Goal: Communication & Community: Answer question/provide support

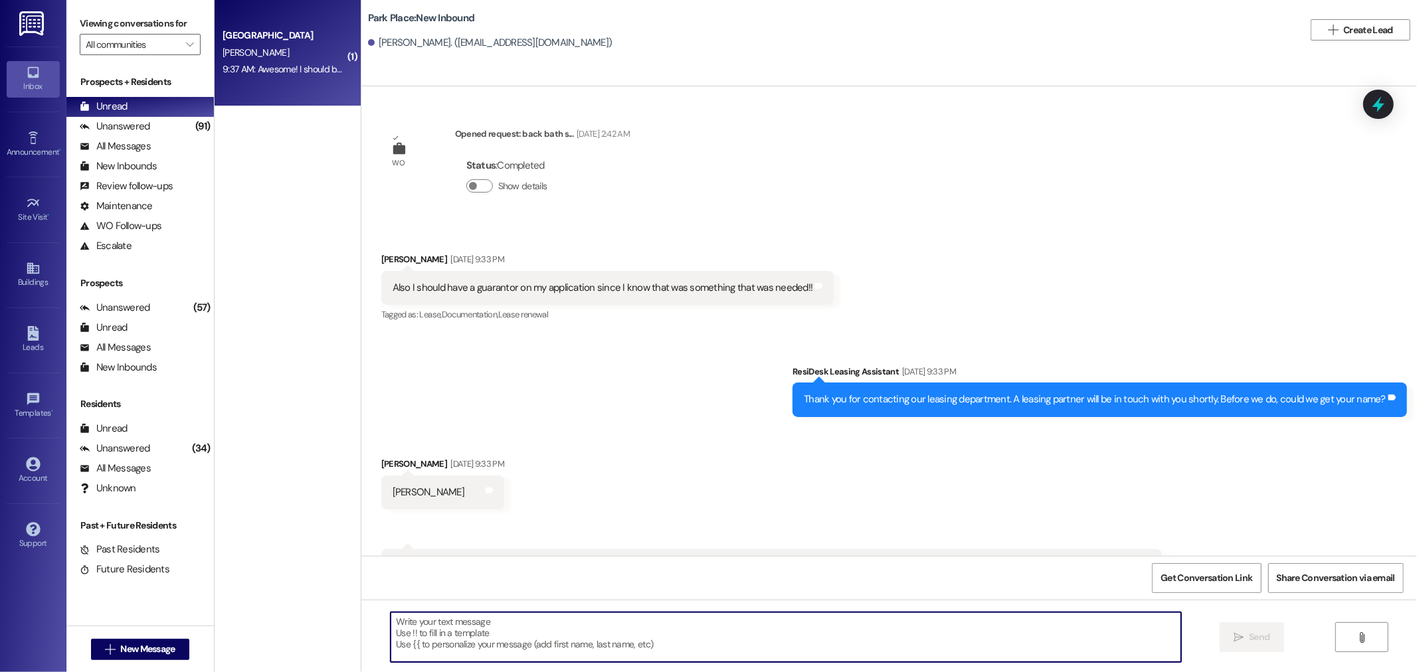
scroll to position [1766, 0]
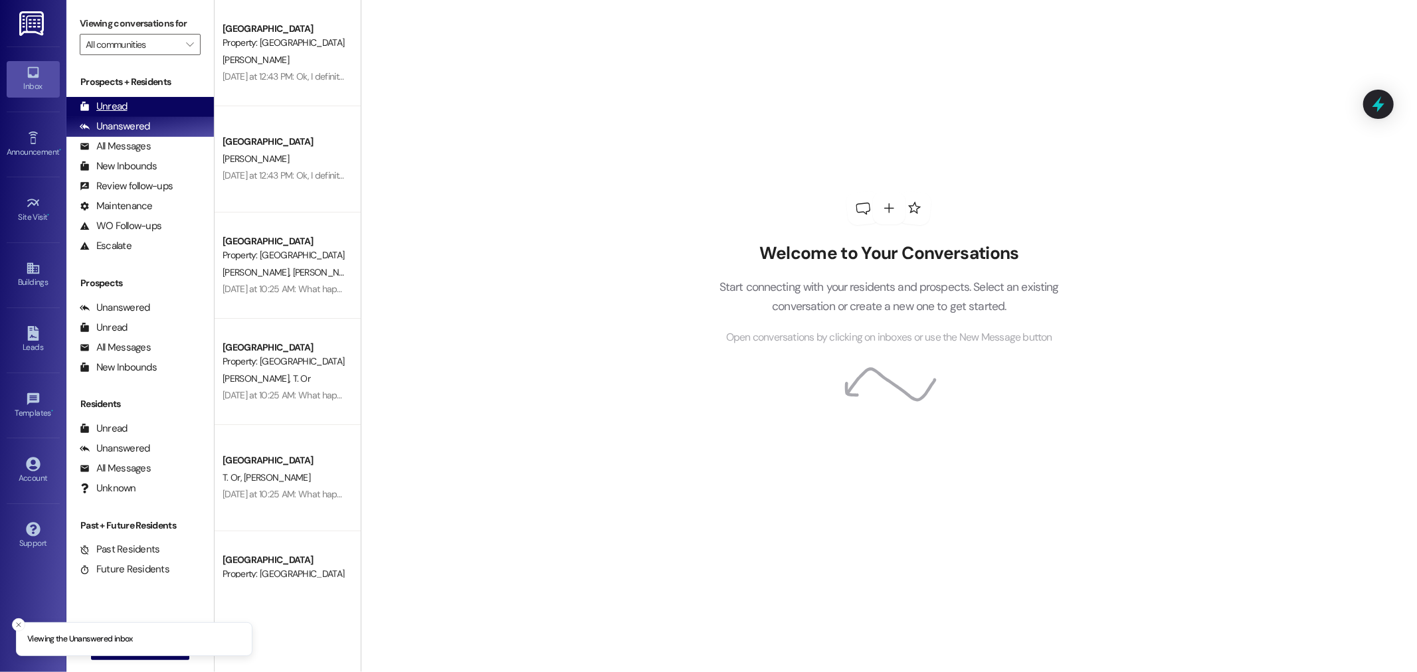
click at [117, 100] on div "Unread" at bounding box center [104, 107] width 48 height 14
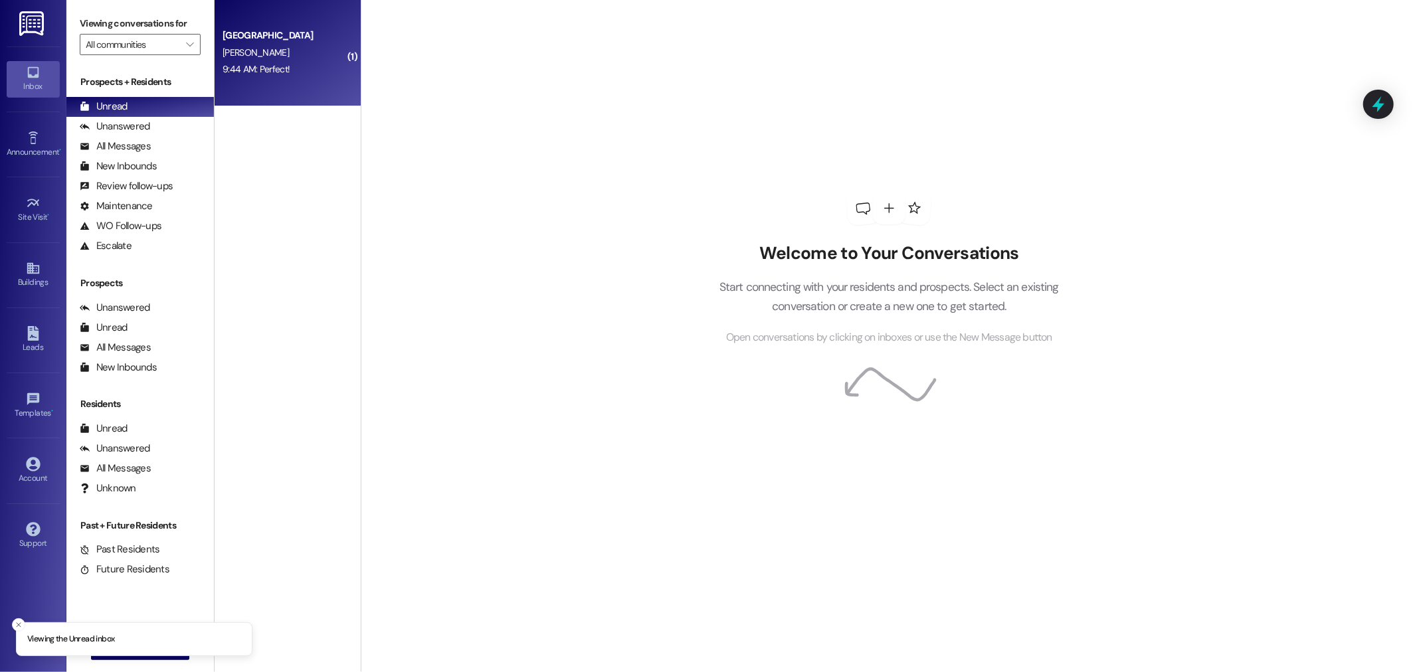
click at [267, 53] on div "[PERSON_NAME]" at bounding box center [284, 53] width 126 height 17
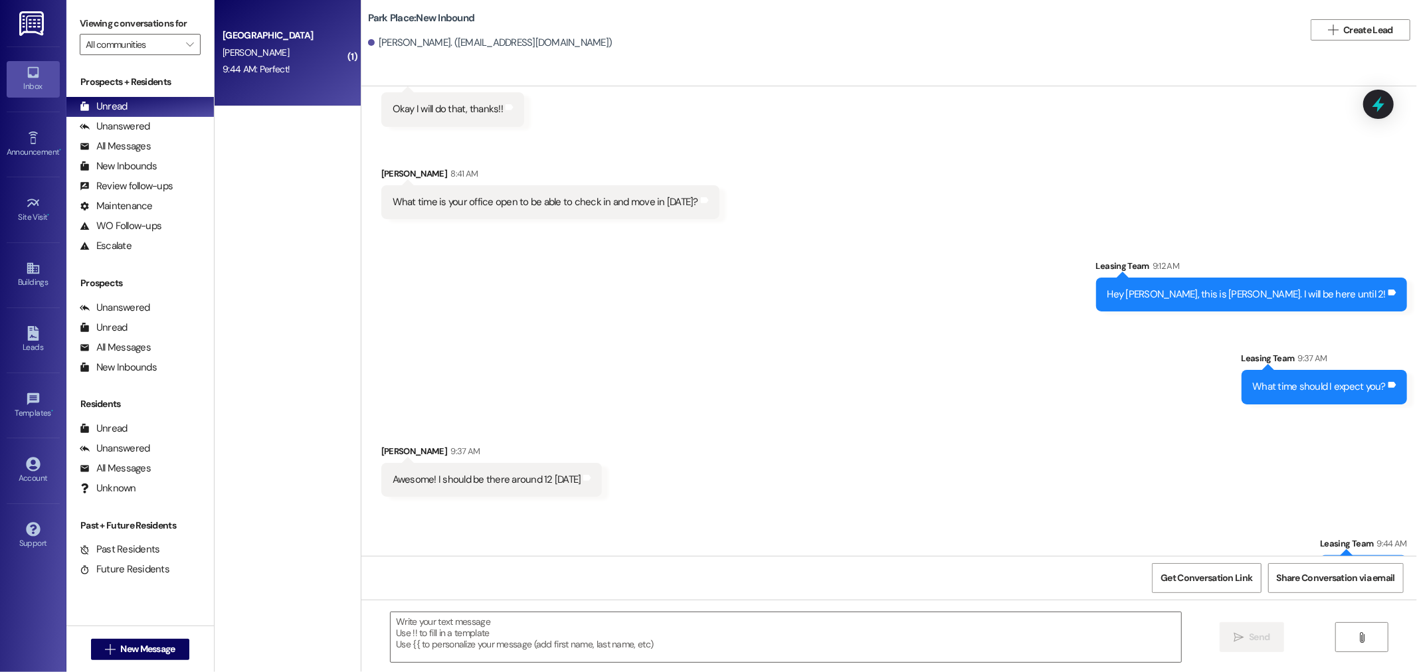
scroll to position [1766, 0]
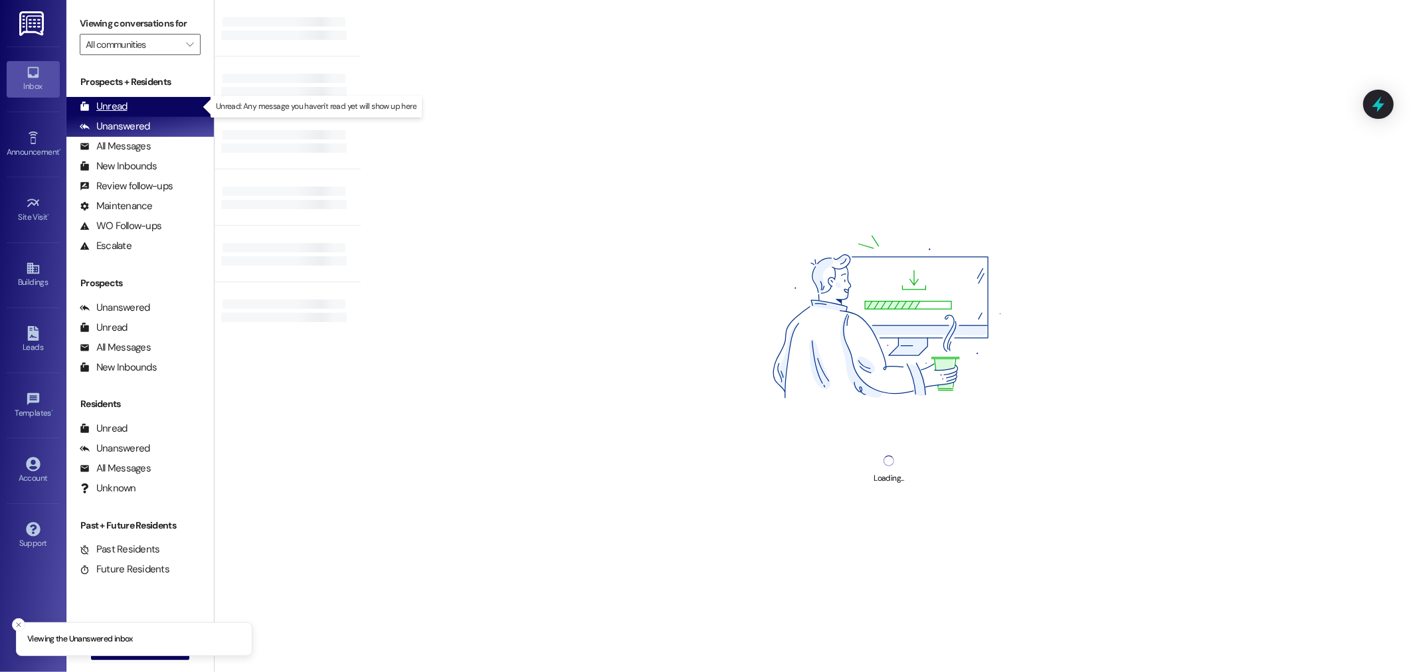
click at [151, 103] on div "Unread (0)" at bounding box center [140, 107] width 148 height 20
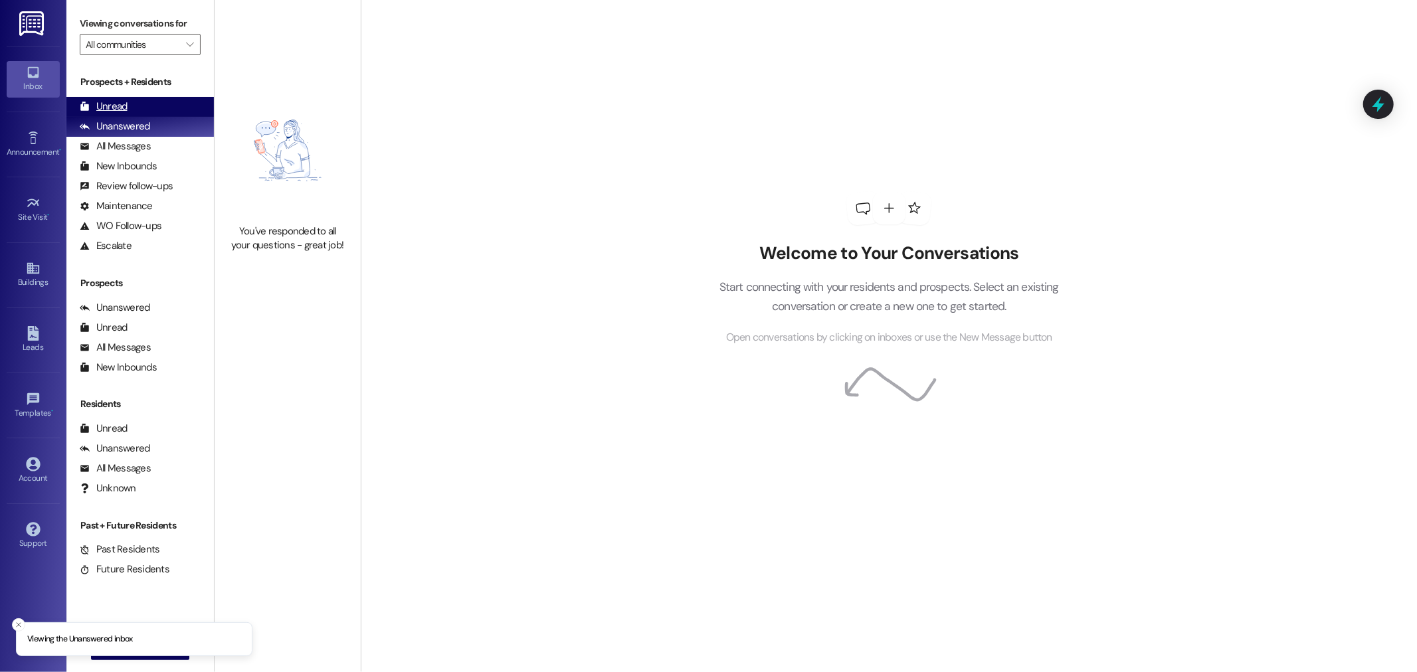
click at [140, 108] on div "Unread (0)" at bounding box center [140, 107] width 148 height 20
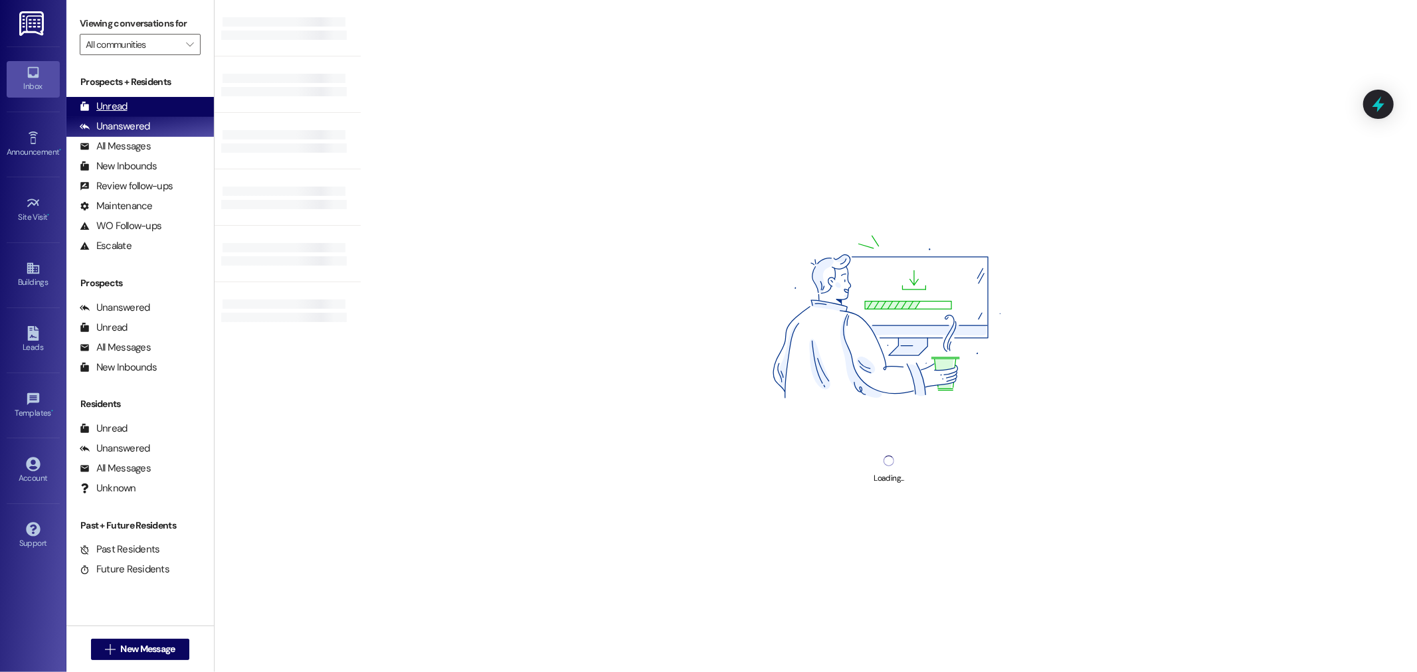
click at [120, 106] on div "Unread" at bounding box center [104, 107] width 48 height 14
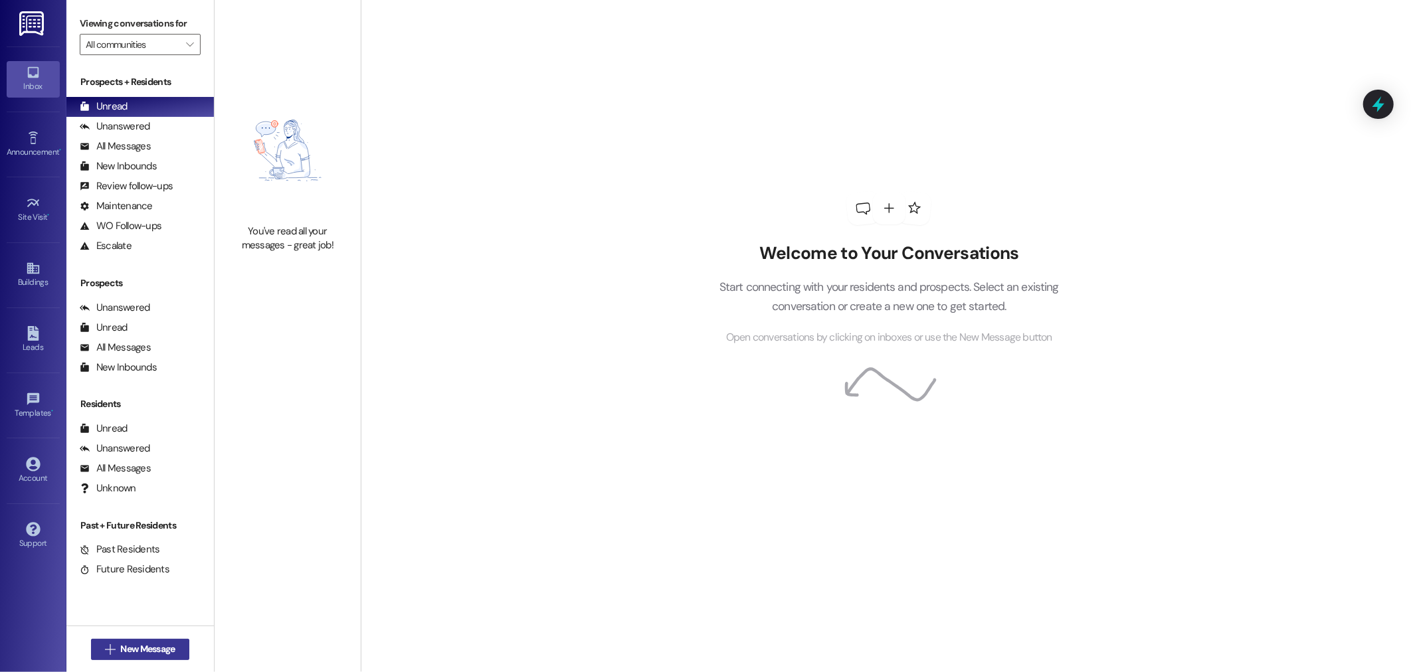
click at [146, 645] on span "New Message" at bounding box center [147, 650] width 54 height 14
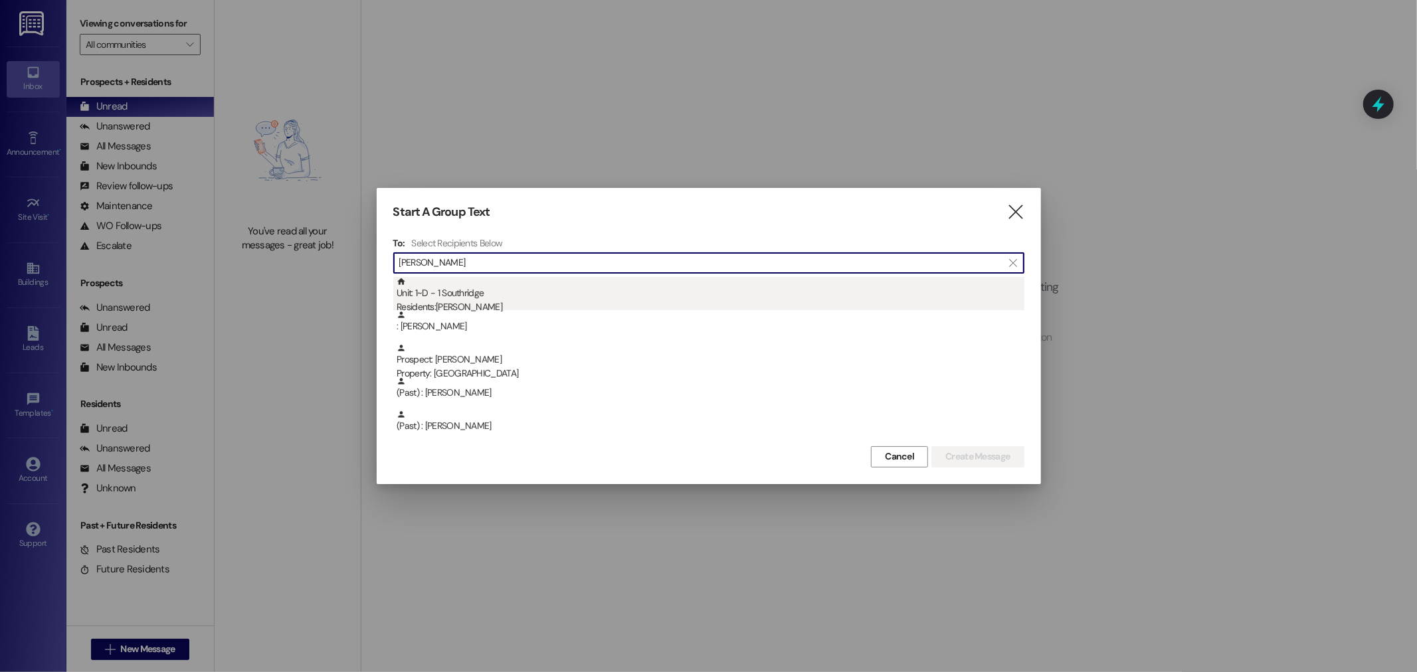
type input "jesse"
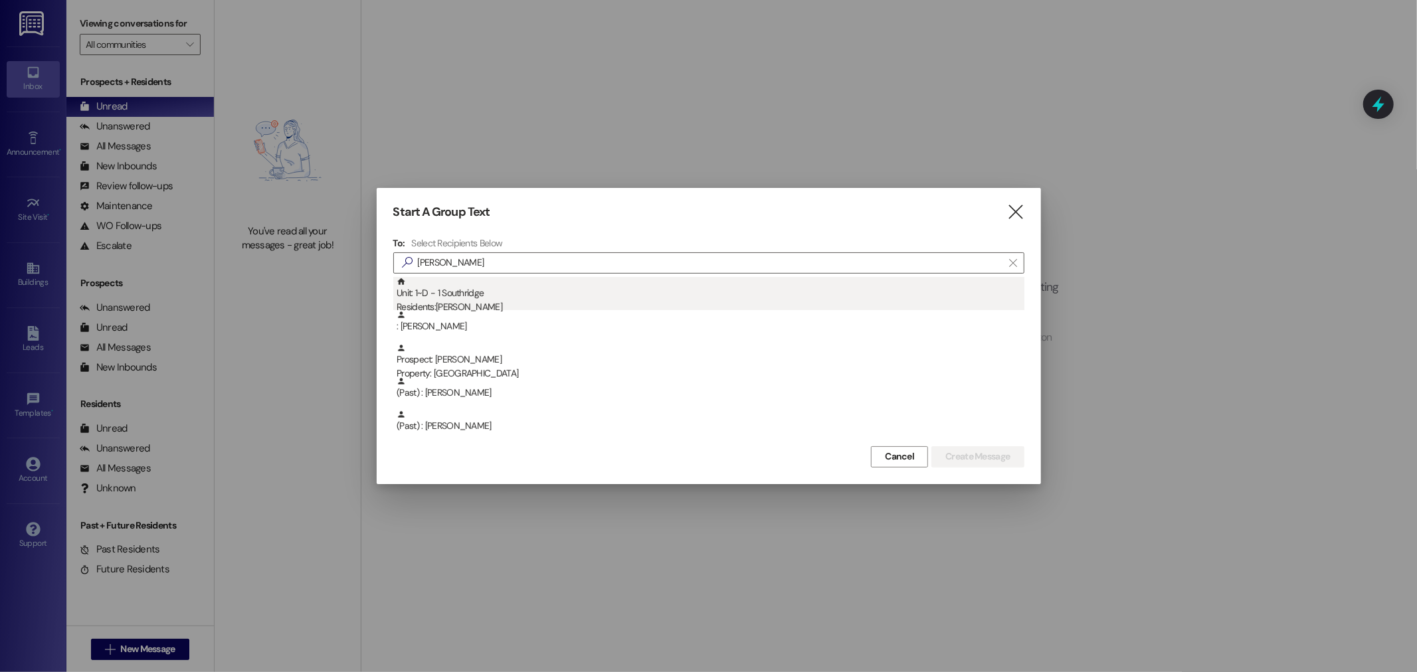
click at [477, 296] on div "Unit: 1~D - 1 Southridge Residents: Jesse Cote" at bounding box center [711, 296] width 628 height 38
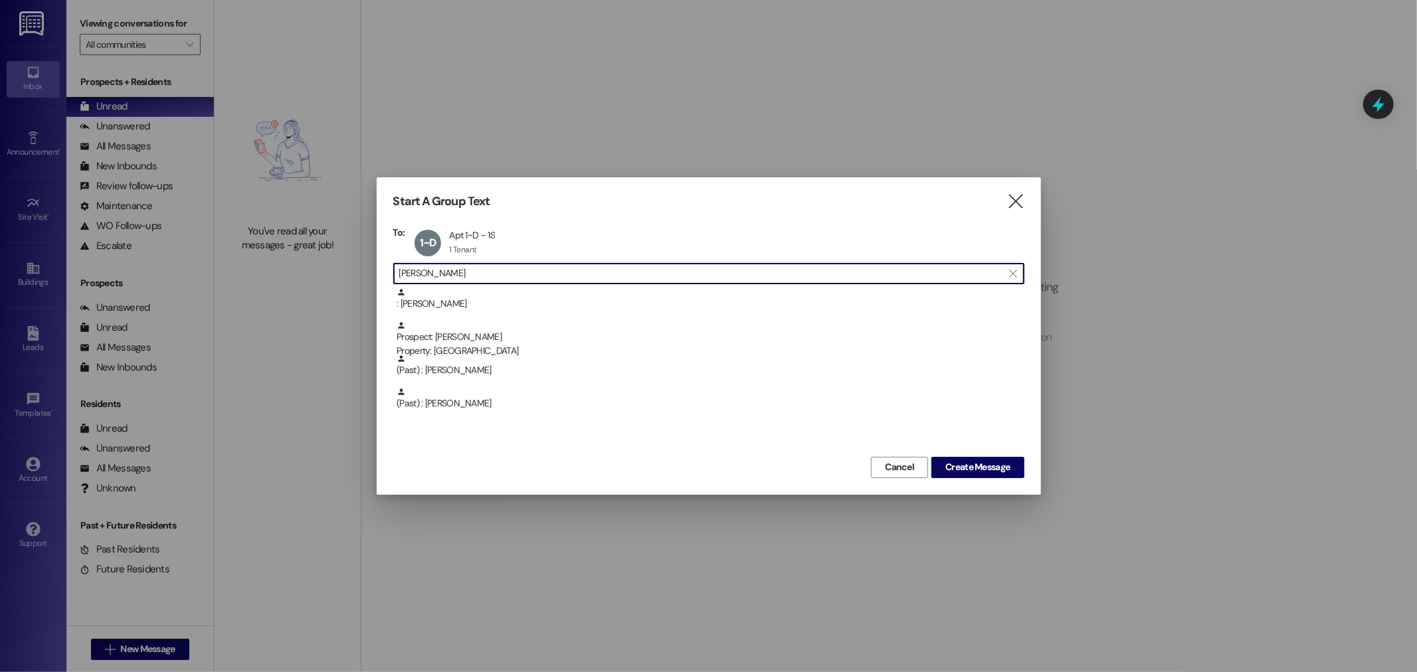
drag, startPoint x: 460, startPoint y: 269, endPoint x: 277, endPoint y: 258, distance: 183.1
click at [277, 257] on div "Start A Group Text  To: 1~D Apt 1~D - 1S Apt 1~D - 1S 1 Tenant 1 Tenant click …" at bounding box center [708, 336] width 1417 height 672
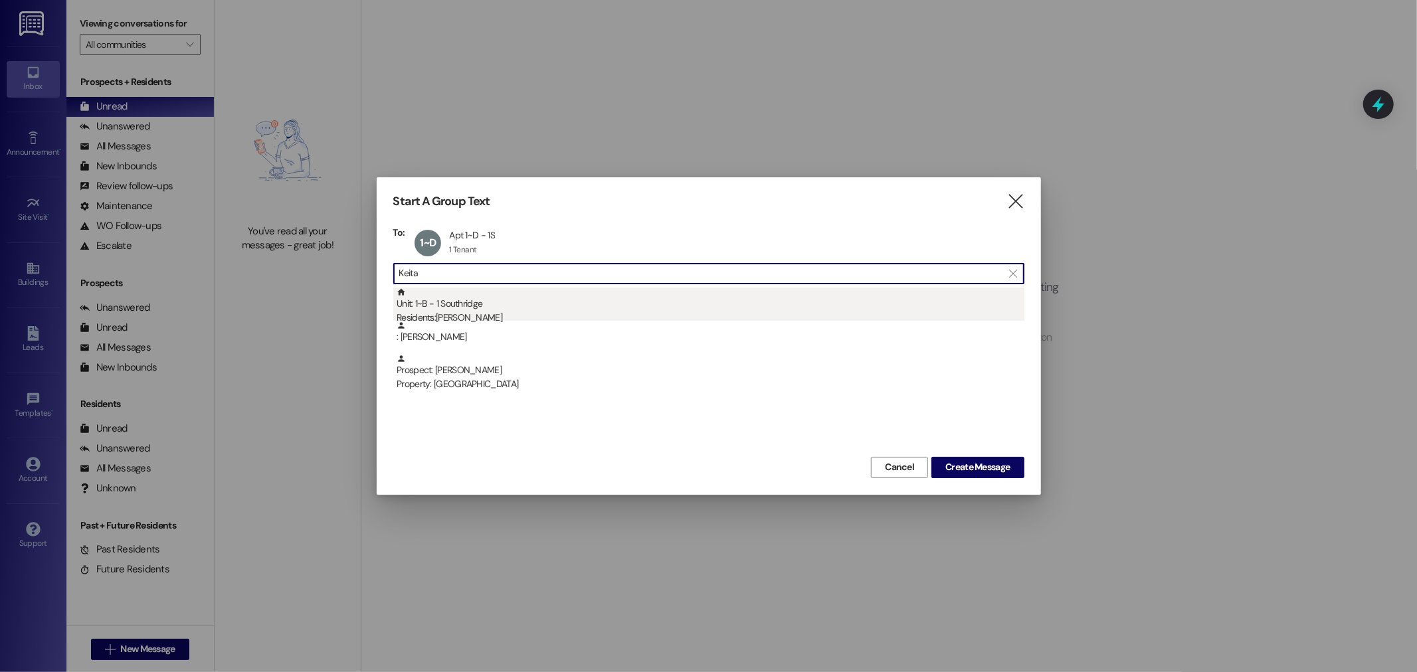
type input "Keita"
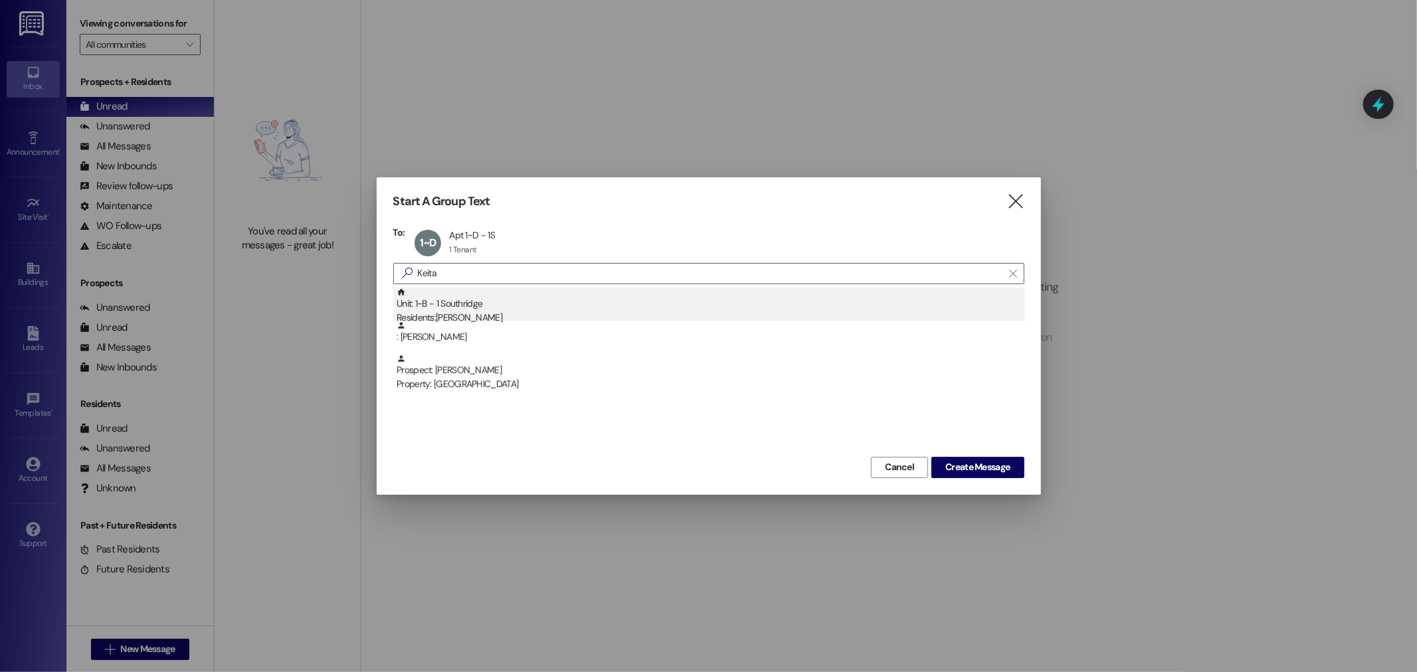
click at [529, 306] on div "Unit: 1~B - 1 Southridge Residents: Keita Hasumi" at bounding box center [711, 307] width 628 height 38
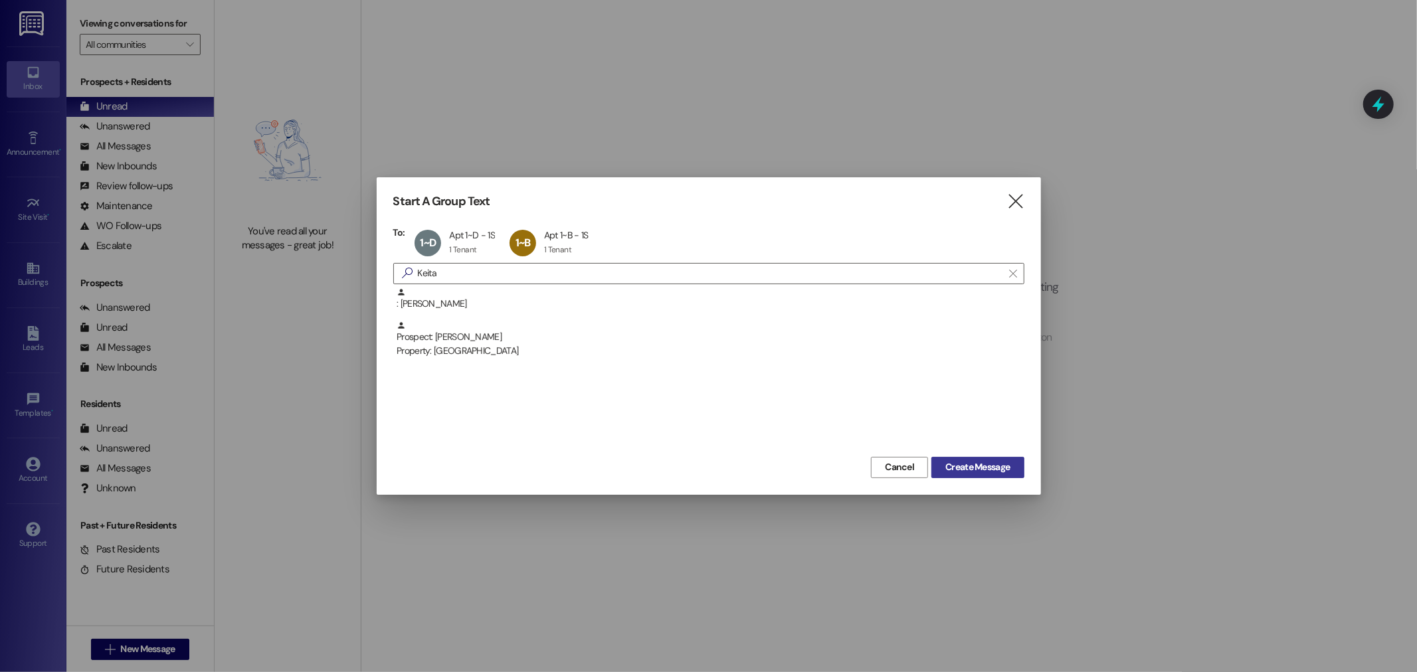
click at [959, 465] on span "Create Message" at bounding box center [978, 467] width 64 height 14
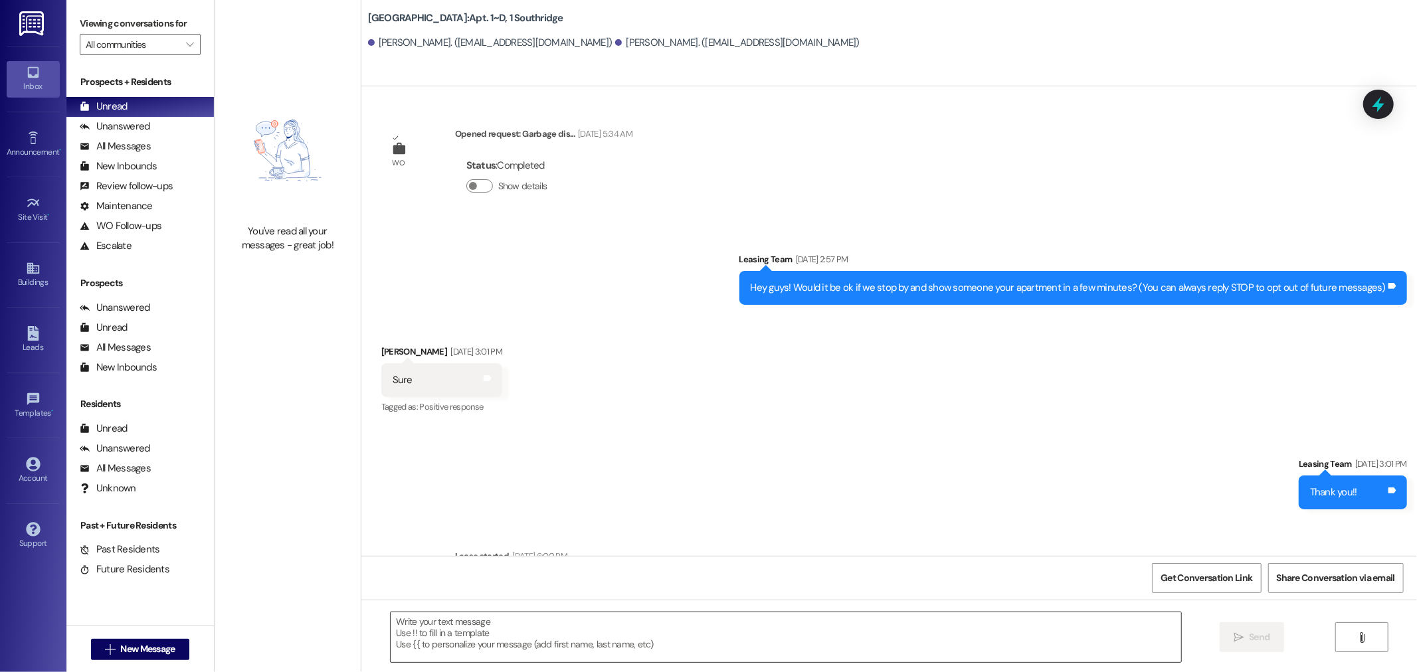
click at [819, 639] on textarea at bounding box center [786, 638] width 791 height 50
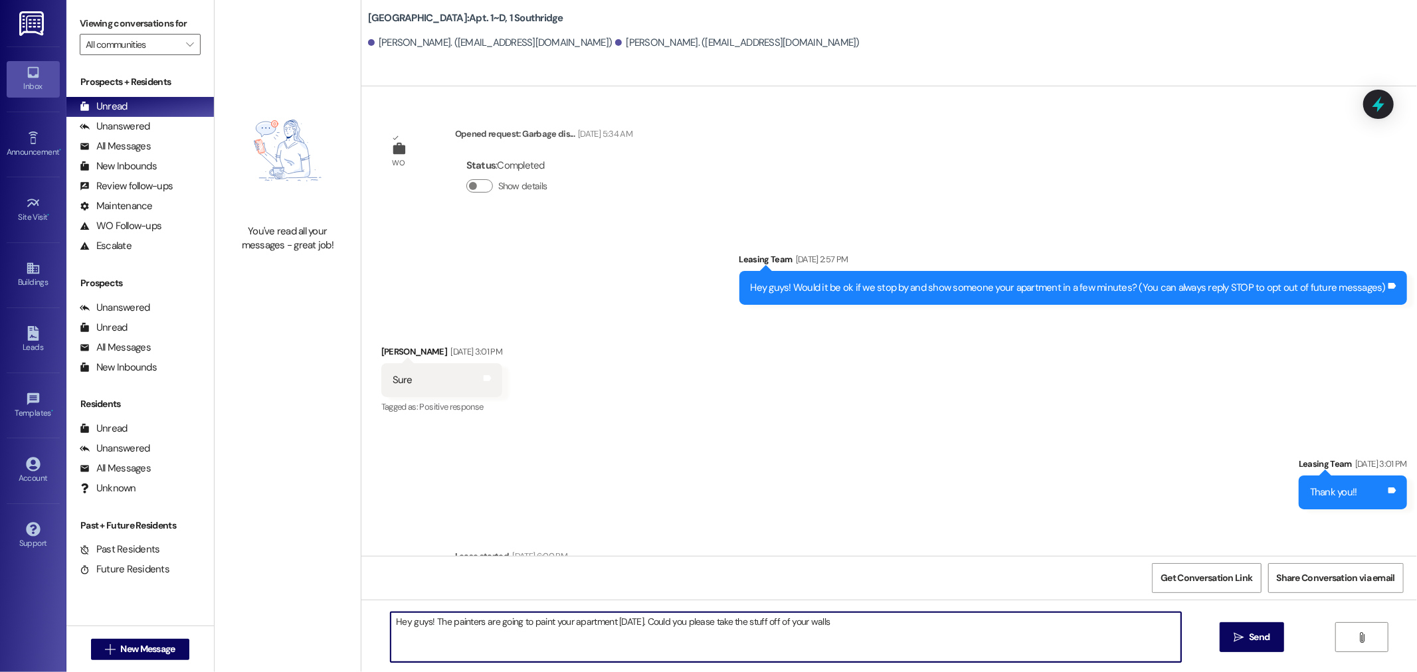
type textarea "Hey guys! The painters are going to paint your apartment tomorrow. Could you pl…"
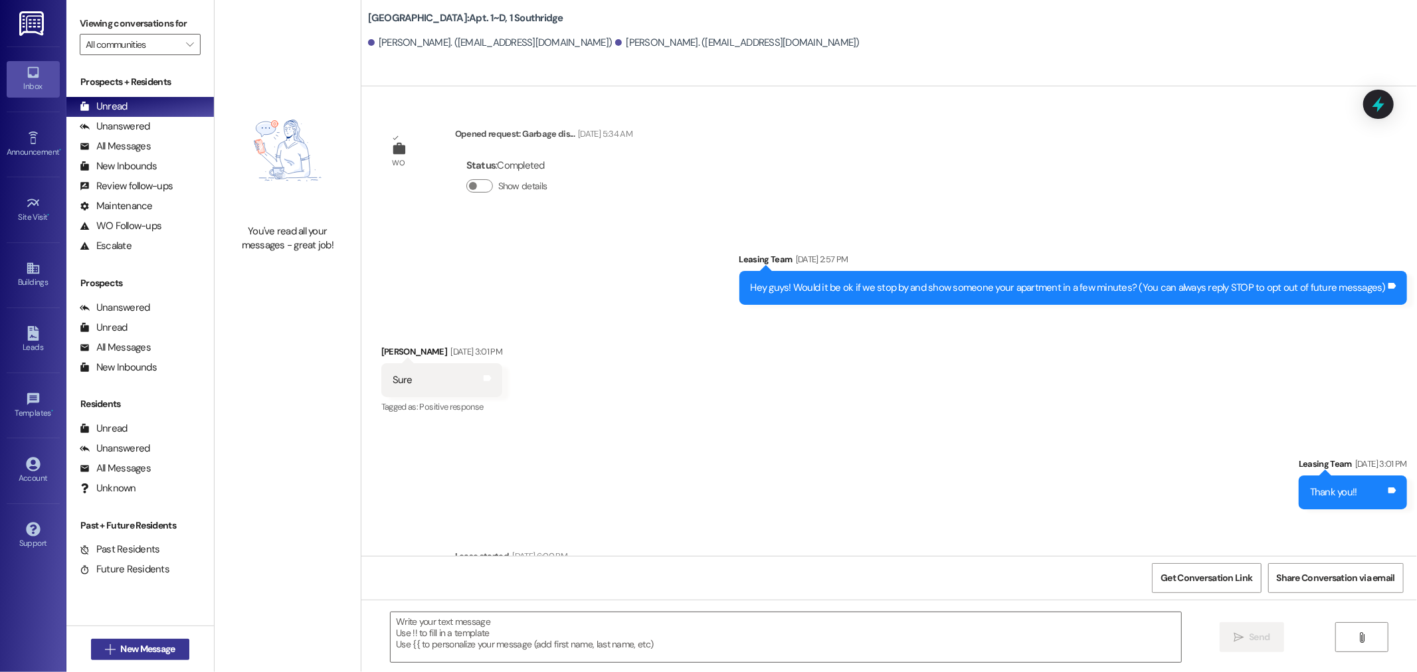
click at [170, 653] on span "New Message" at bounding box center [147, 650] width 54 height 14
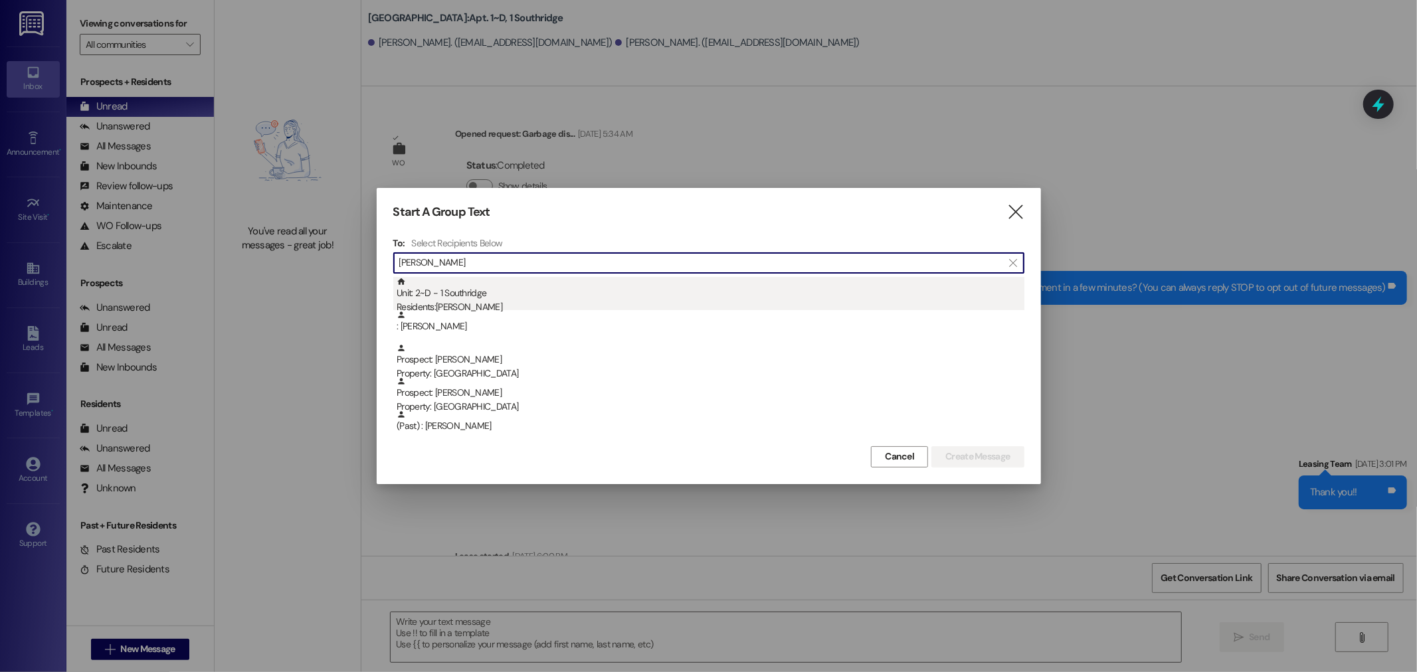
type input "Alexander"
click at [480, 280] on div "Unit: 2~D - 1 Southridge Residents: Alexander Milne" at bounding box center [711, 296] width 628 height 38
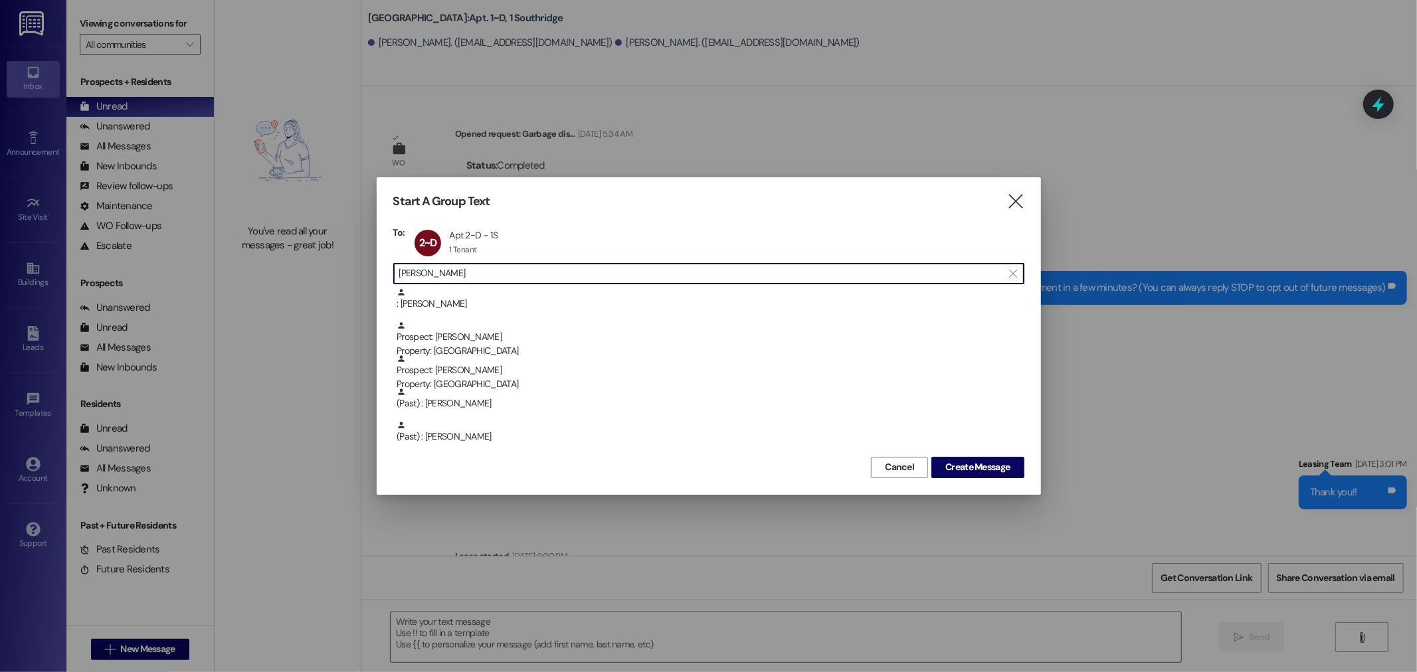
drag, startPoint x: 480, startPoint y: 280, endPoint x: 399, endPoint y: 280, distance: 81.7
click at [400, 280] on input "Alexander" at bounding box center [700, 273] width 603 height 19
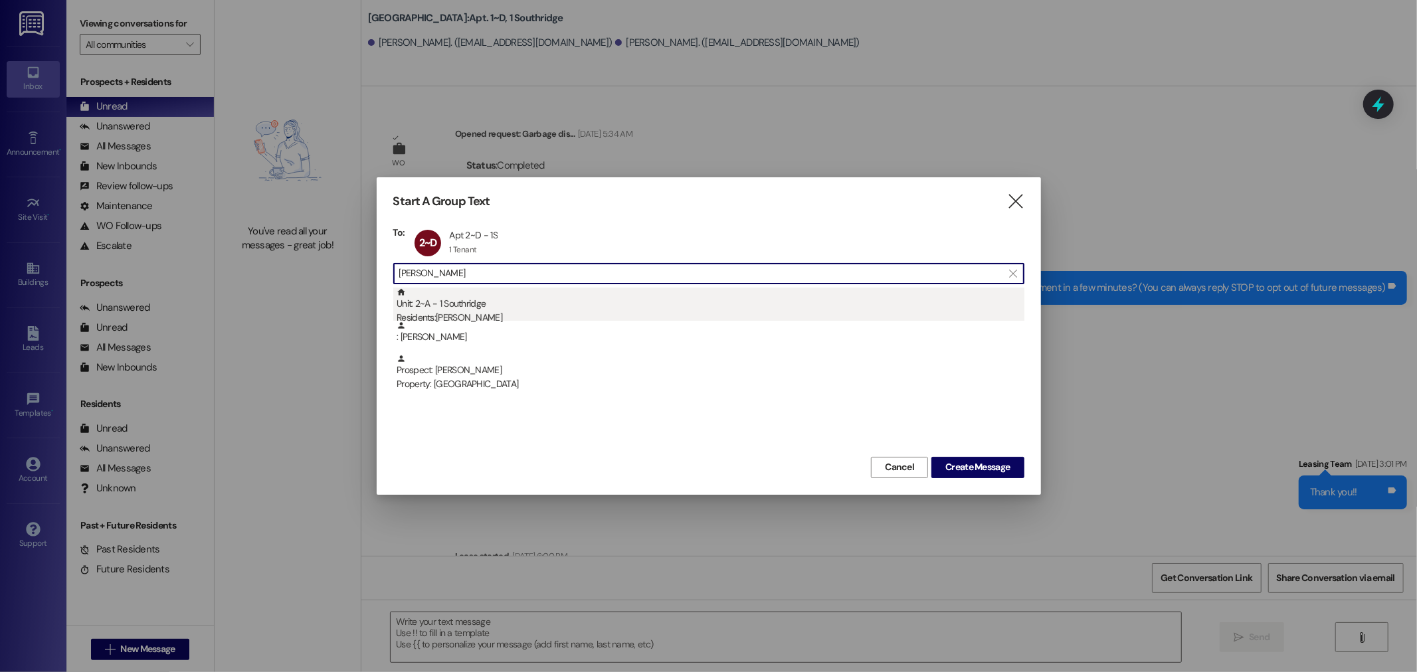
type input "Eldon"
click at [478, 300] on div "Unit: 2~A - 1 Southridge Residents: Eldon Perkins" at bounding box center [711, 307] width 628 height 38
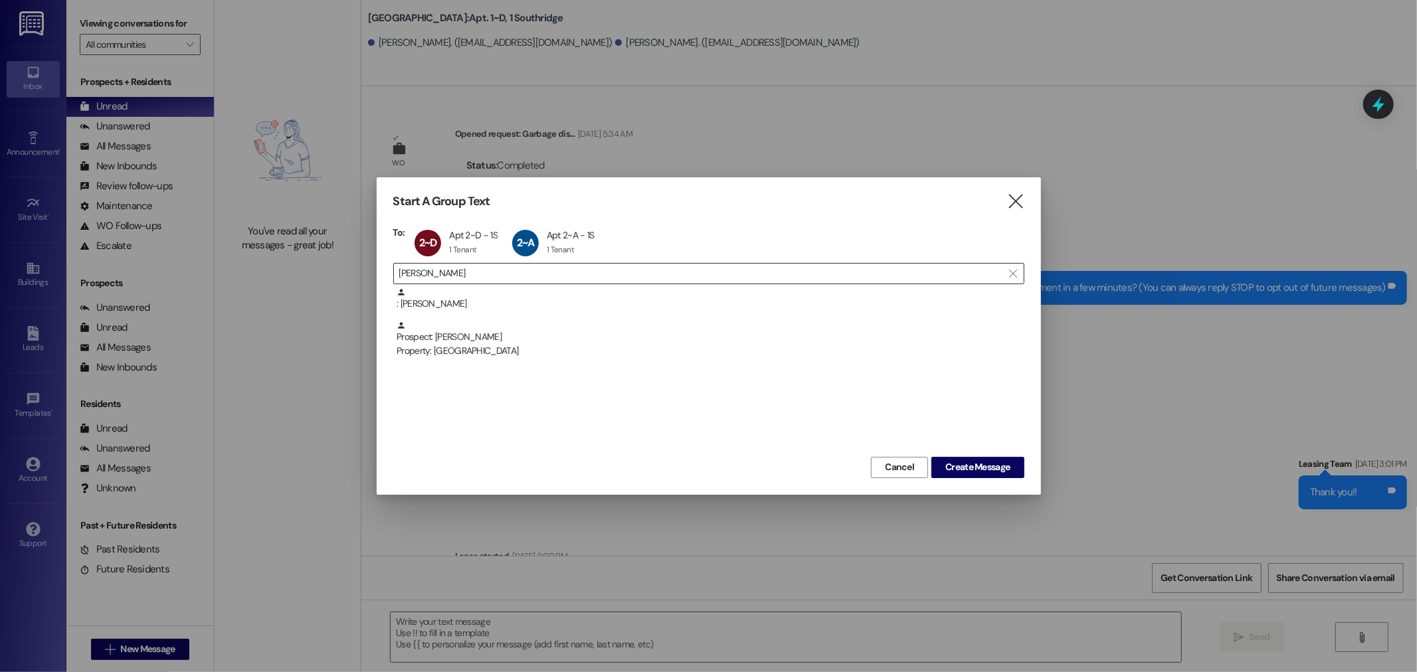
drag, startPoint x: 453, startPoint y: 262, endPoint x: 399, endPoint y: 268, distance: 54.1
click at [393, 264] on div " Eldon " at bounding box center [708, 273] width 631 height 21
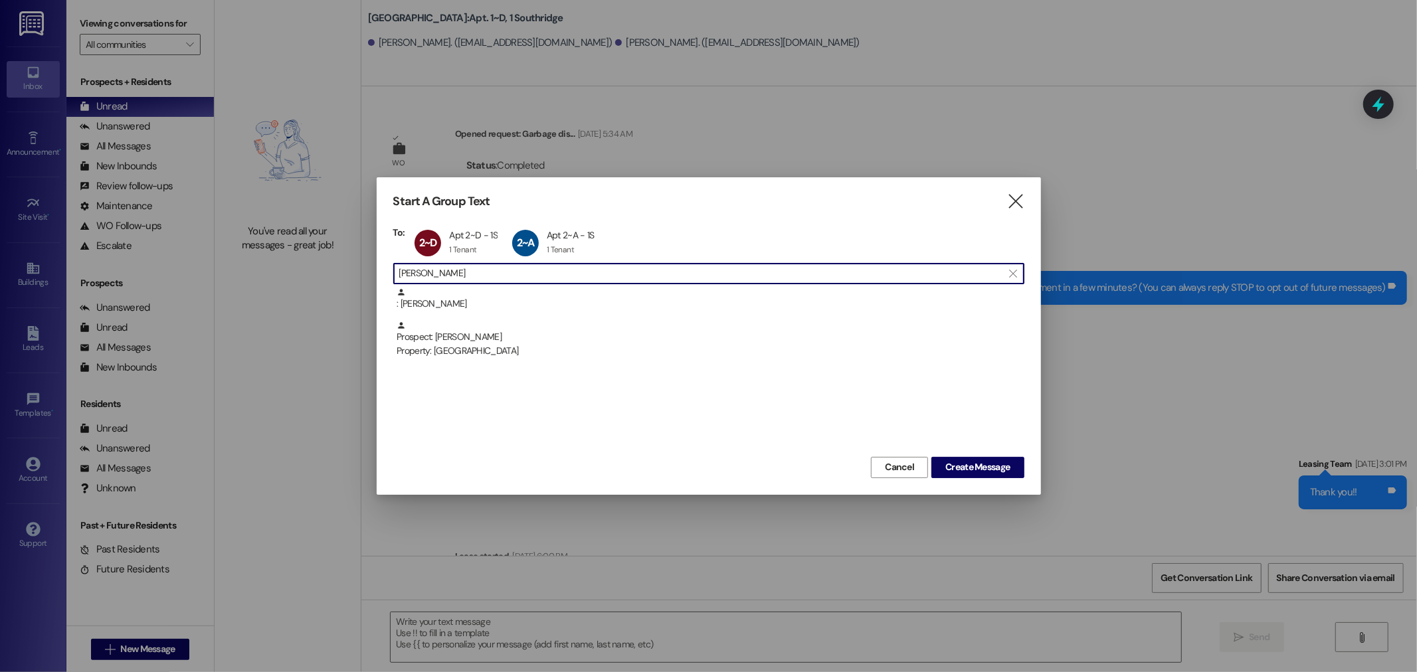
drag, startPoint x: 440, startPoint y: 270, endPoint x: 231, endPoint y: 269, distance: 209.3
click at [247, 260] on div "Start A Group Text  To: 2~D Apt 2~D - 1S Apt 2~D - 1S 1 Tenant 1 Tenant click …" at bounding box center [708, 336] width 1417 height 672
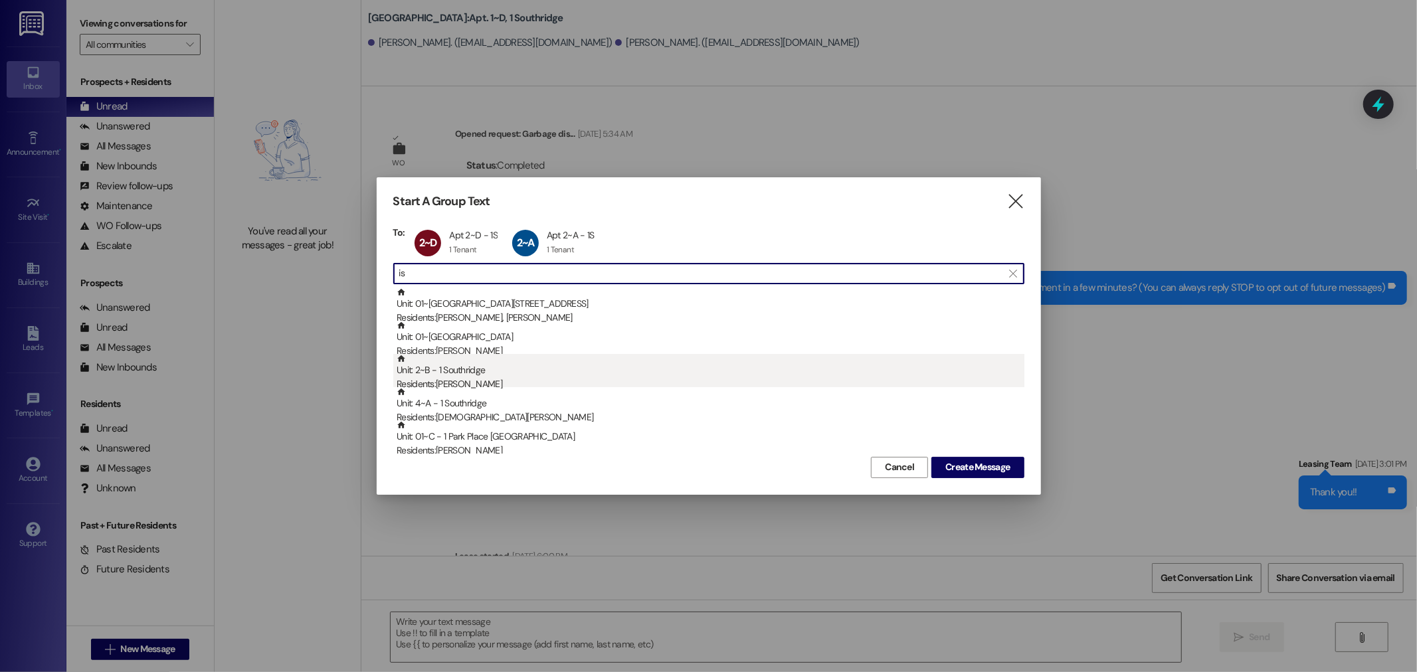
type input "is"
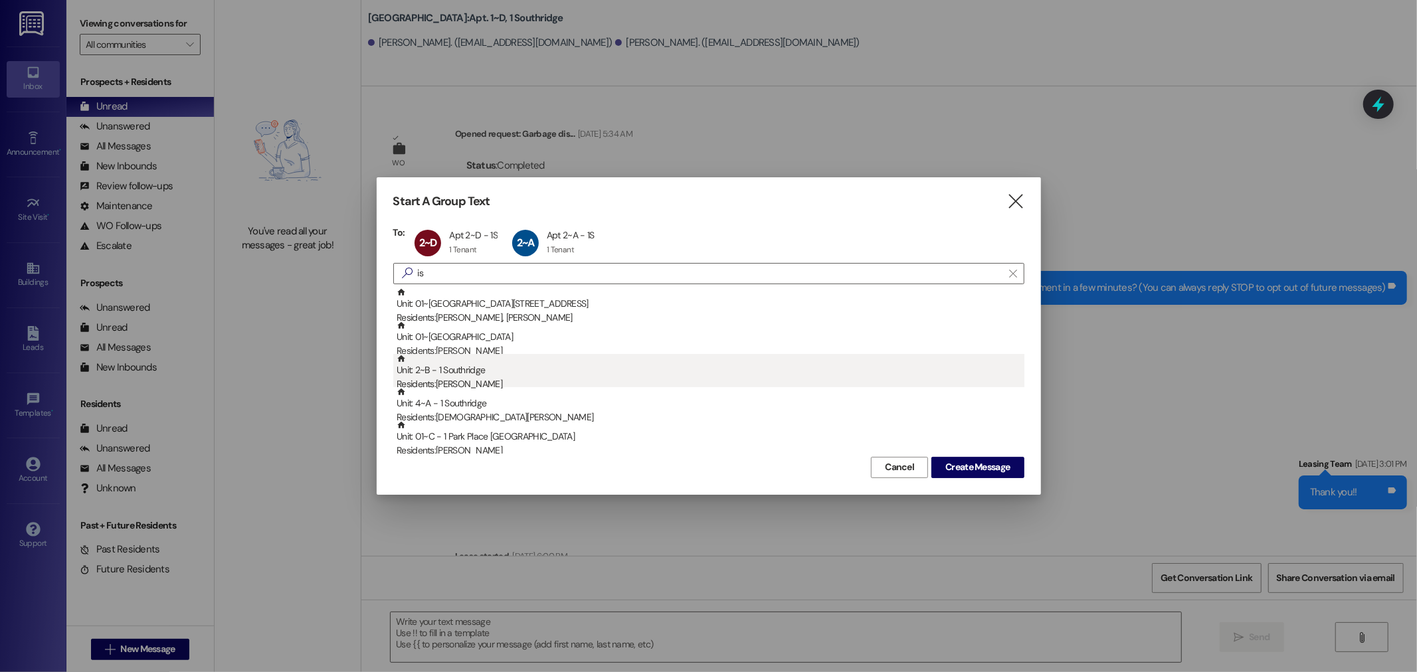
click at [625, 371] on div "Unit: 2~B - 1 Southridge Residents: Isaac Hales" at bounding box center [711, 373] width 628 height 38
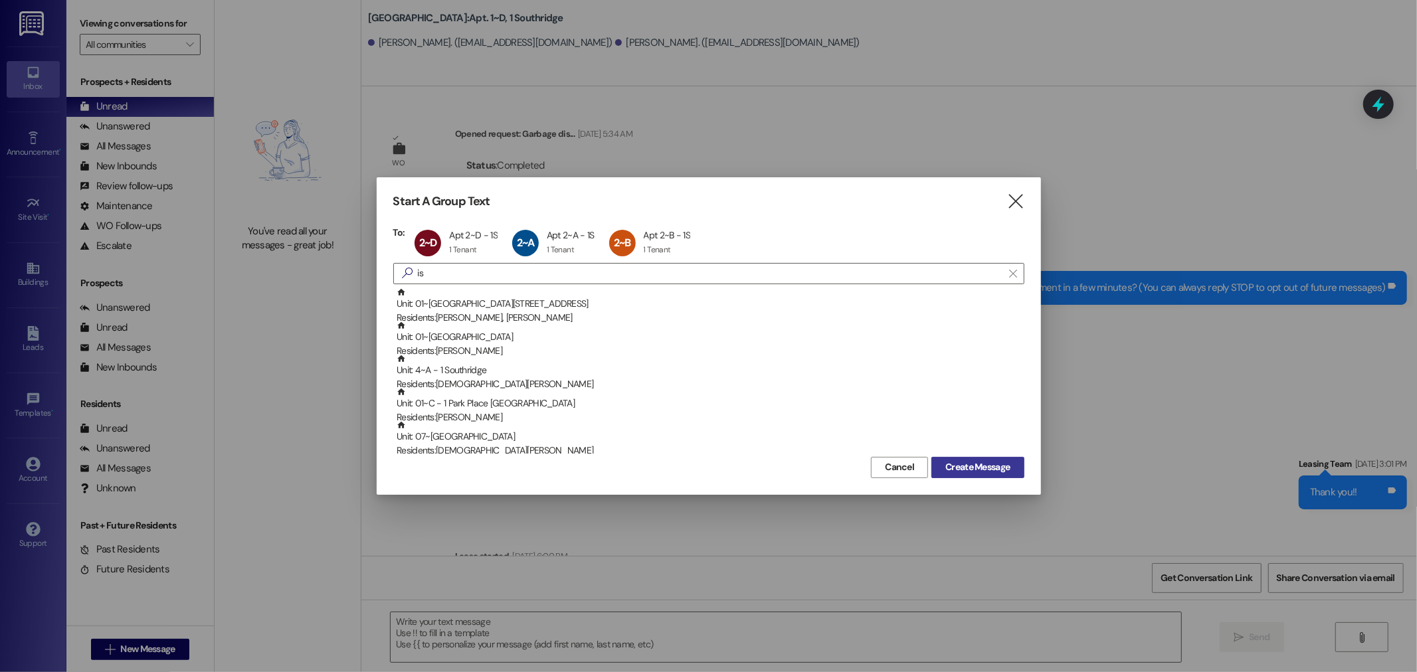
click at [1003, 457] on button "Create Message" at bounding box center [978, 467] width 92 height 21
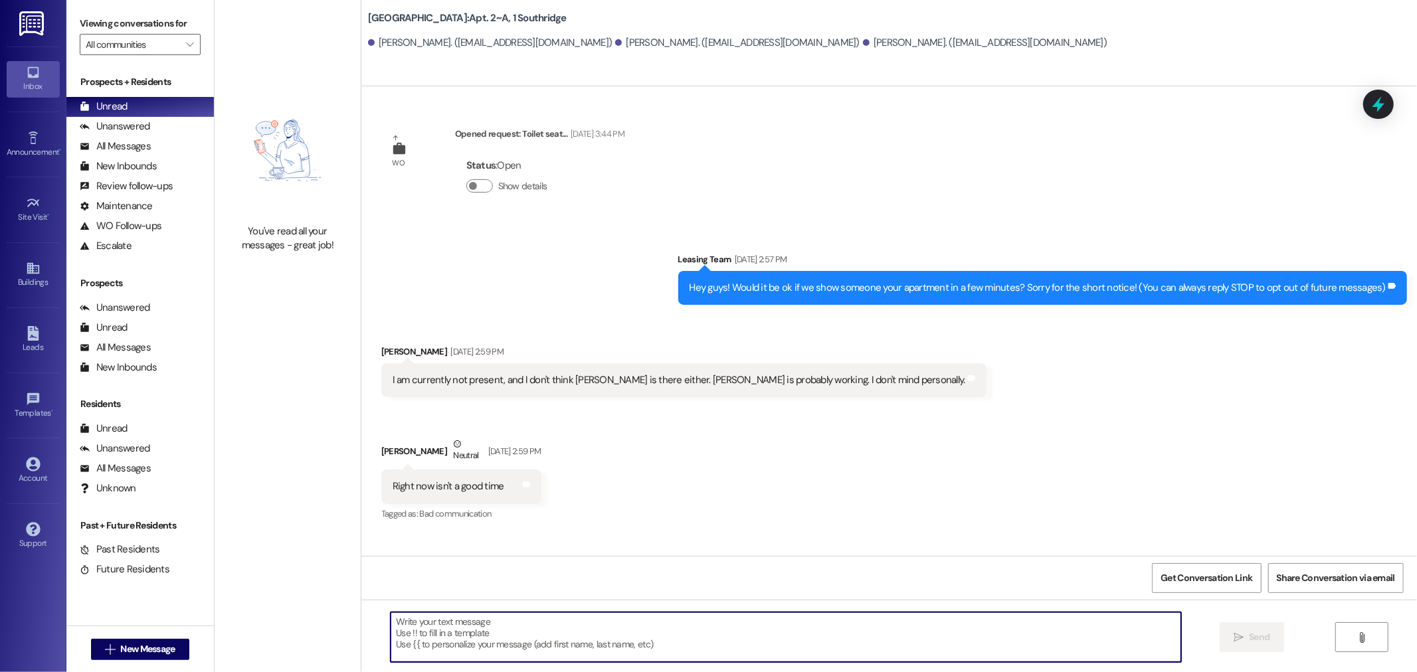
click at [961, 647] on textarea at bounding box center [786, 638] width 791 height 50
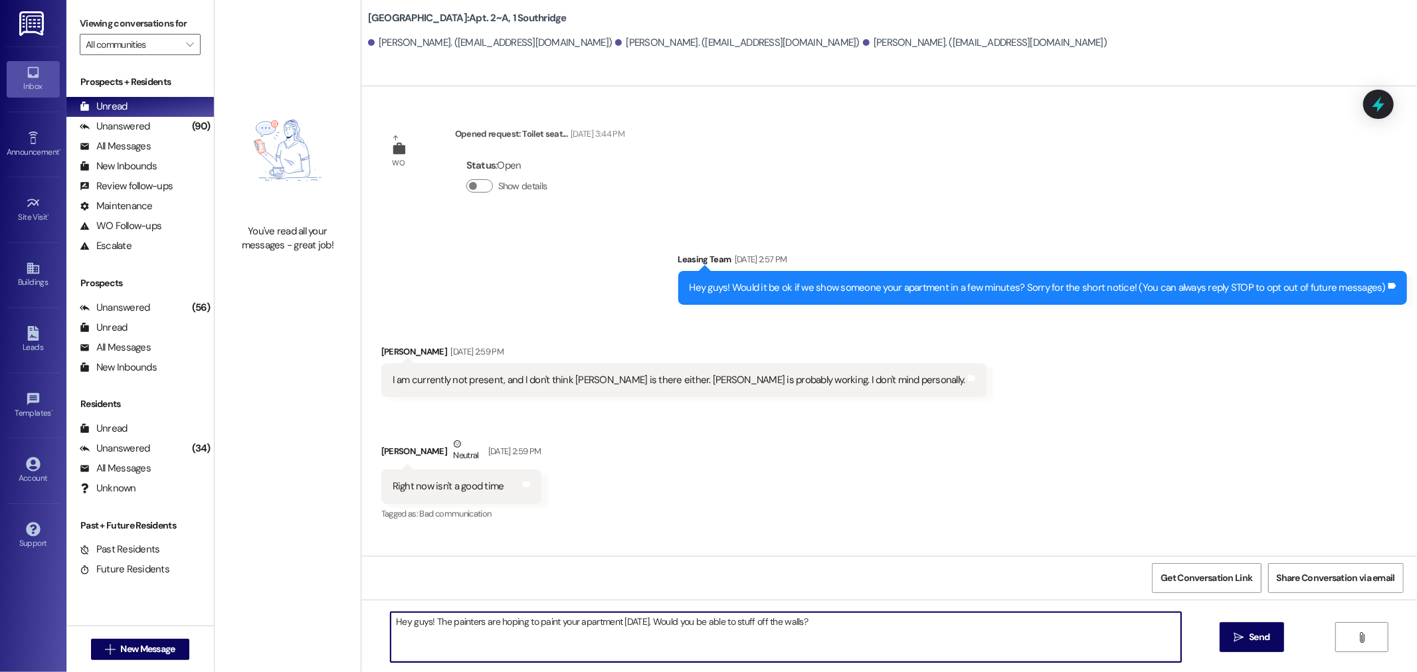
drag, startPoint x: 516, startPoint y: 619, endPoint x: 490, endPoint y: 620, distance: 25.3
click at [490, 620] on textarea "Hey guys! The painters are hoping to paint your apartment tomorrow. Would you b…" at bounding box center [786, 638] width 791 height 50
click at [847, 625] on textarea "Hey guys! The painters are going to paint your apartment tomorrow. Would you be…" at bounding box center [786, 638] width 791 height 50
click at [1140, 632] on textarea "Hey guys! The painters are going to paint your apartment tomorrow. Would you be…" at bounding box center [786, 638] width 791 height 50
paste textarea "🙏"
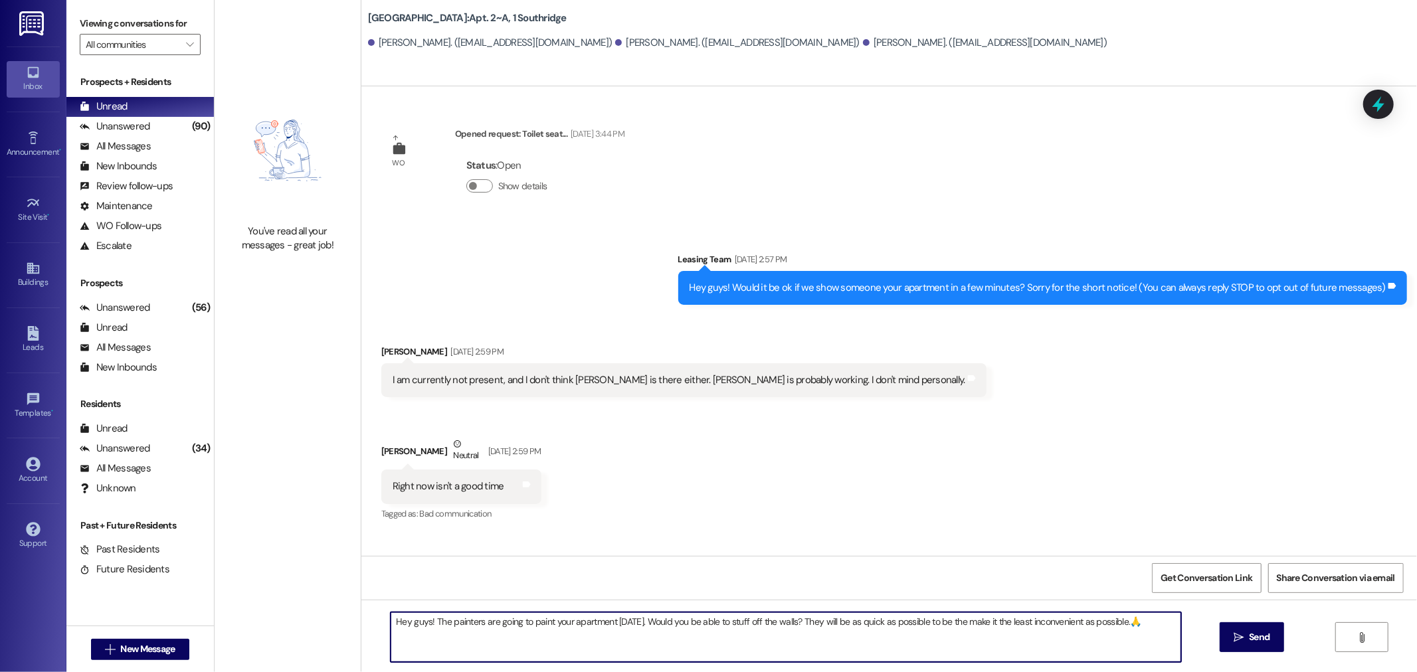
paste textarea "🙏"
type textarea "Hey guys! The painters are going to paint your apartment tomorrow. Would you be…"
click at [1249, 634] on span "Send" at bounding box center [1259, 638] width 21 height 14
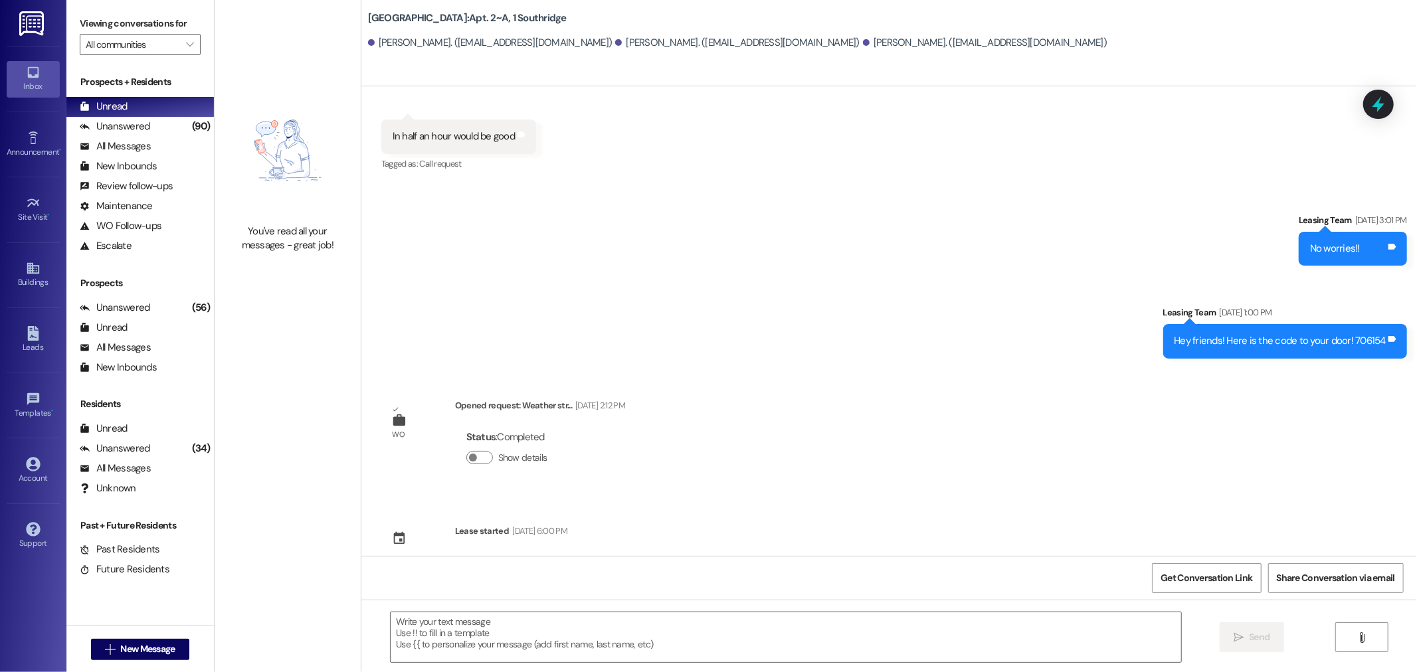
scroll to position [553, 0]
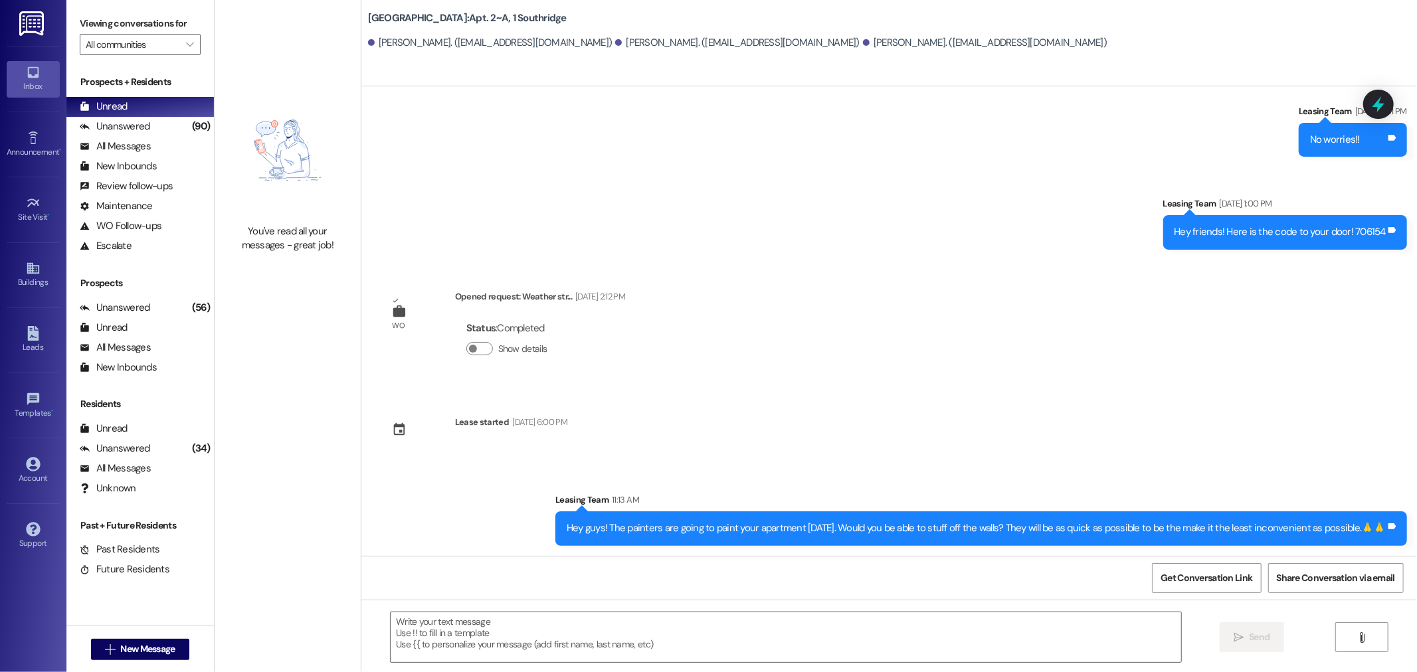
drag, startPoint x: 1379, startPoint y: 528, endPoint x: 507, endPoint y: 507, distance: 872.0
click at [507, 507] on div "Sent via SMS Leasing Team 11:13 AM Hey guys! The painters are going to paint yo…" at bounding box center [889, 509] width 1056 height 92
click at [729, 508] on div "Leasing Team 11:13 AM" at bounding box center [981, 502] width 852 height 19
drag, startPoint x: 561, startPoint y: 529, endPoint x: 1380, endPoint y: 532, distance: 818.6
click at [1380, 532] on div "Hey guys! The painters are going to paint your apartment tomorrow. Would you be…" at bounding box center [976, 529] width 819 height 14
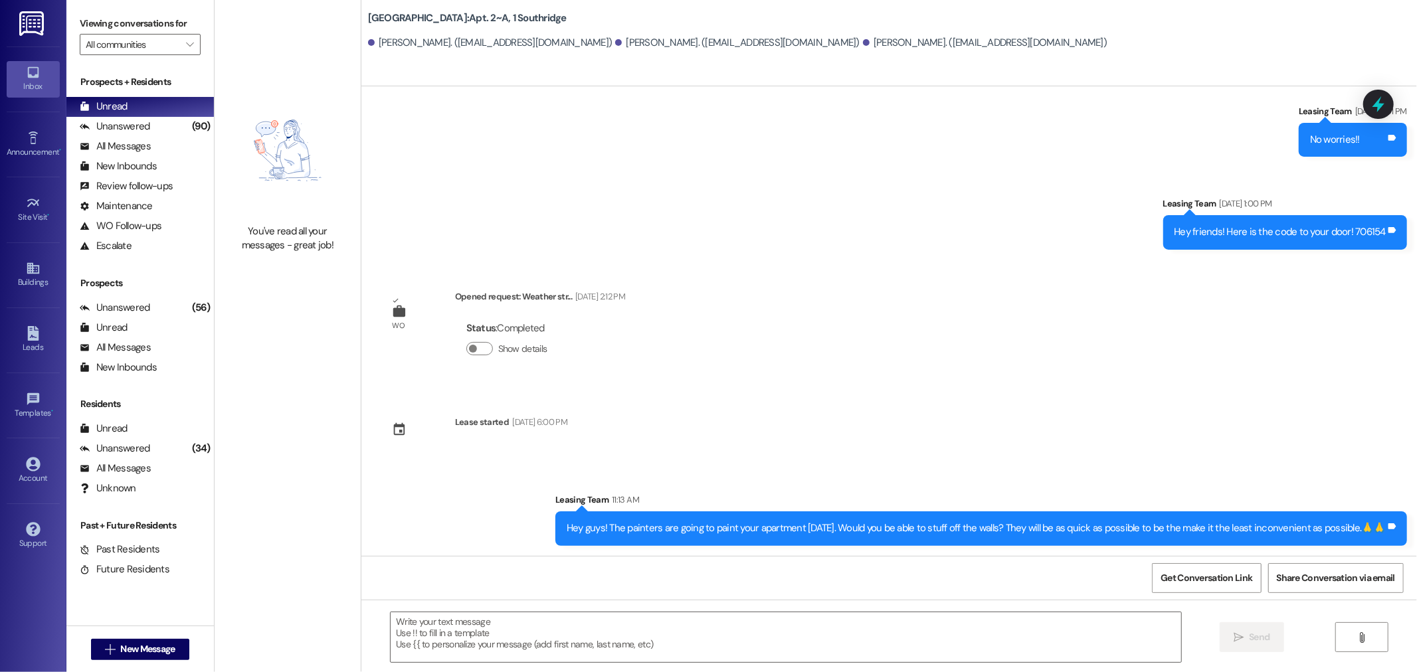
copy div "Hey guys! The painters are going to paint your apartment tomorrow. Would you be…"
drag, startPoint x: 1143, startPoint y: 403, endPoint x: 1128, endPoint y: 409, distance: 16.2
click at [1138, 407] on div "WO Opened request: Toilet seat... Aug 30, 2023 at 3:44 PM Status : Open Show de…" at bounding box center [889, 321] width 1056 height 470
click at [123, 652] on span "New Message" at bounding box center [147, 650] width 54 height 14
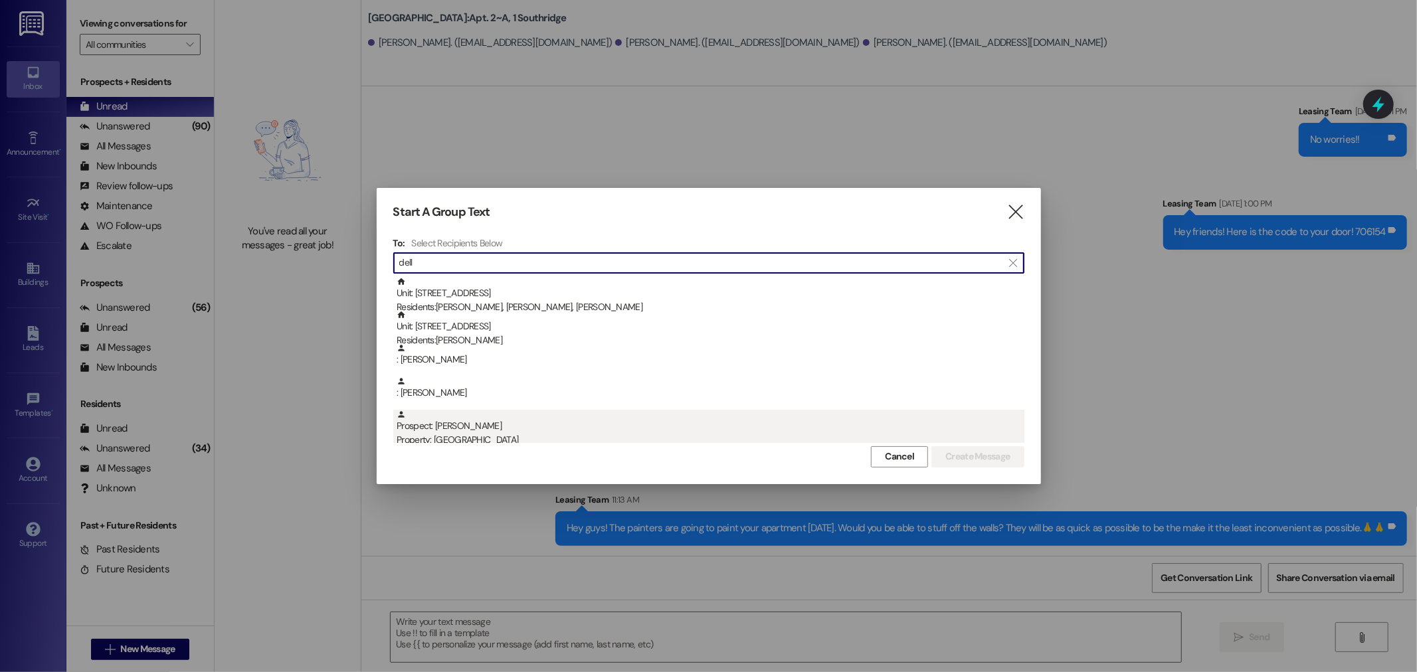
click at [445, 435] on div "Property: [GEOGRAPHIC_DATA]" at bounding box center [711, 440] width 628 height 14
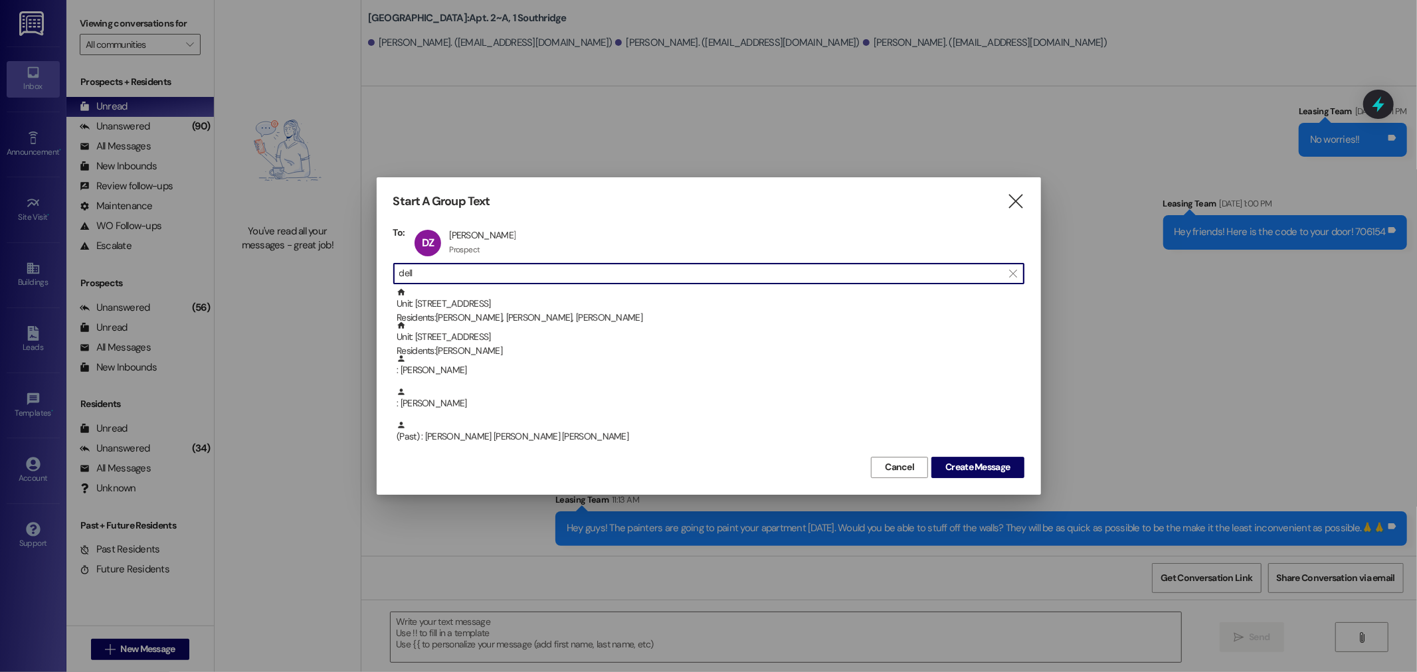
drag, startPoint x: 475, startPoint y: 276, endPoint x: 199, endPoint y: 263, distance: 276.0
click at [199, 263] on div "Start A Group Text  To: DZ Dellan Zimmerman Dellan Zimmerman Prospect Prospect…" at bounding box center [708, 336] width 1417 height 672
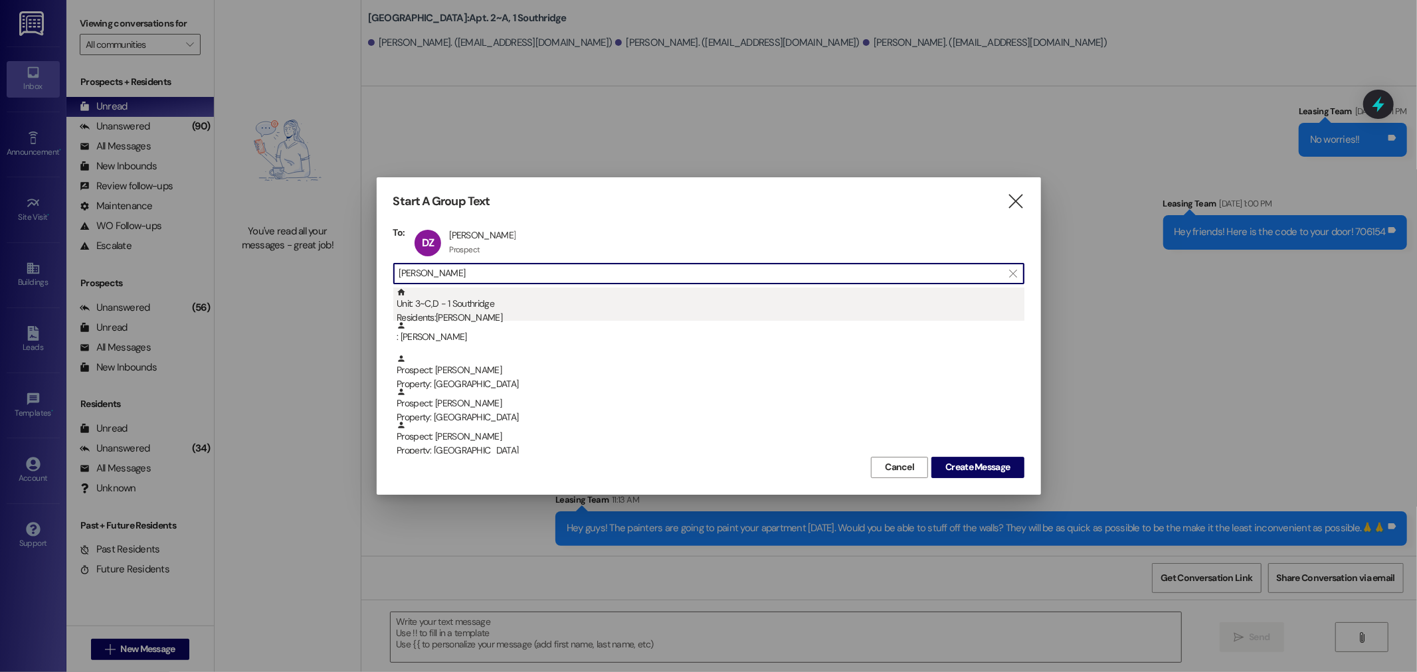
type input "joseph"
click at [441, 296] on div "Unit: 3~C,D - 1 Southridge Residents: Joseph James" at bounding box center [711, 307] width 628 height 38
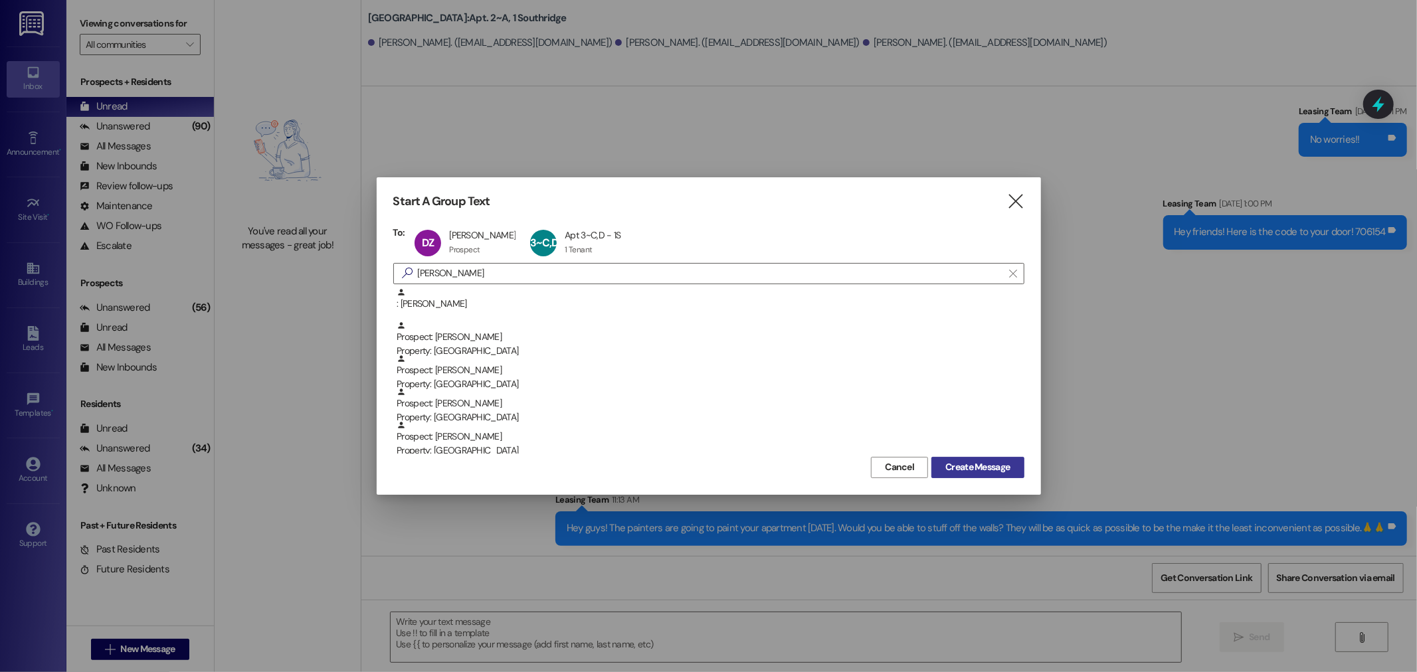
click at [961, 458] on button "Create Message" at bounding box center [978, 467] width 92 height 21
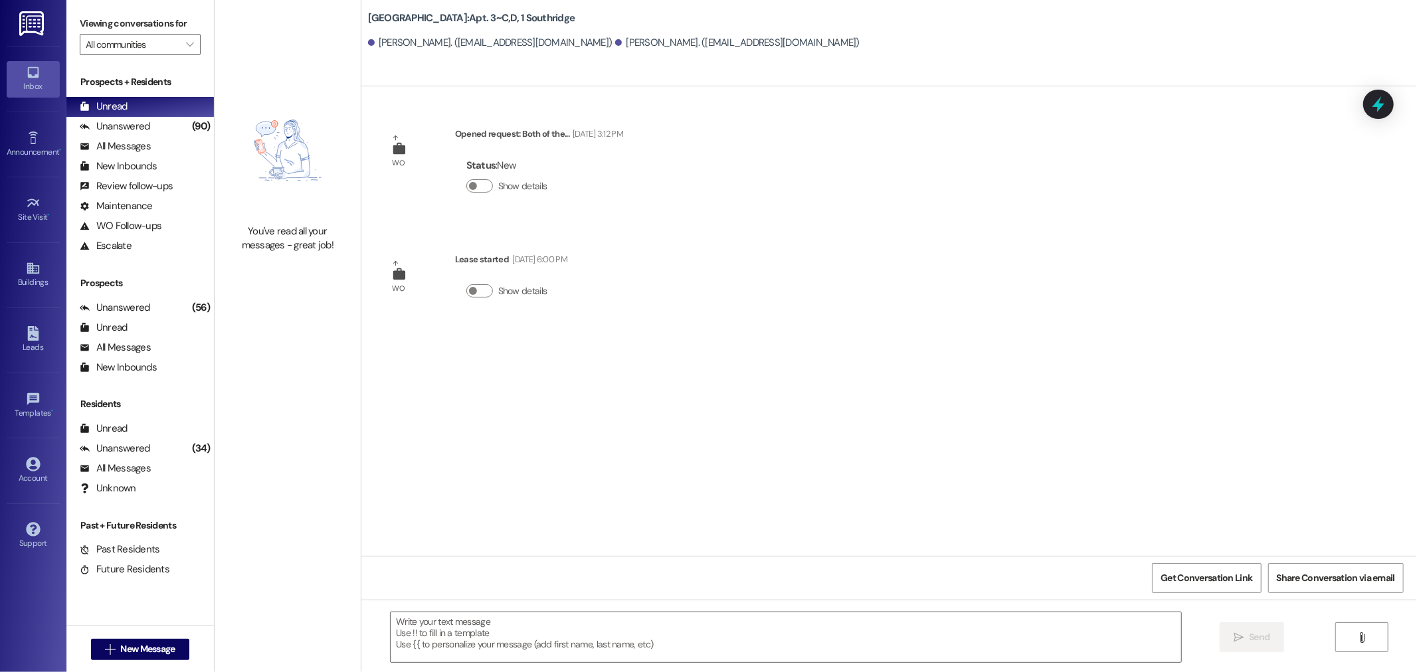
scroll to position [0, 0]
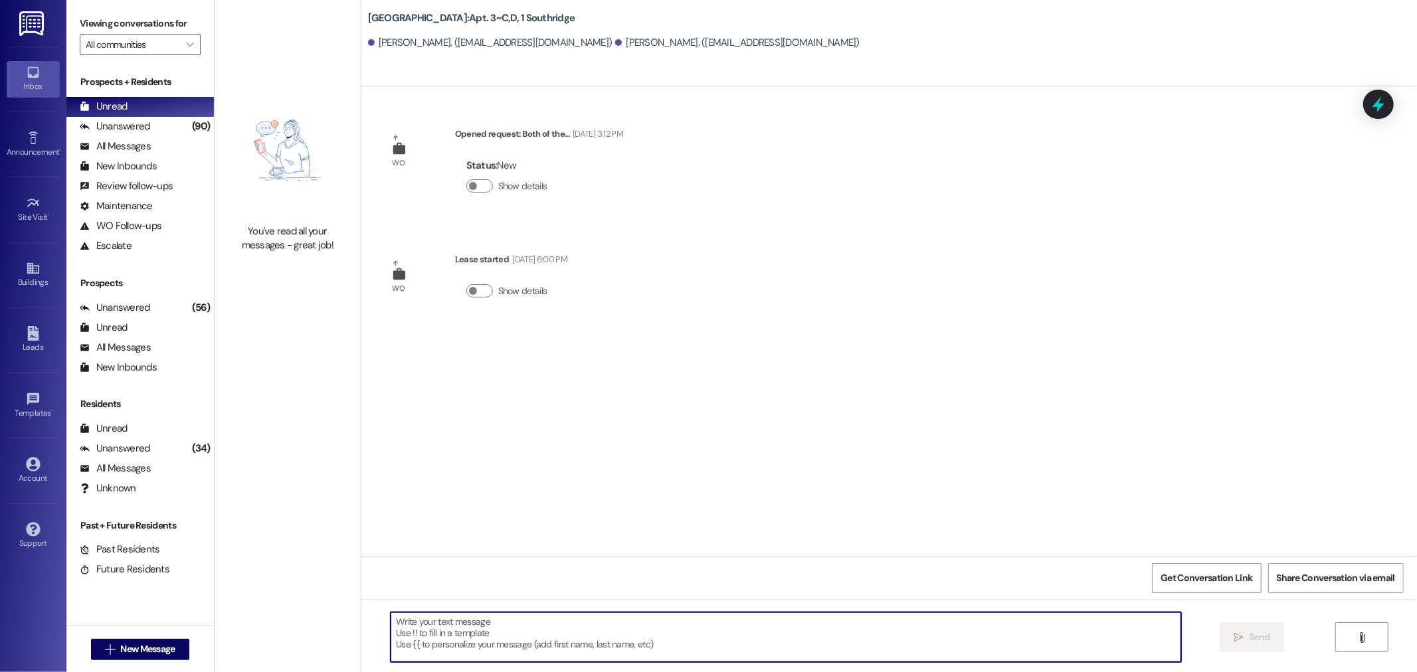
click at [785, 652] on textarea at bounding box center [786, 638] width 791 height 50
paste textarea "Hey guys! The painters are going to paint your apartment [DATE]. Would you be a…"
type textarea "Hey guys! The painters are going to paint your apartment [DATE]. Would you be a…"
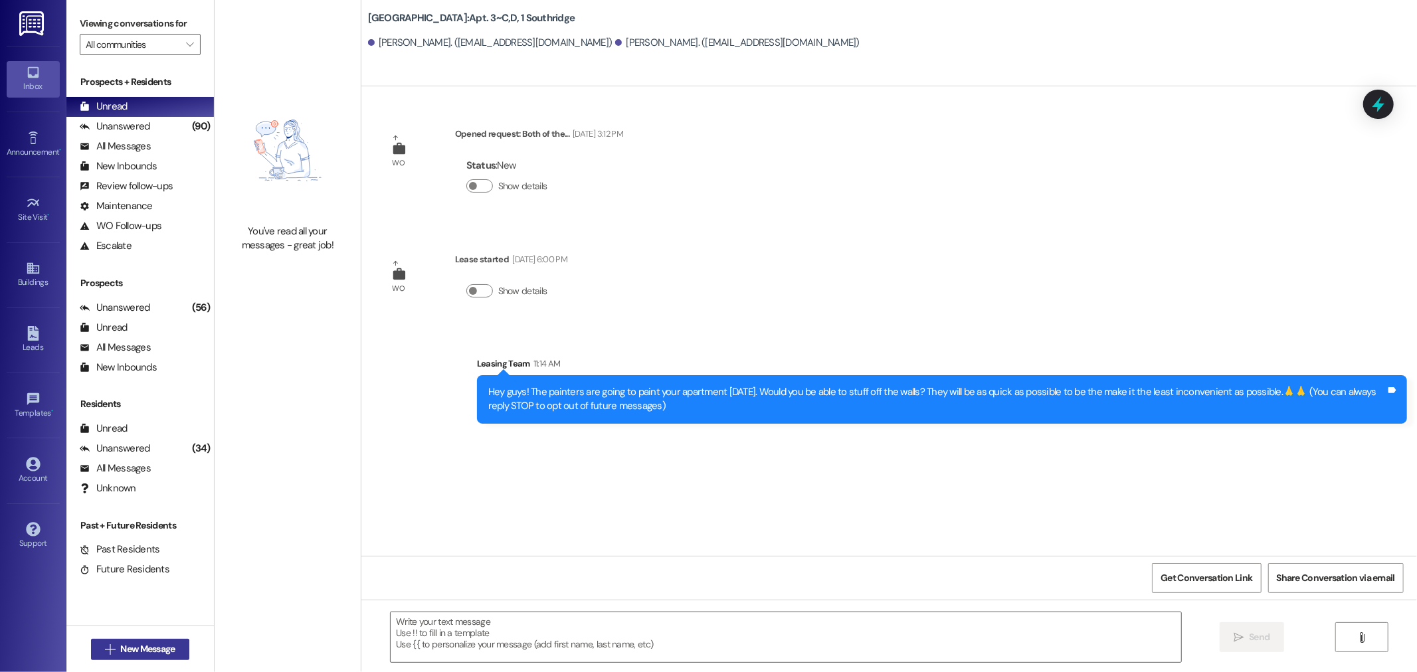
click at [148, 652] on span "New Message" at bounding box center [147, 650] width 54 height 14
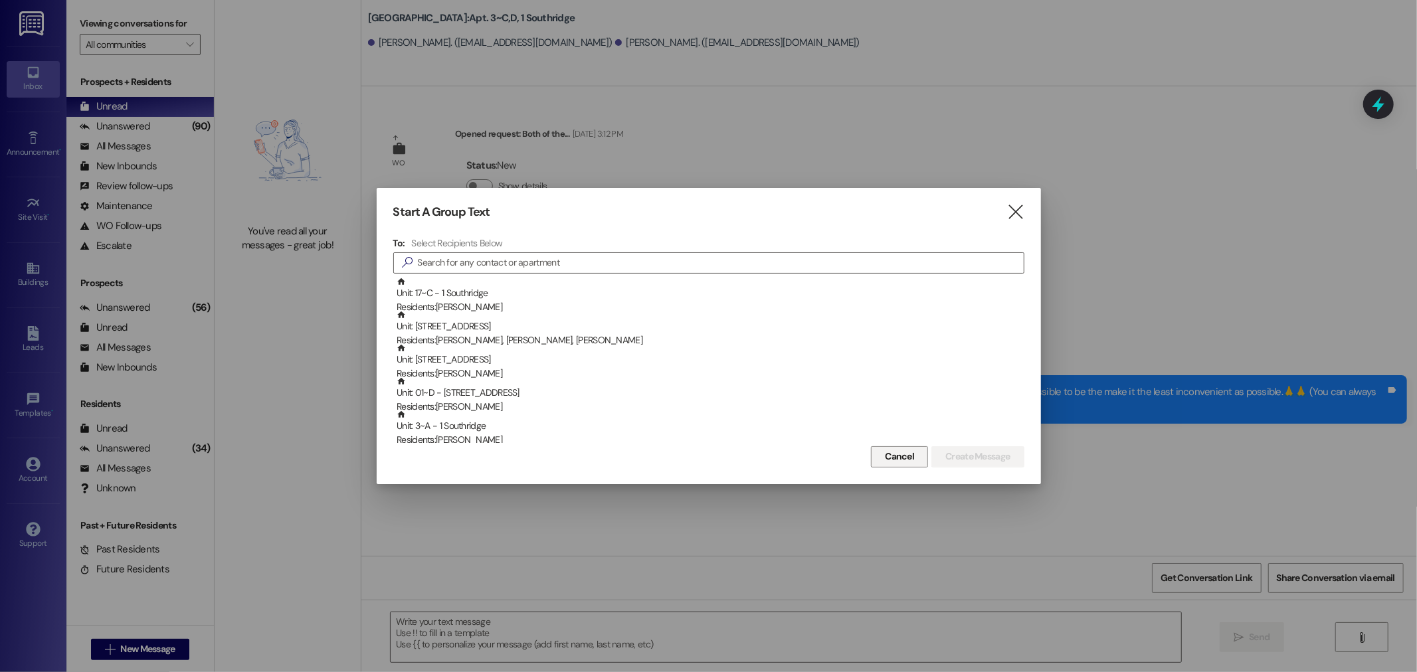
click at [918, 452] on button "Cancel" at bounding box center [899, 457] width 57 height 21
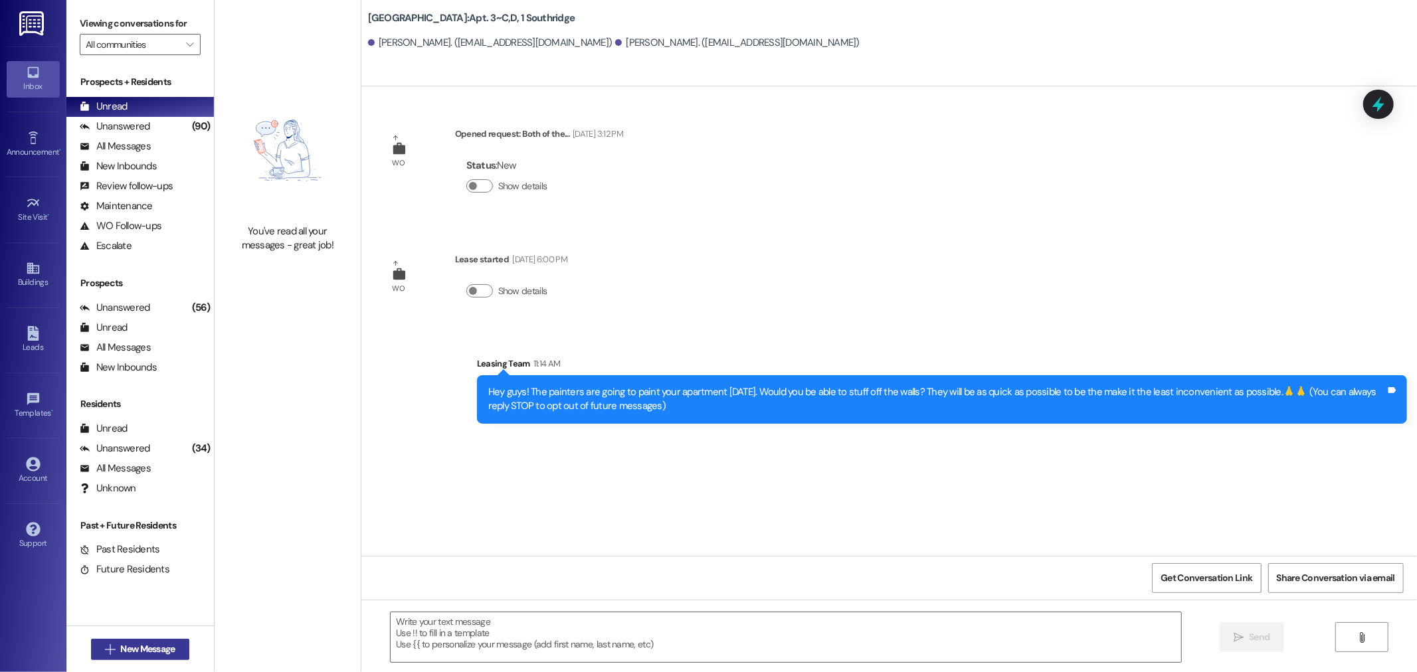
click at [170, 646] on span "New Message" at bounding box center [147, 650] width 54 height 14
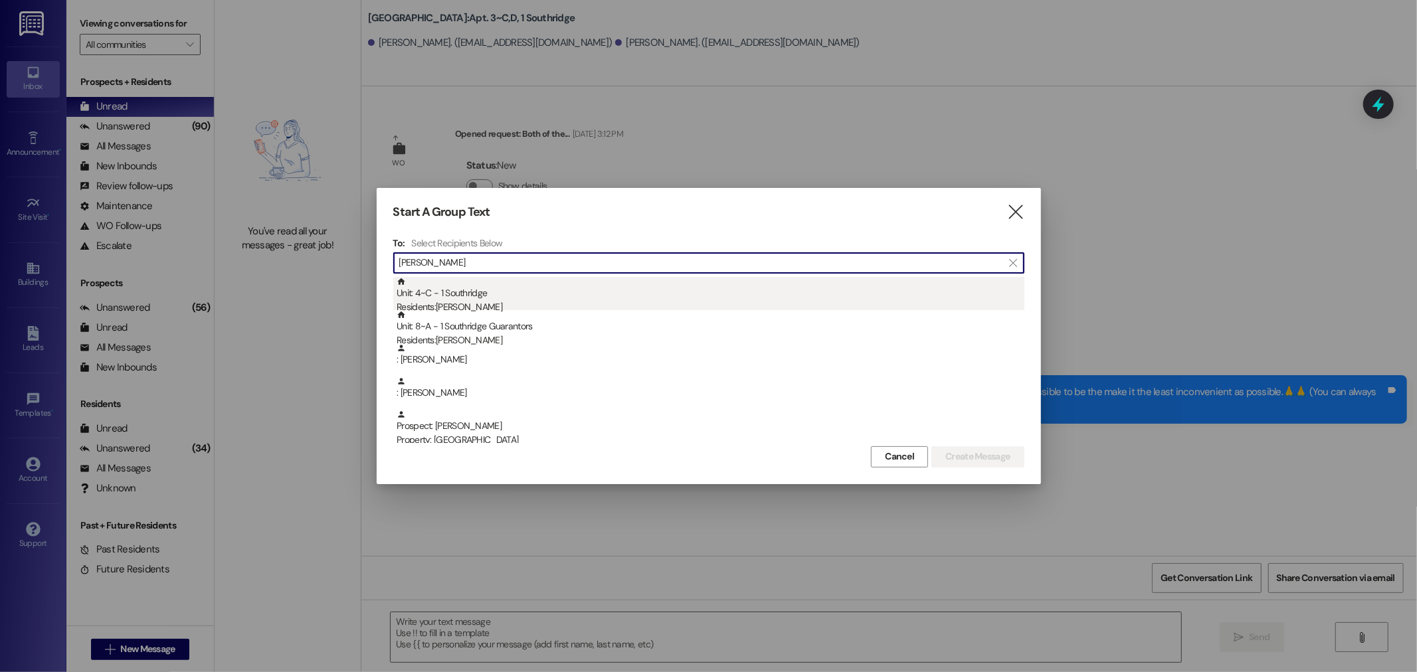
type input "michael"
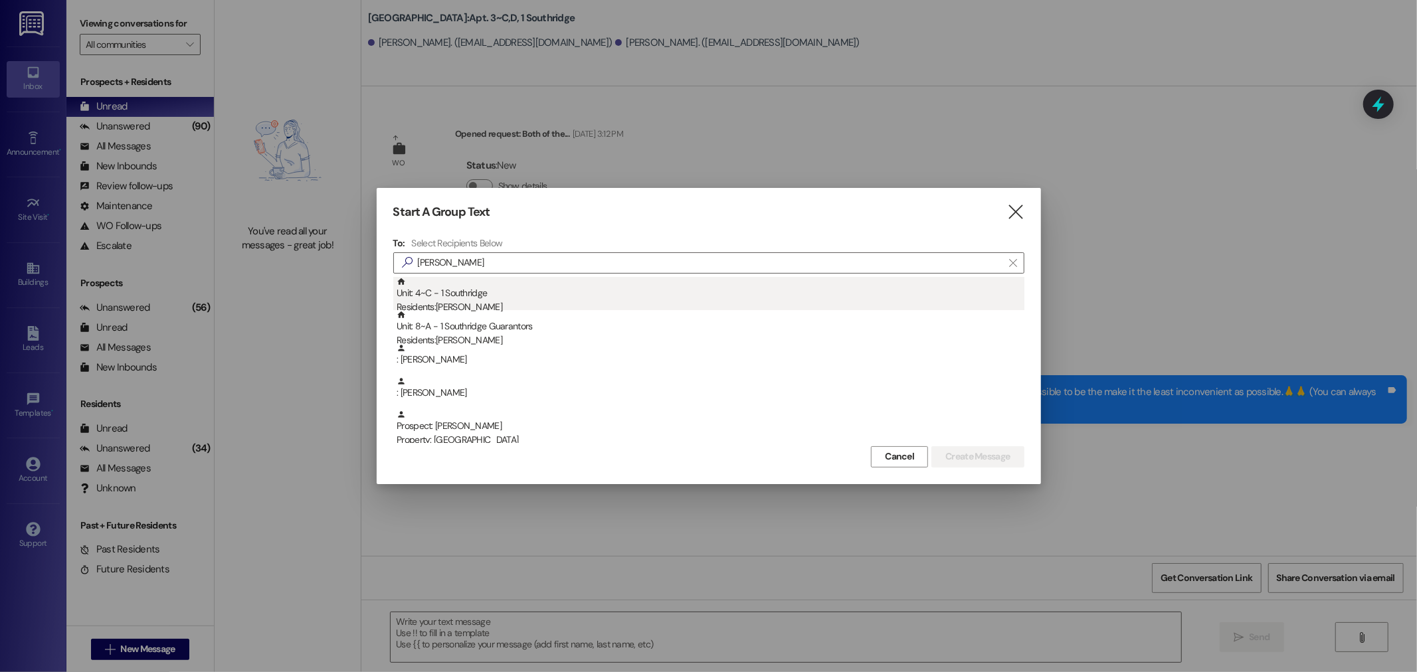
click at [546, 288] on div "Unit: 4~C - 1 Southridge Residents: Michael Davila" at bounding box center [711, 296] width 628 height 38
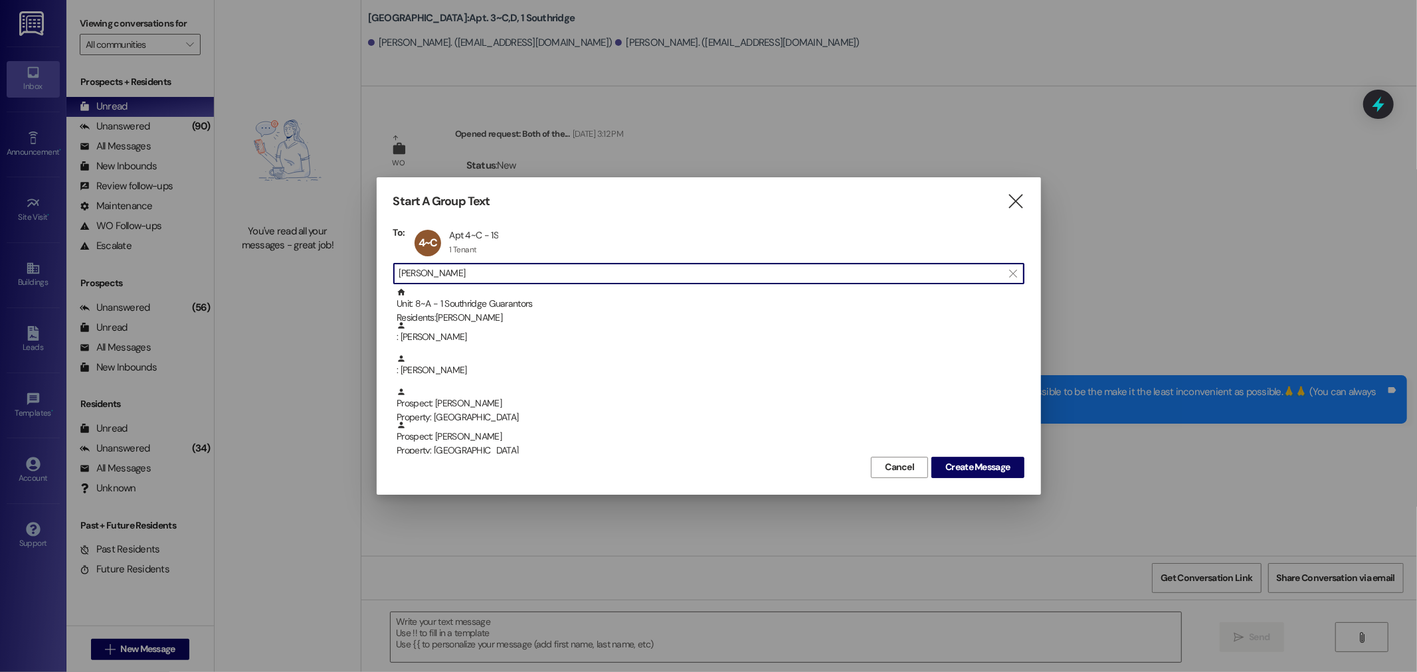
scroll to position [1, 0]
drag, startPoint x: 478, startPoint y: 275, endPoint x: 335, endPoint y: 287, distance: 144.0
click at [335, 287] on div "Start A Group Text  To: 4~C Apt 4~C - 1S Apt 4~C - 1S 1 Tenant 1 Tenant click …" at bounding box center [708, 336] width 1417 height 672
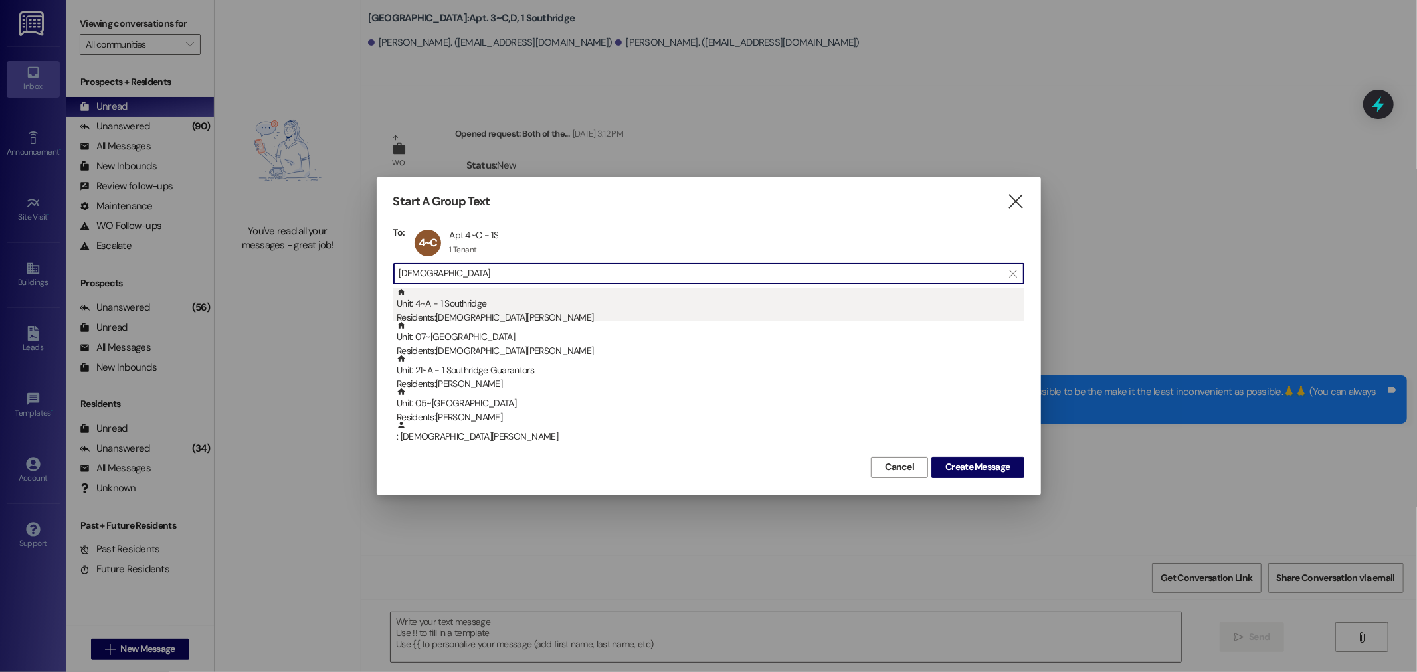
type input "christ"
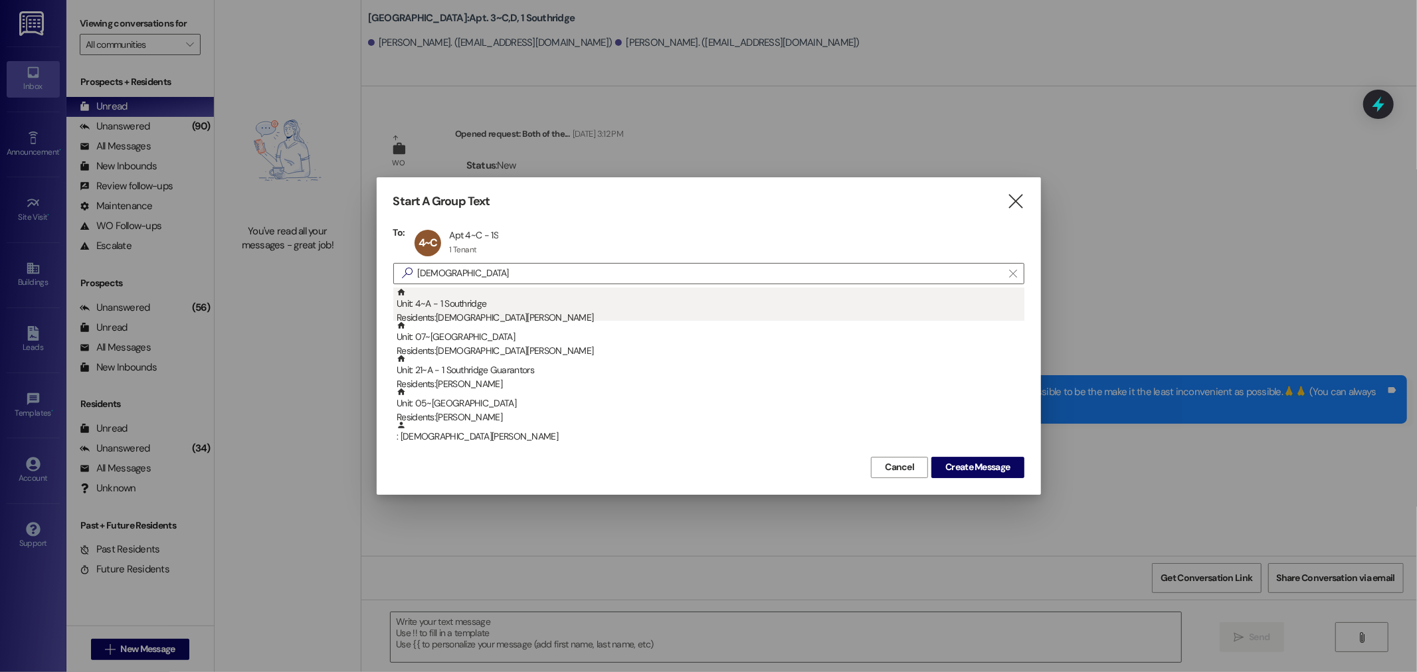
click at [489, 294] on div "Unit: 4~A - 1 Southridge Residents: Christian Guinn" at bounding box center [711, 307] width 628 height 38
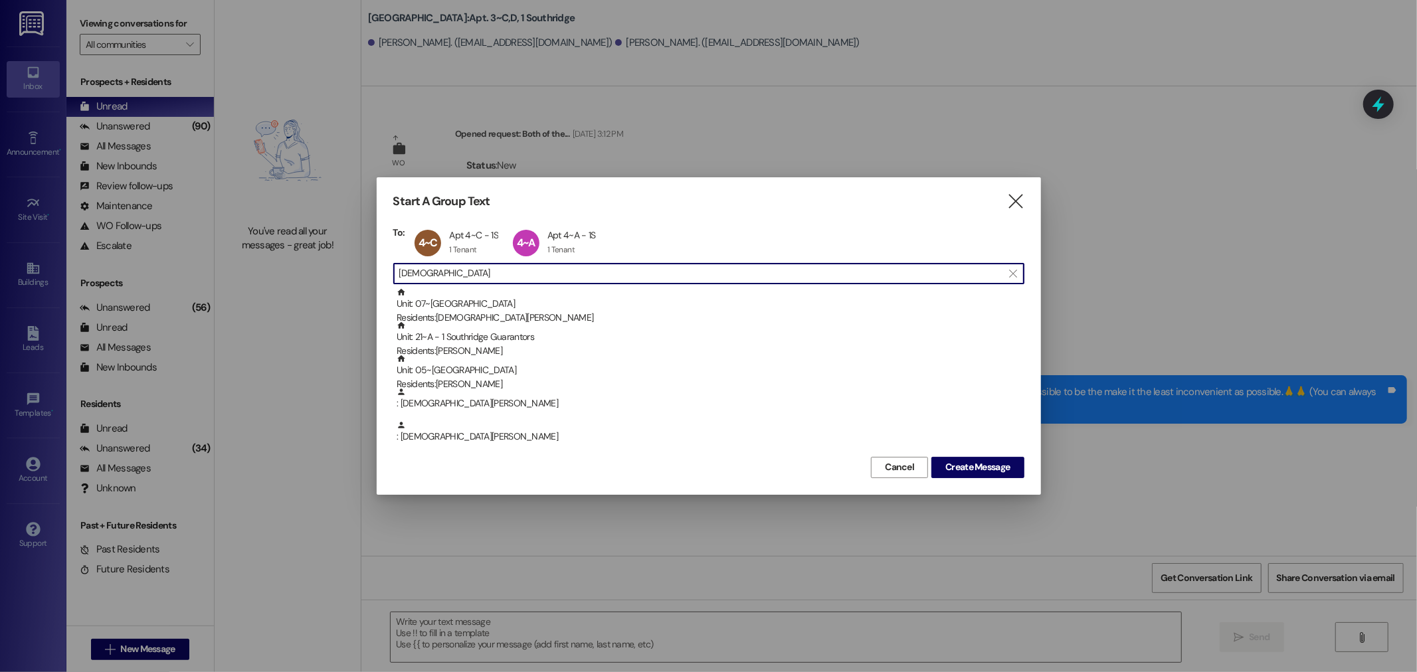
drag, startPoint x: 439, startPoint y: 272, endPoint x: 377, endPoint y: 268, distance: 61.9
click at [377, 268] on div "Start A Group Text  To: 4~C Apt 4~C - 1S Apt 4~C - 1S 1 Tenant 1 Tenant click …" at bounding box center [709, 335] width 664 height 317
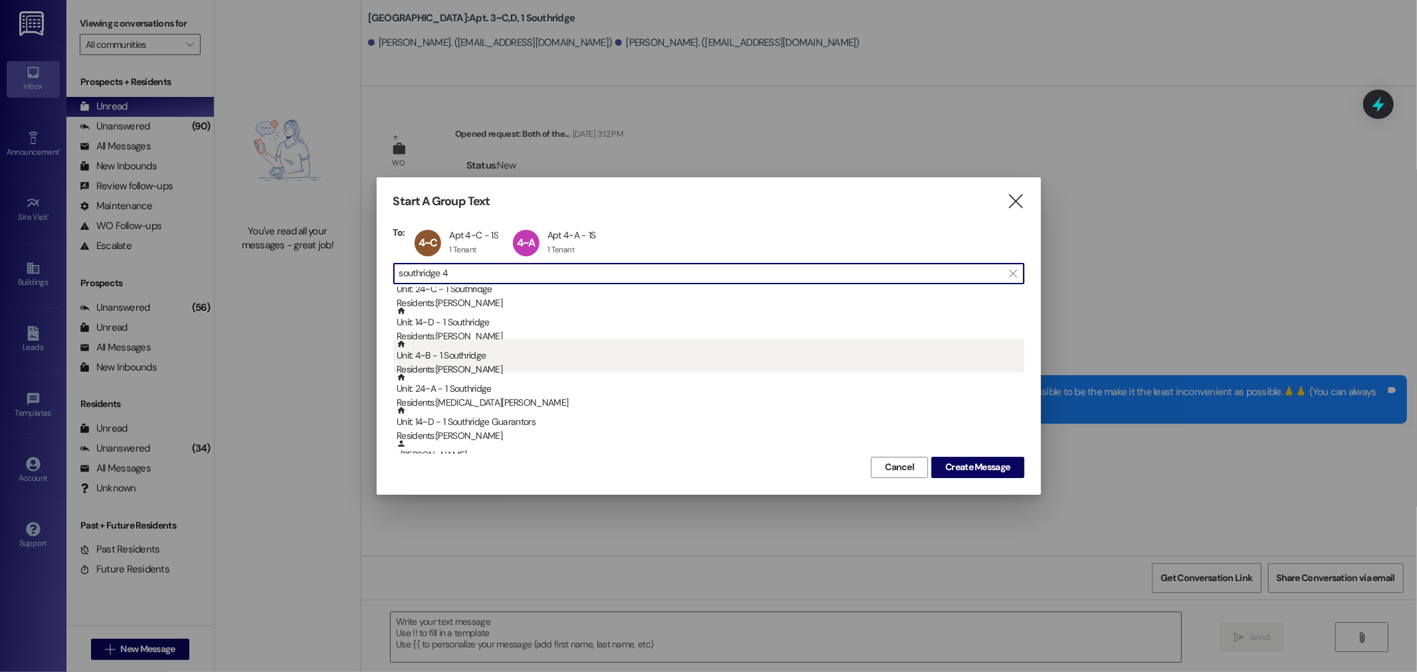
type input "southridge 4"
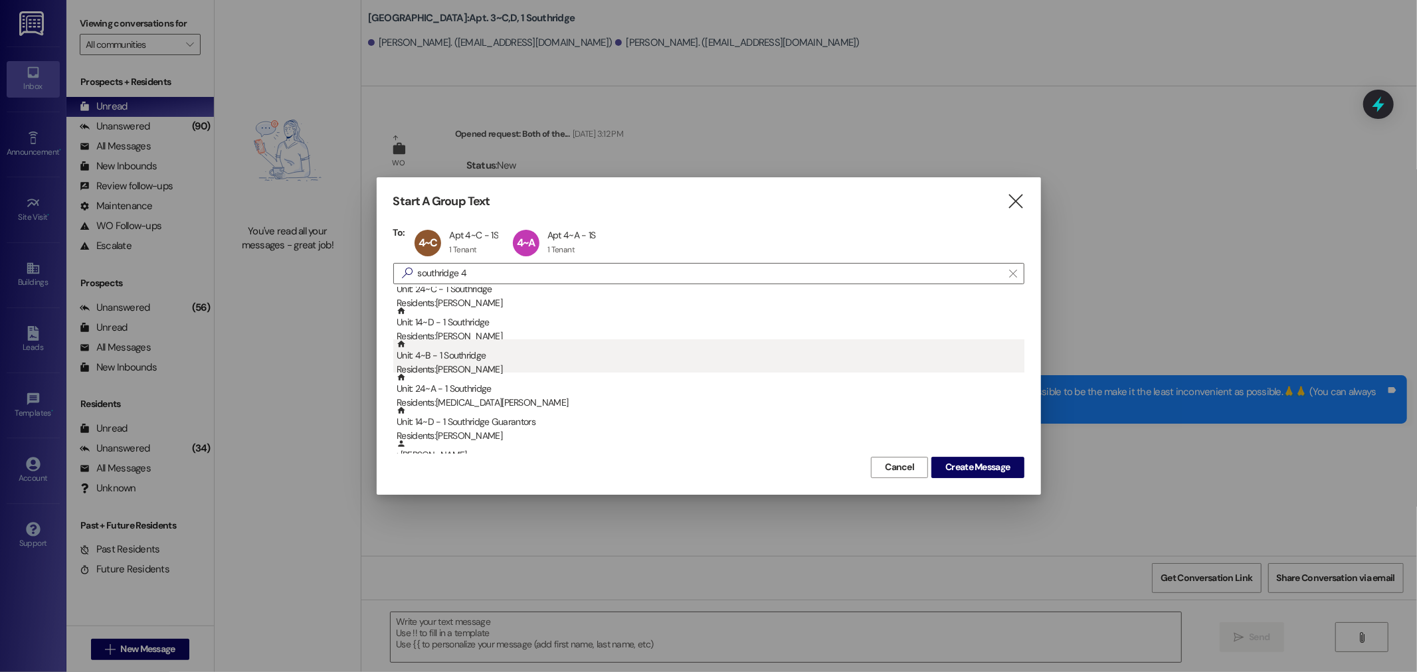
click at [452, 351] on div "Unit: 4~B - 1 Southridge Residents: Oliver Dirkmaat" at bounding box center [711, 359] width 628 height 38
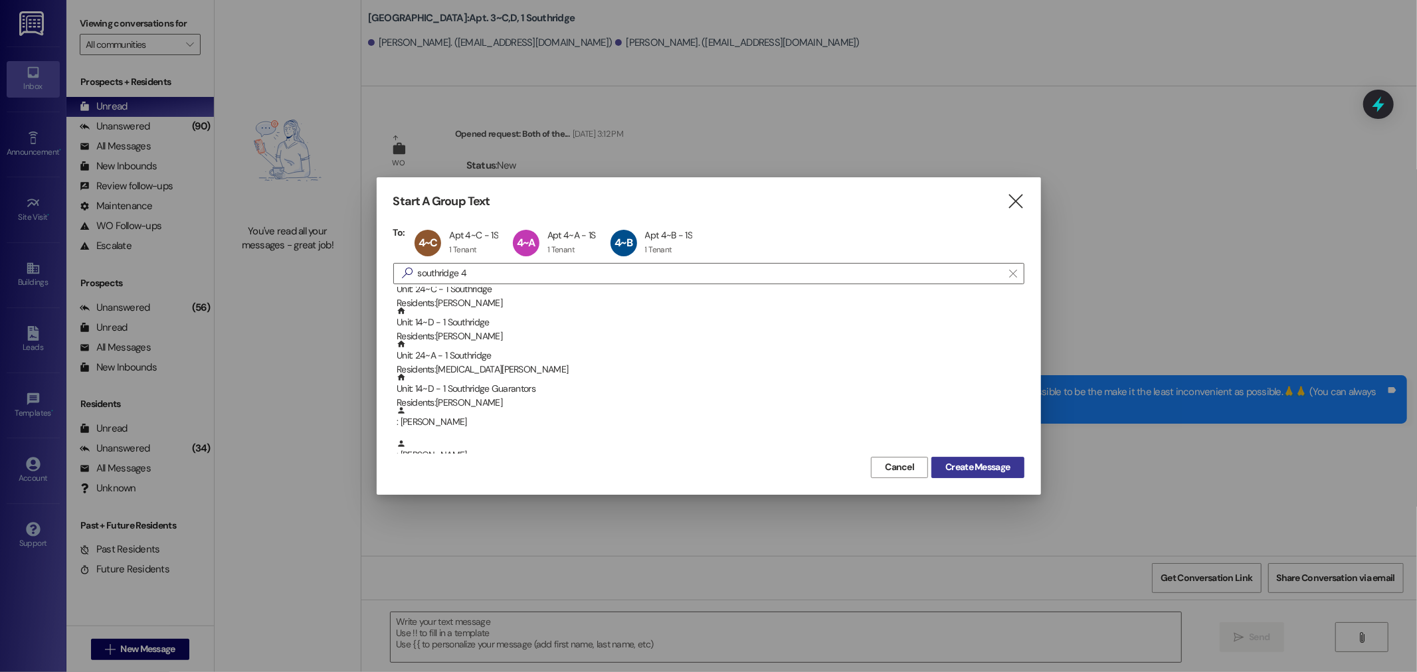
click at [959, 462] on span "Create Message" at bounding box center [978, 467] width 64 height 14
click at [981, 467] on span "Create Message" at bounding box center [978, 467] width 64 height 14
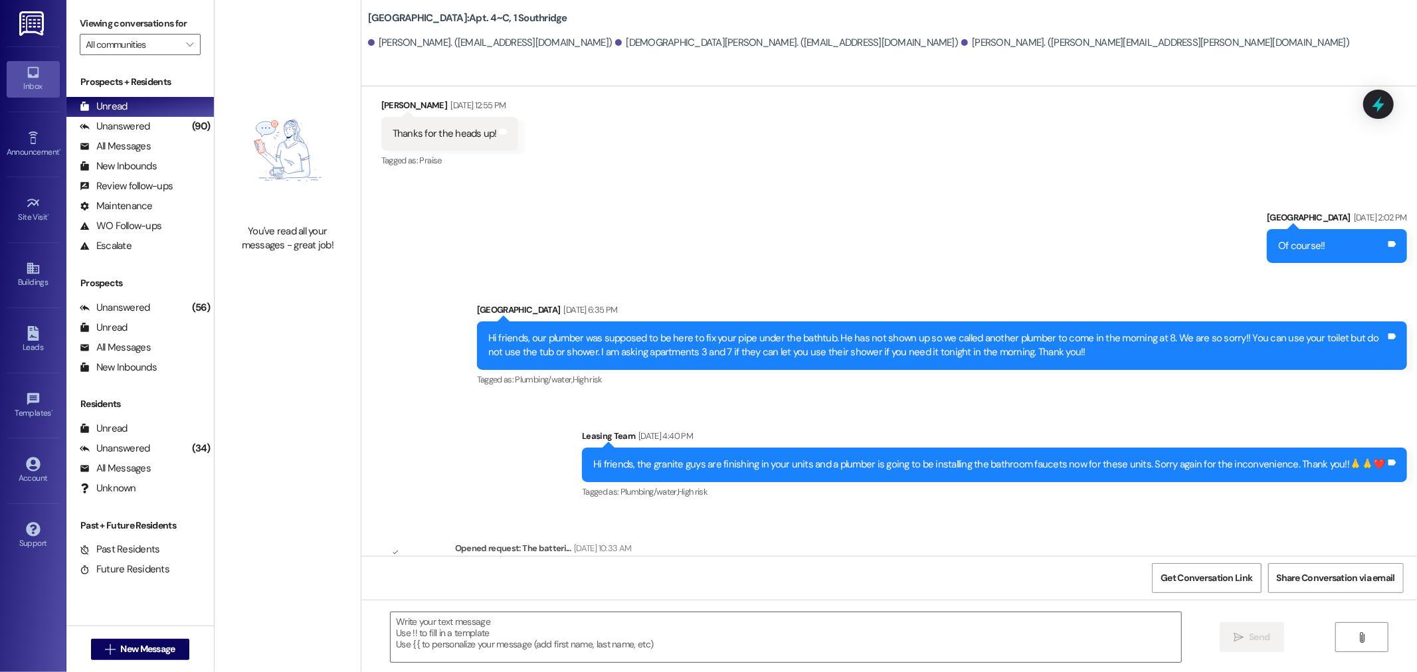
scroll to position [440, 0]
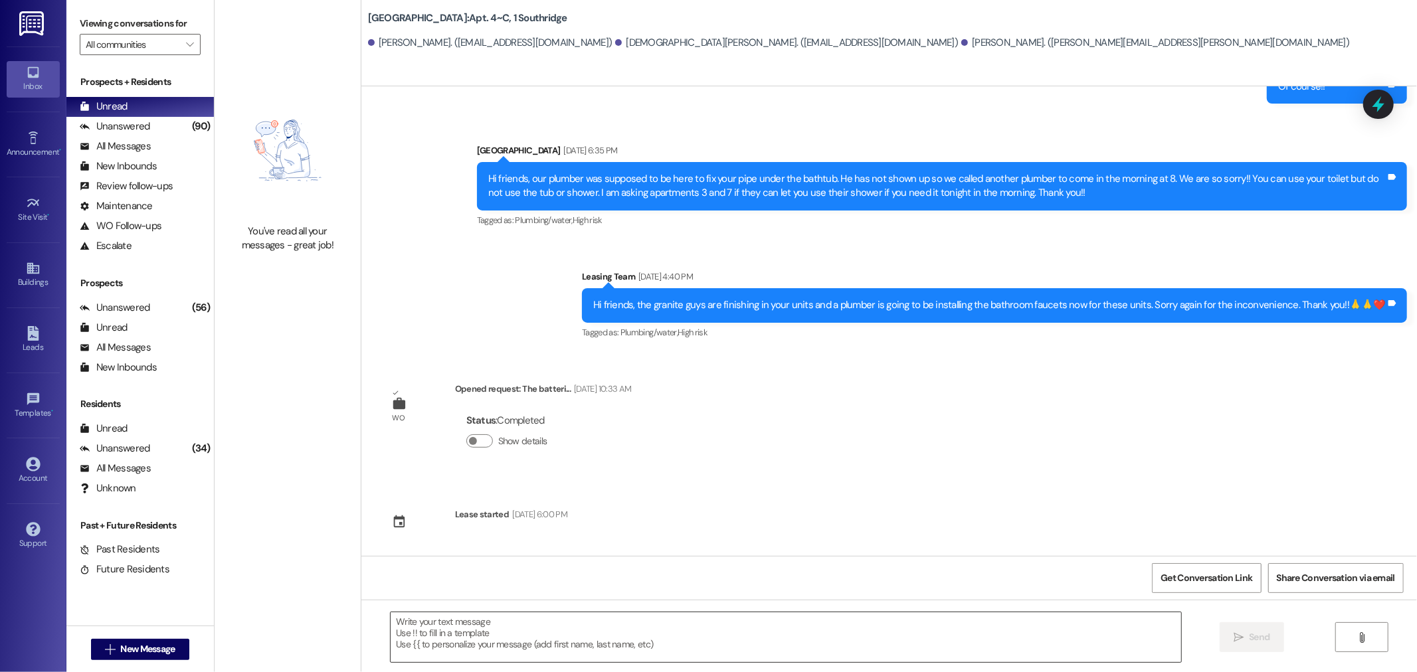
click at [750, 626] on textarea at bounding box center [786, 638] width 791 height 50
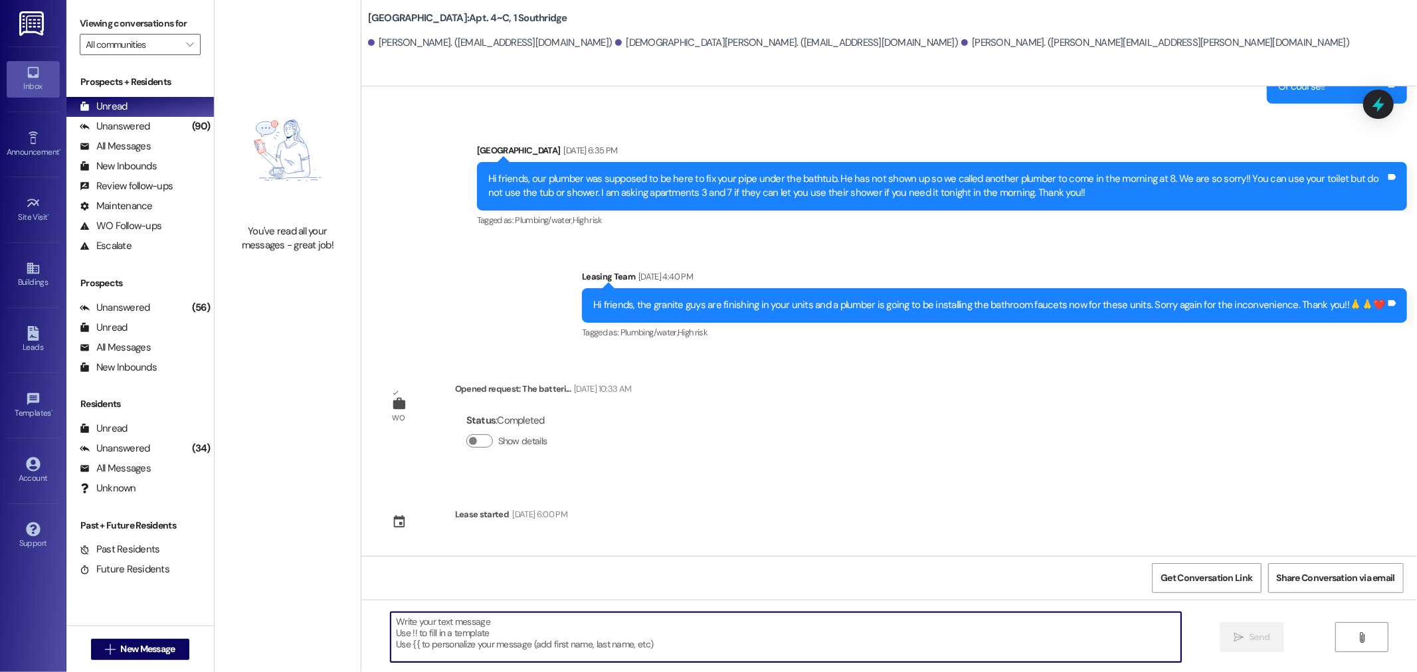
click at [750, 626] on textarea at bounding box center [786, 638] width 791 height 50
paste textarea "Hey guys! The painters are going to paint your apartment [DATE]. Would you be a…"
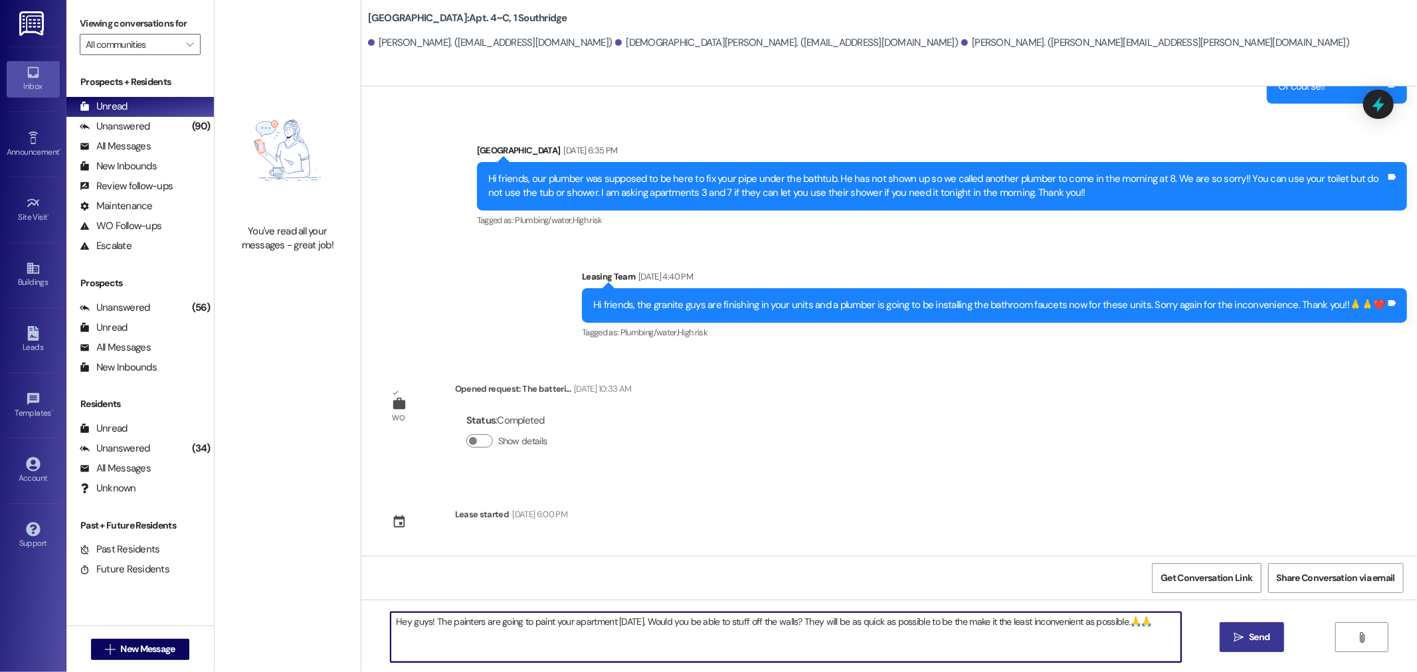
click at [506, 626] on textarea "Hey guys! The painters are going to paint your apartment [DATE]. Would you be a…" at bounding box center [786, 638] width 791 height 50
click at [1166, 633] on textarea "Hey guys! The painters are planning to paint your apartment tomorrow. Would you…" at bounding box center [786, 638] width 791 height 50
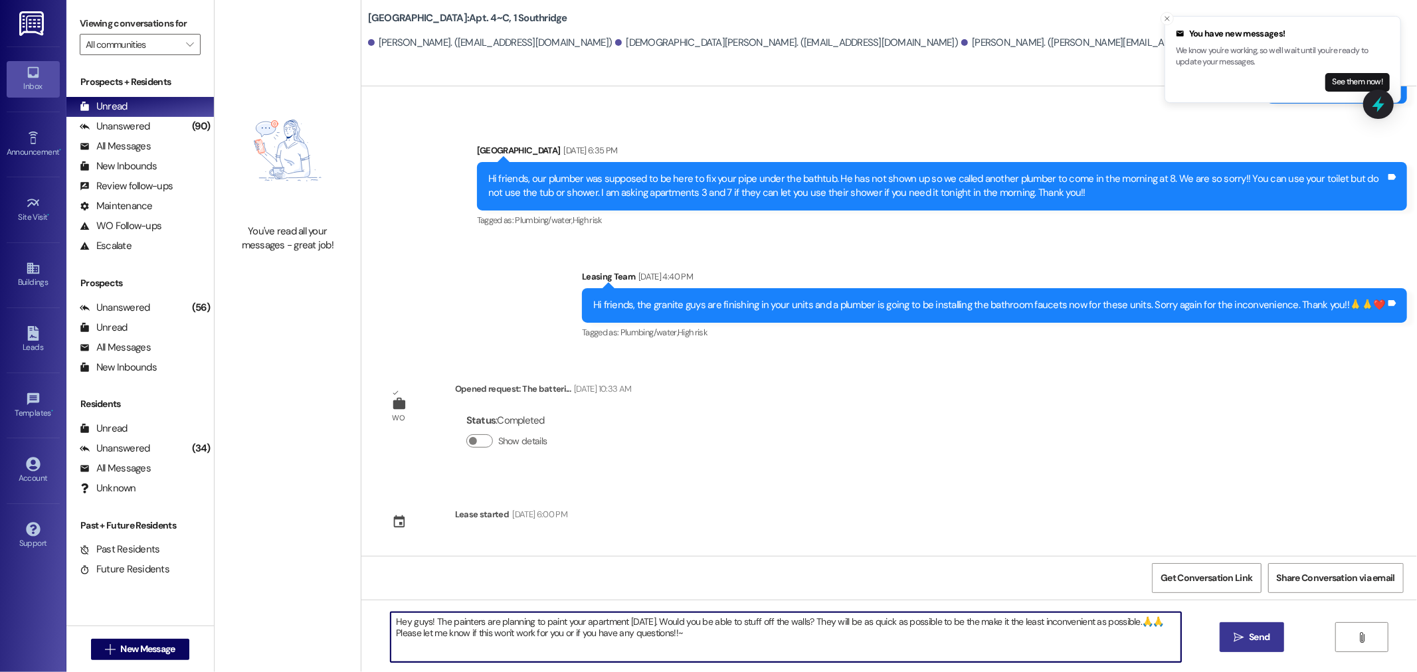
type textarea "Hey guys! The painters are planning to paint your apartment tomorrow. Would you…"
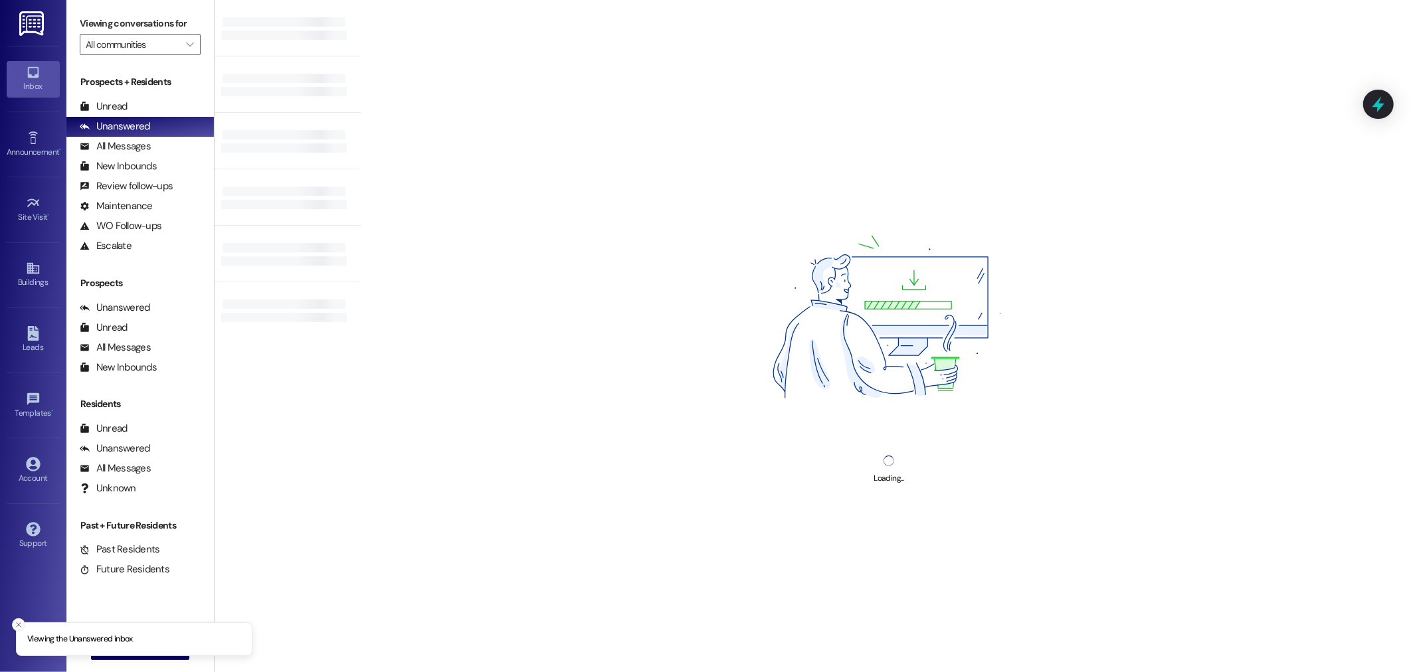
click at [15, 625] on icon "Close toast" at bounding box center [19, 625] width 8 height 8
click at [120, 654] on span "New Message" at bounding box center [147, 650] width 54 height 14
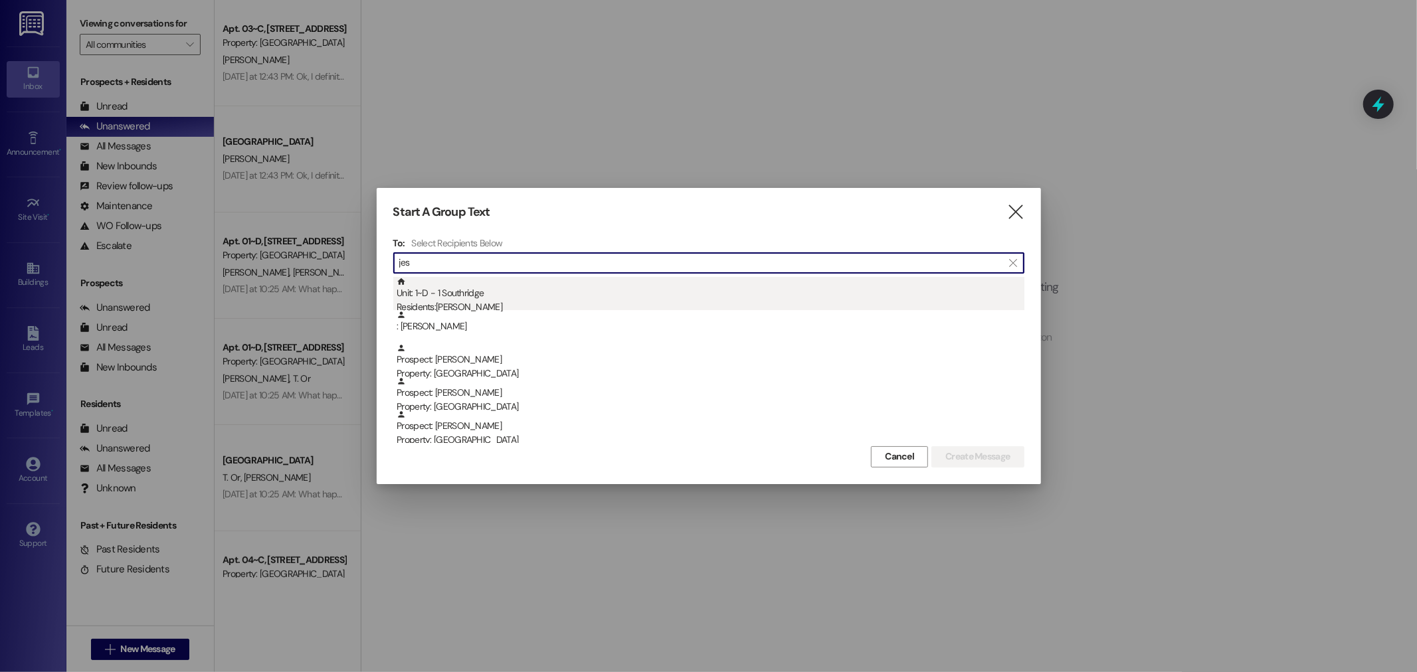
click at [468, 294] on div "Unit: 1~D - 1 Southridge Residents: Jesse Cote" at bounding box center [711, 296] width 628 height 38
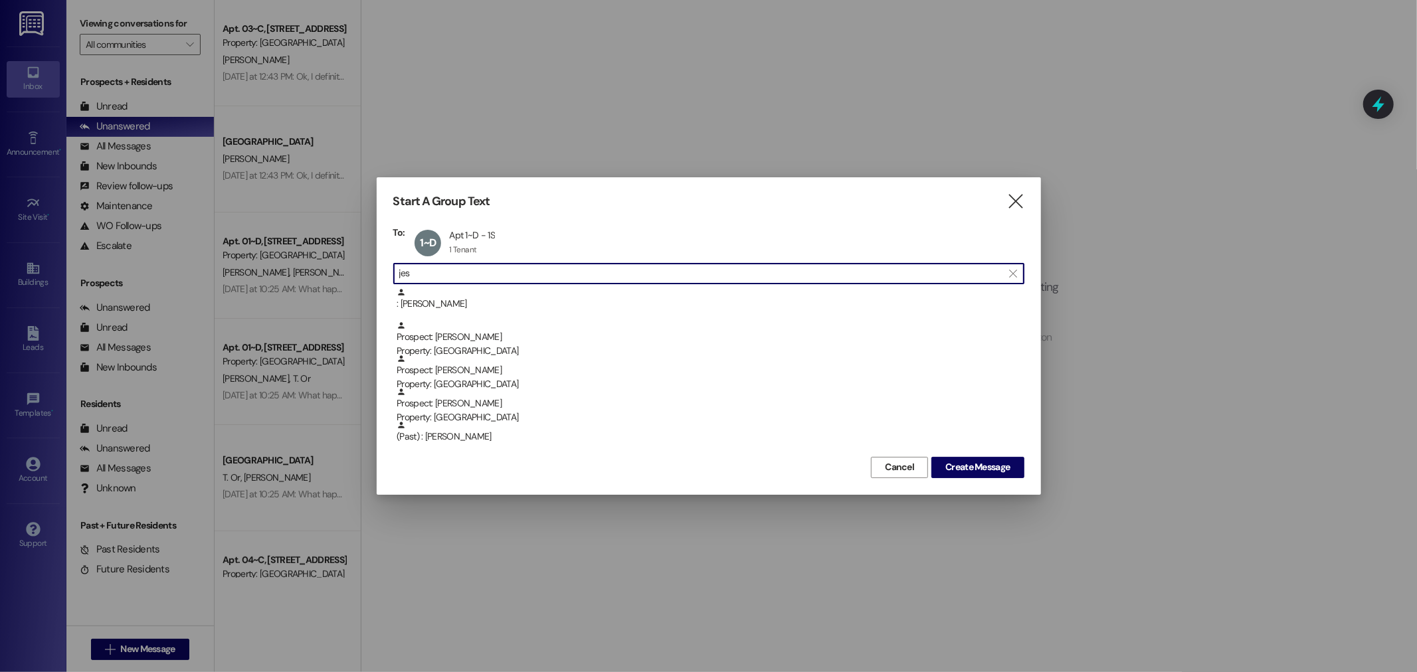
drag, startPoint x: 387, startPoint y: 268, endPoint x: 315, endPoint y: 274, distance: 72.0
click at [315, 274] on div "Start A Group Text  To: 1~D Apt 1~D - 1S Apt 1~D - 1S 1 Tenant 1 Tenant click …" at bounding box center [708, 336] width 1417 height 672
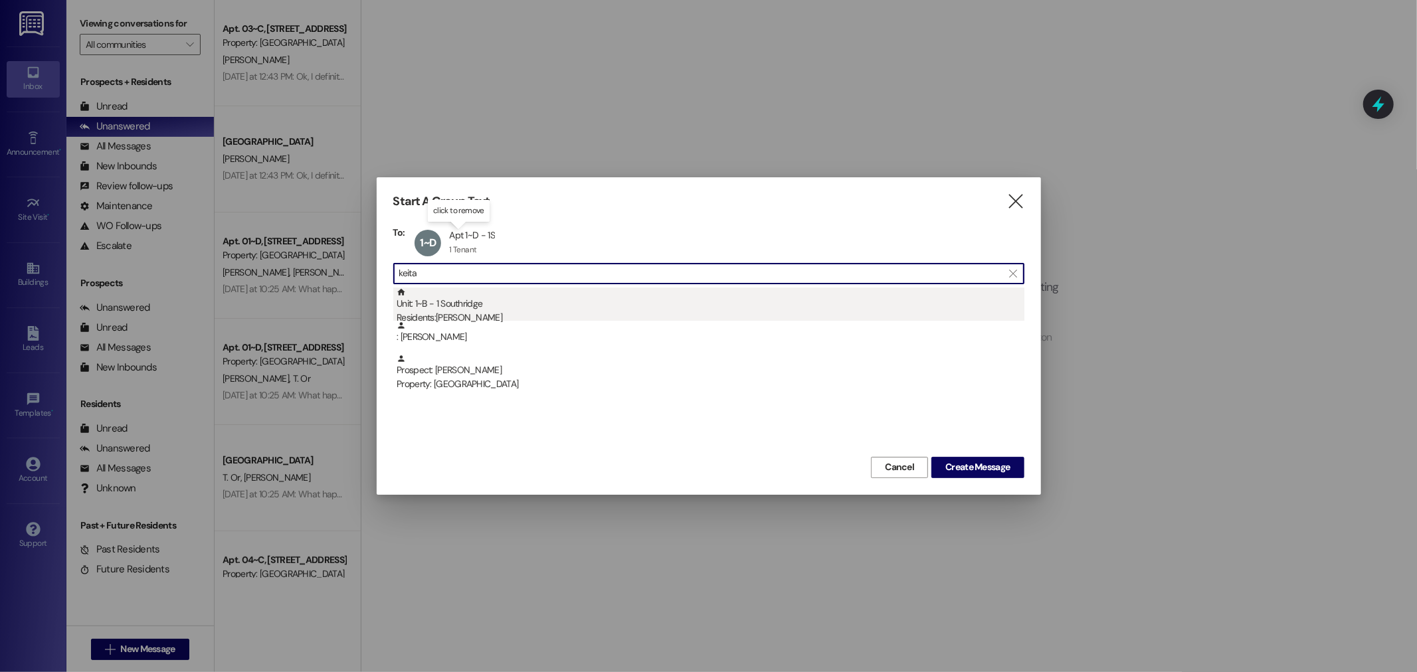
type input "keita"
click at [506, 300] on div "Unit: 1~B - 1 Southridge Residents: Keita Hasumi" at bounding box center [711, 307] width 628 height 38
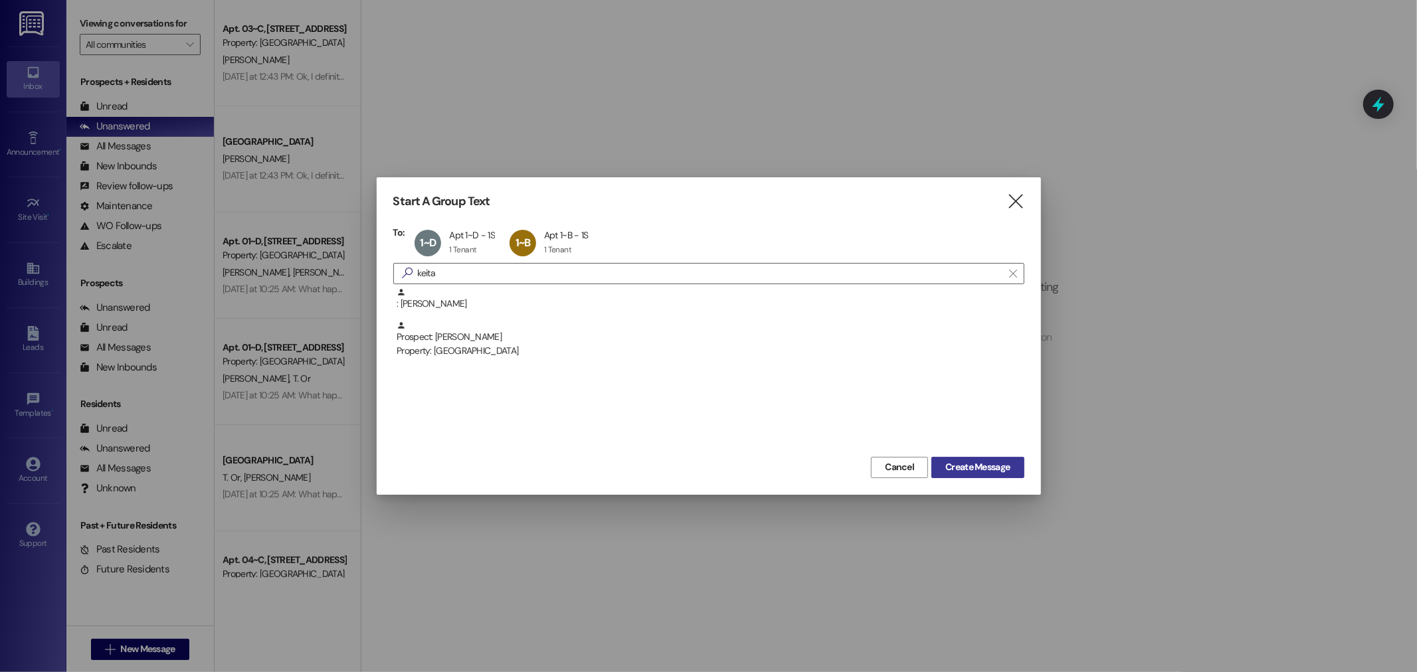
click at [975, 461] on span "Create Message" at bounding box center [978, 467] width 64 height 14
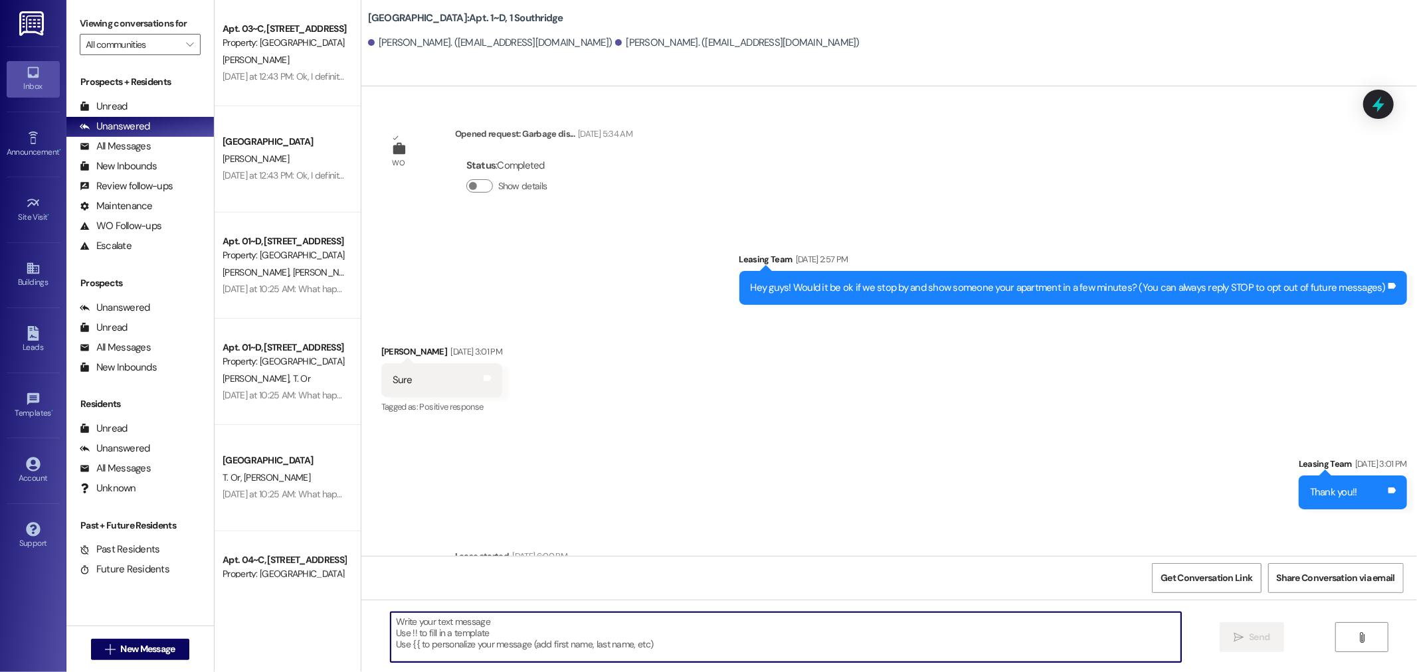
click at [880, 638] on textarea at bounding box center [786, 638] width 791 height 50
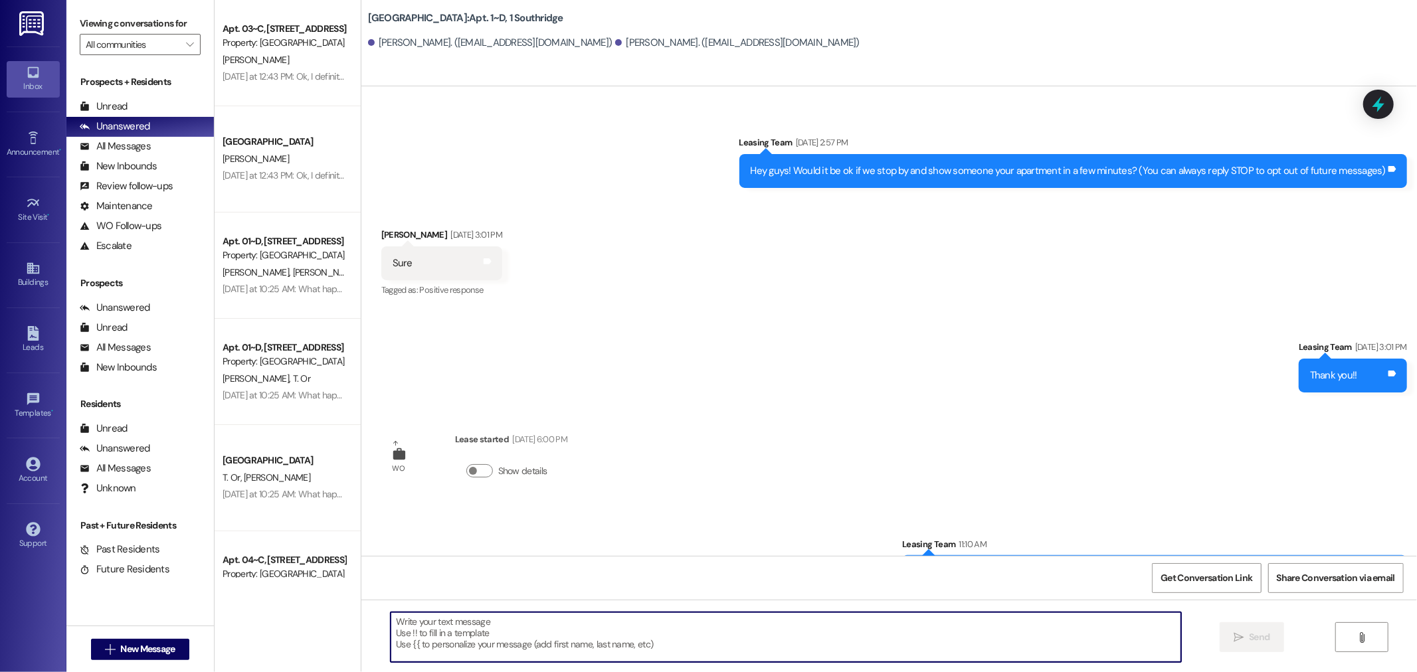
scroll to position [161, 0]
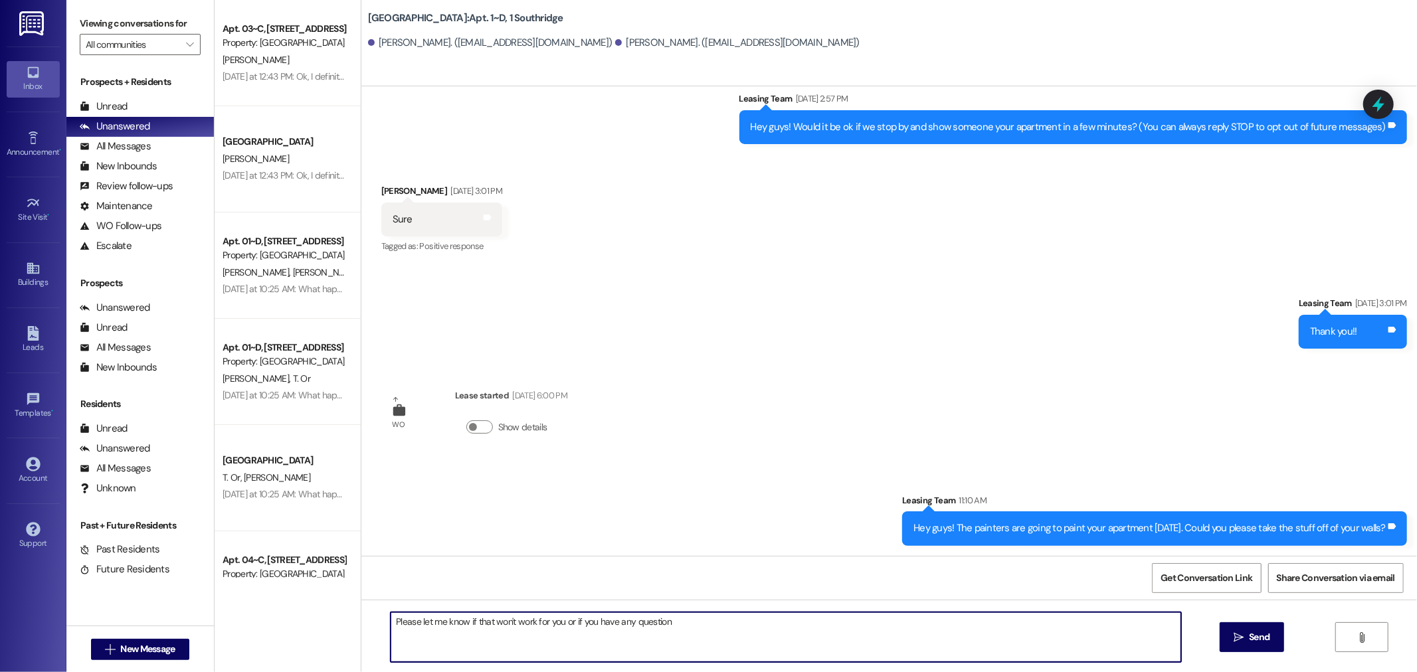
type textarea "Please let me know if that won't work for you or if you have any questions"
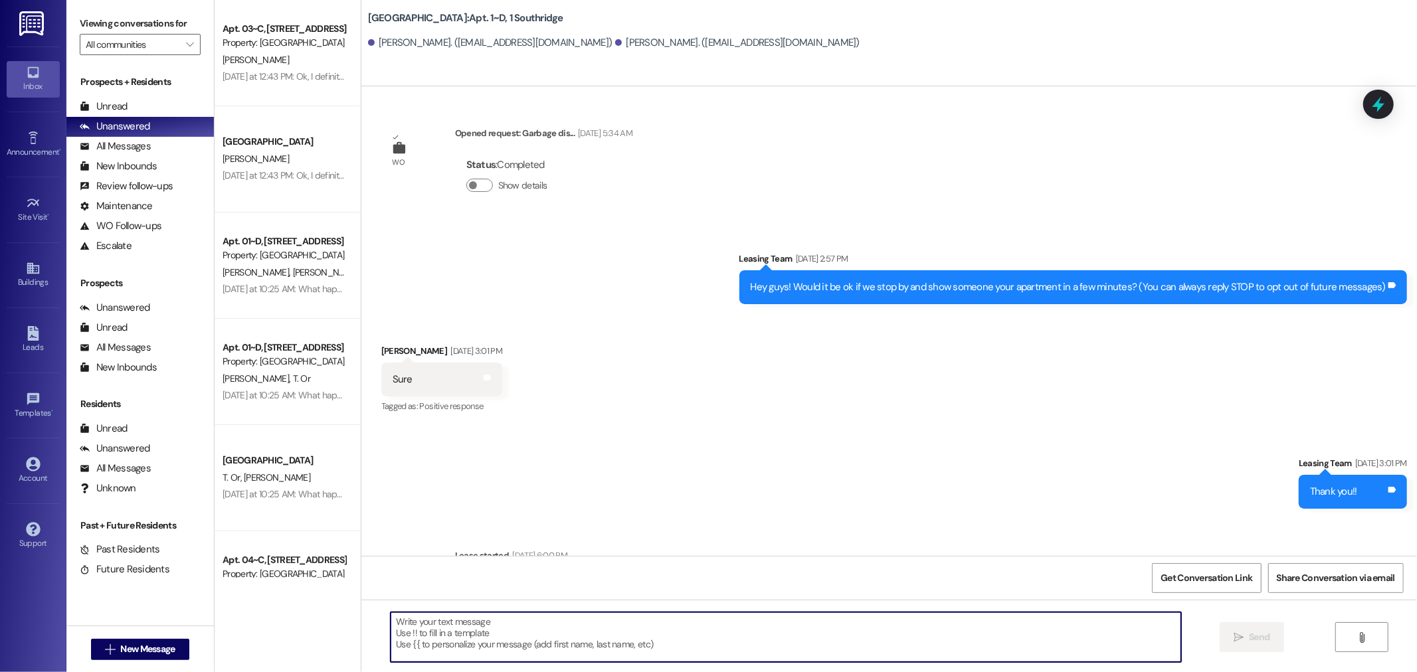
scroll to position [0, 0]
click at [138, 658] on button " New Message" at bounding box center [140, 649] width 98 height 21
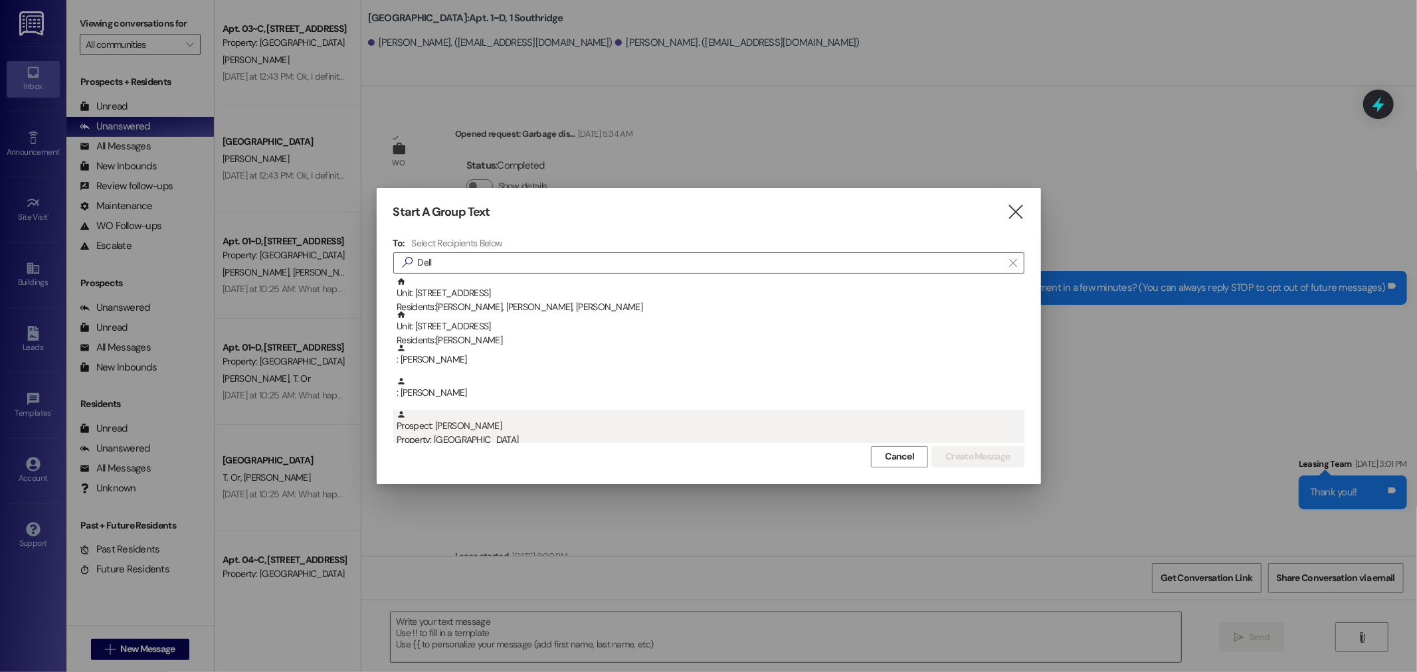
click at [488, 432] on div "Prospect: Dellan Zimmerman Property: Southridge" at bounding box center [711, 429] width 628 height 38
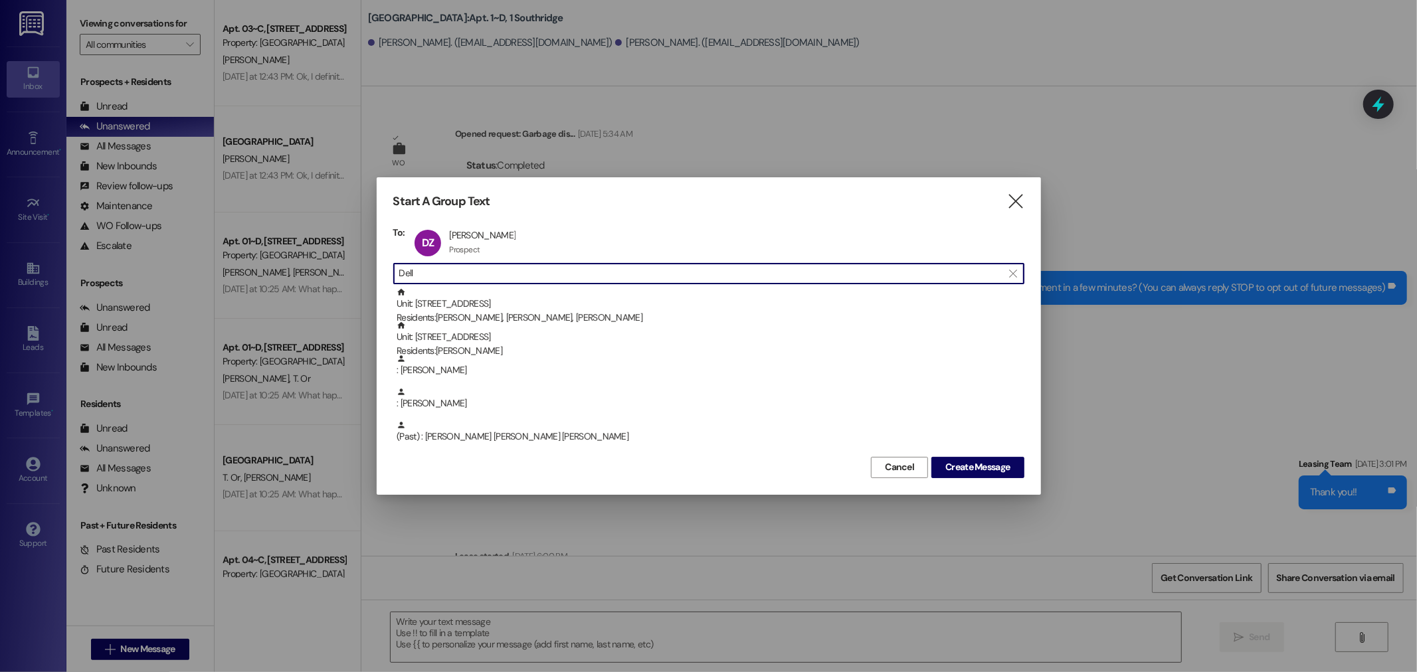
scroll to position [1, 0]
drag, startPoint x: 463, startPoint y: 266, endPoint x: 268, endPoint y: 293, distance: 197.1
click at [273, 290] on div "Start A Group Text  To: DZ Dellan Zimmerman Dellan Zimmerman Prospect Prospect…" at bounding box center [708, 336] width 1417 height 672
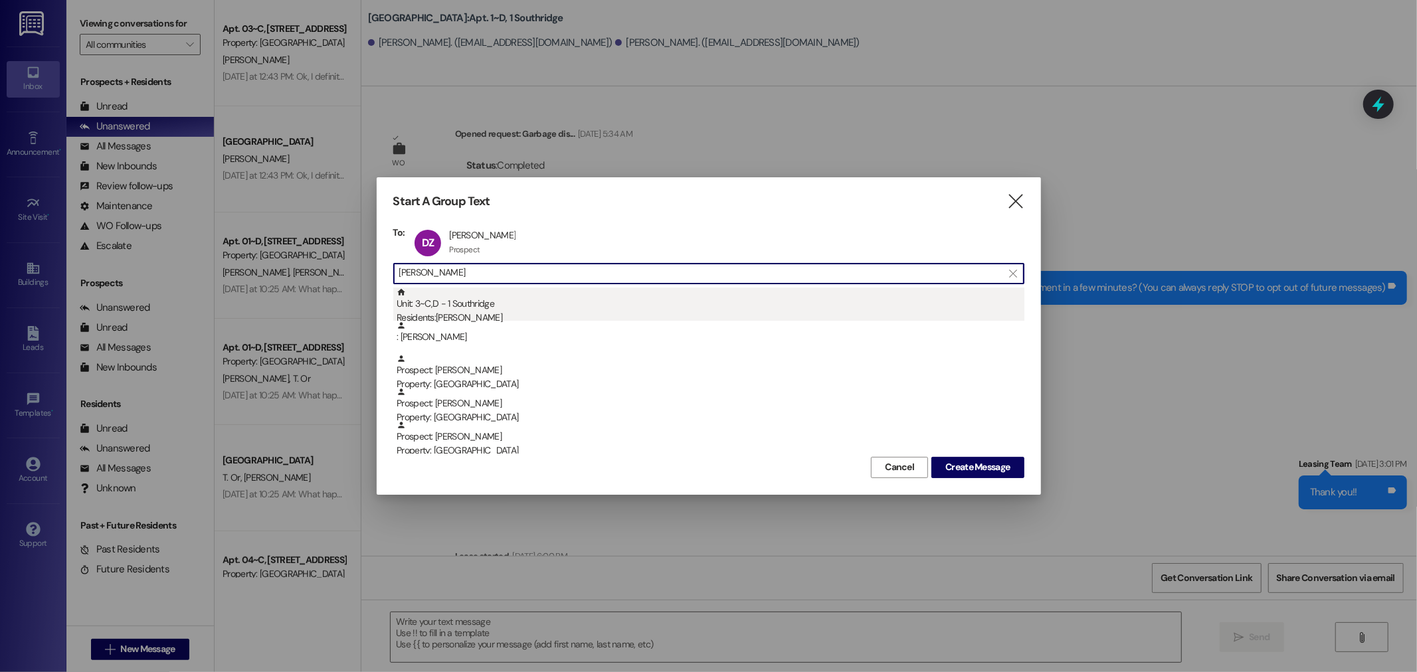
type input "Joseph"
click at [449, 302] on div "Unit: 3~C,D - 1 Southridge Residents: Joseph James" at bounding box center [711, 307] width 628 height 38
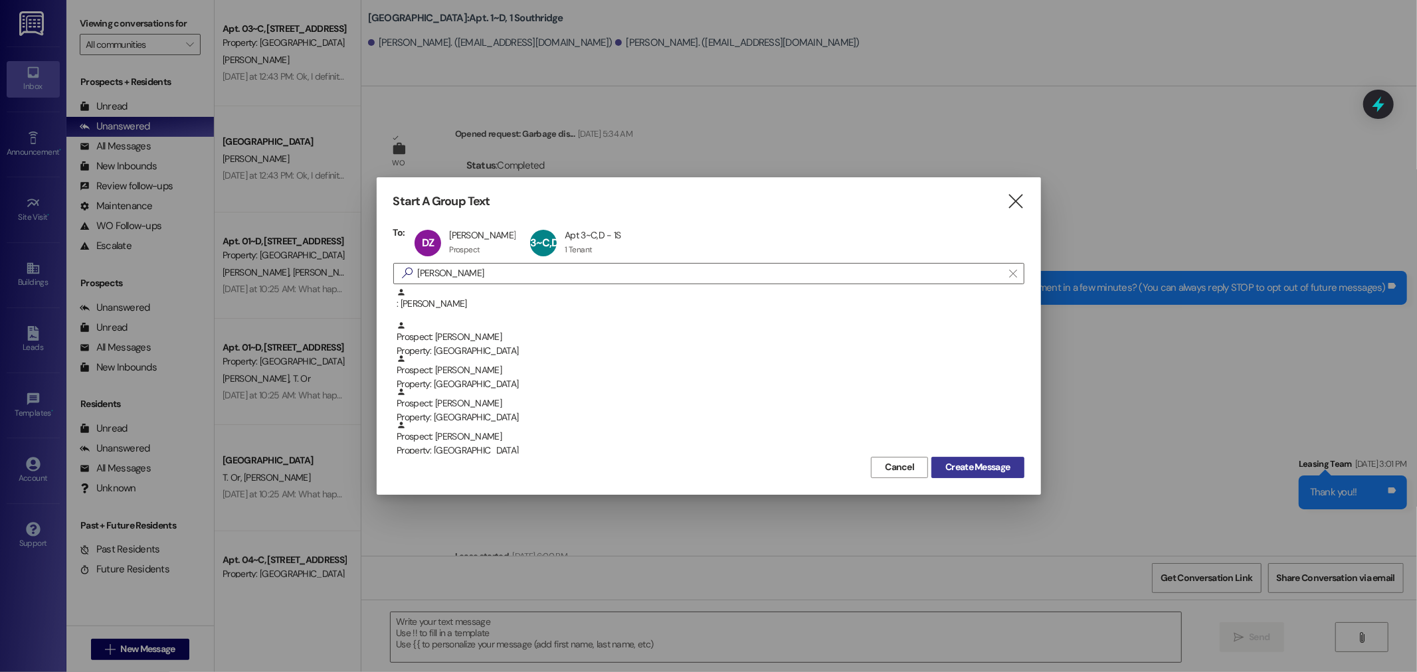
click at [992, 470] on span "Create Message" at bounding box center [978, 467] width 64 height 14
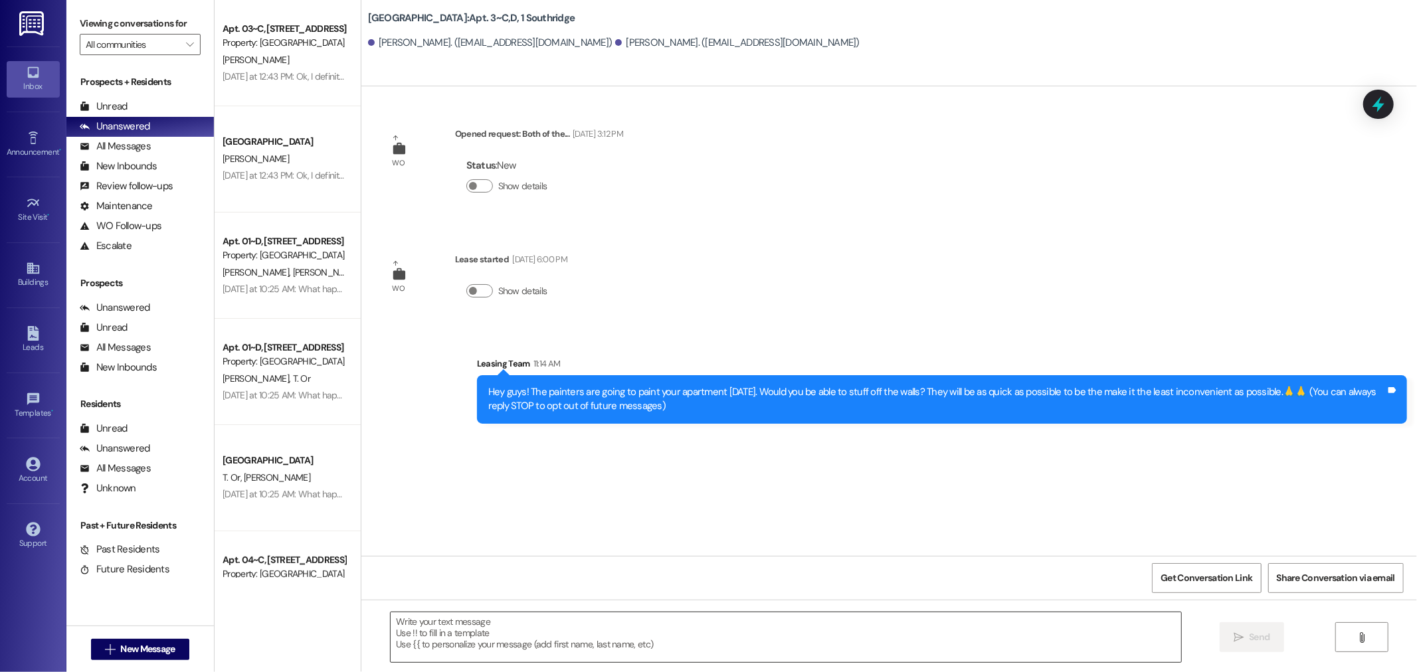
click at [961, 625] on textarea at bounding box center [786, 638] width 791 height 50
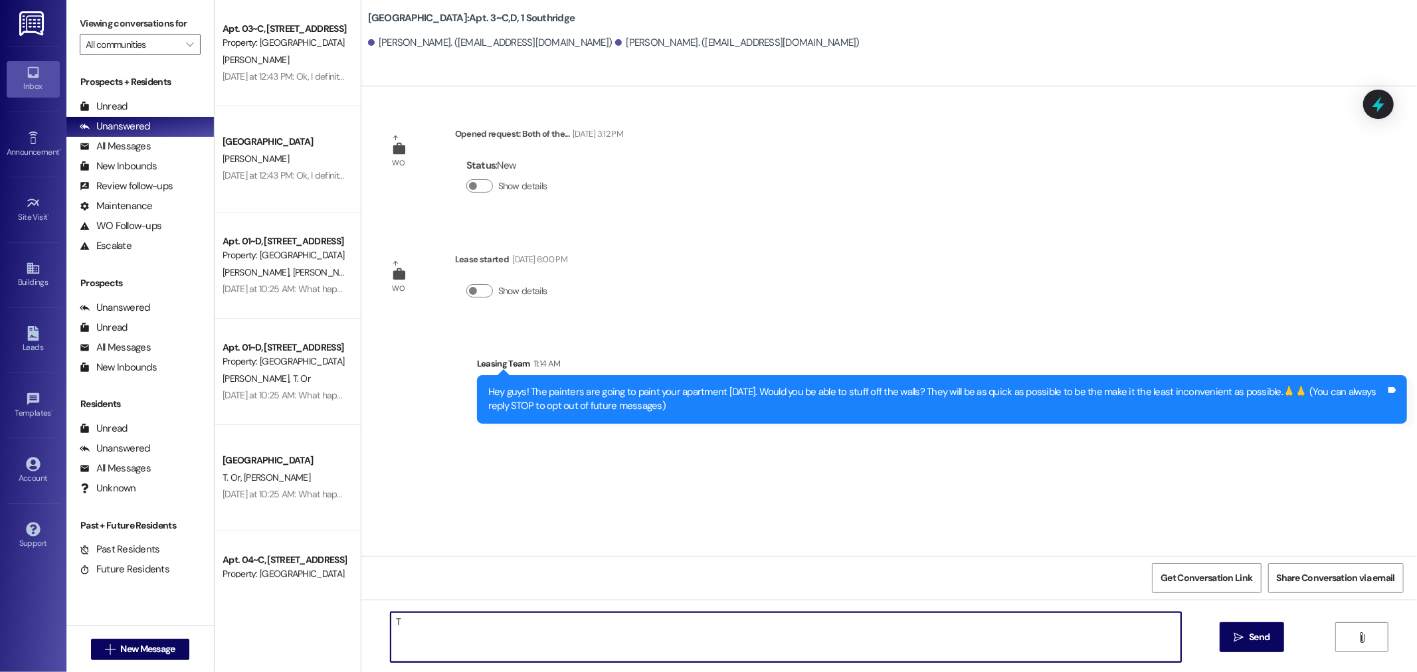
type textarea "T"
type textarea "Please let me know if you have any questions or if that is not going to work!"
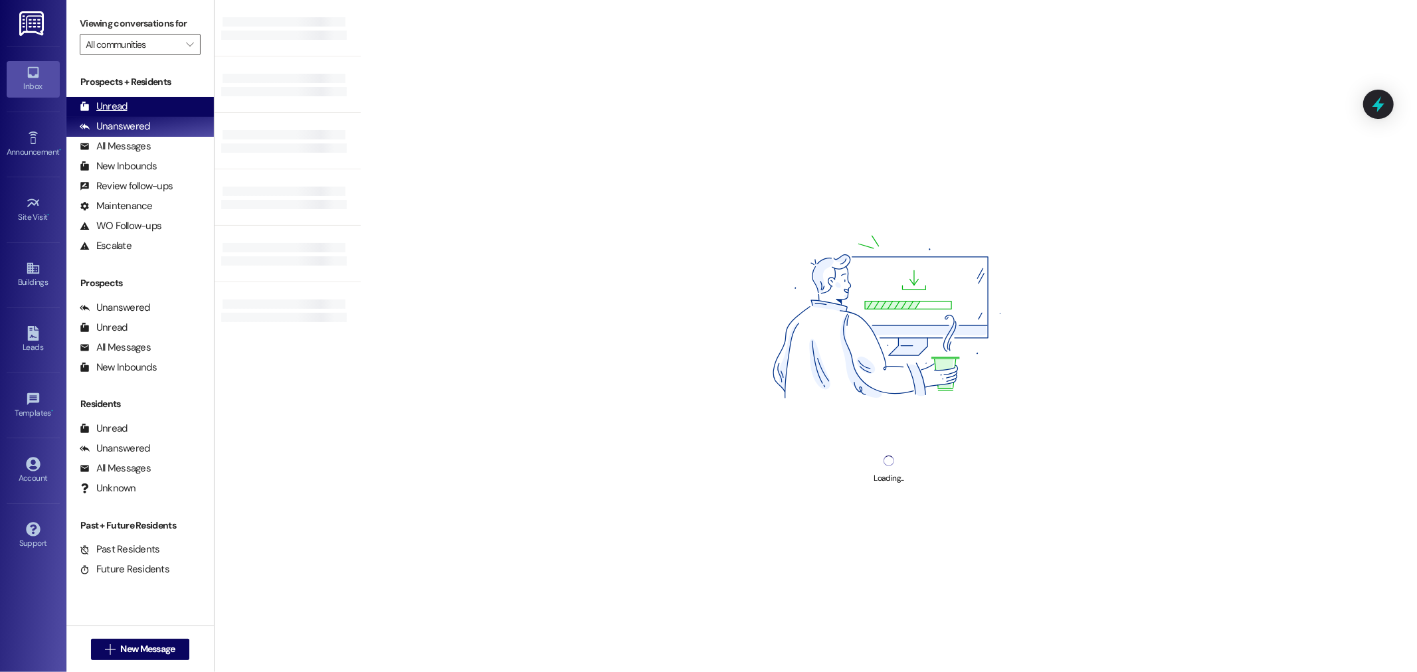
click at [135, 107] on div "Unread (0)" at bounding box center [140, 107] width 148 height 20
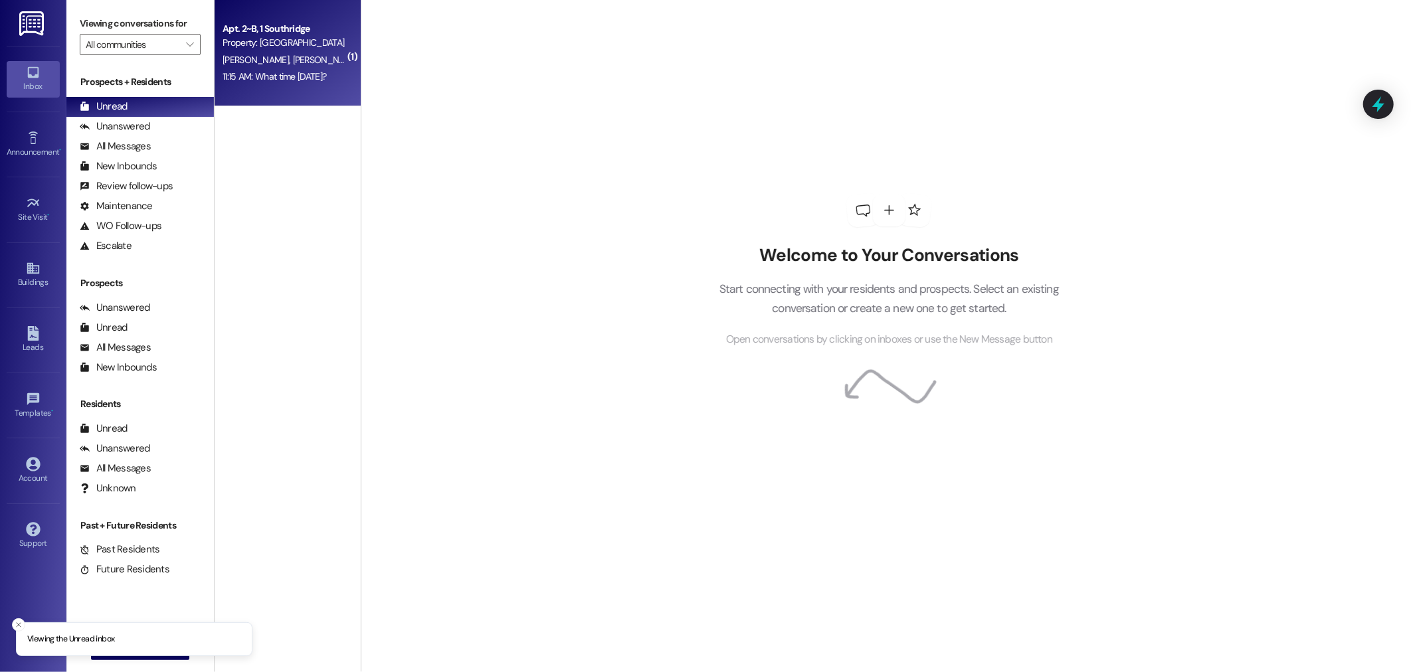
click at [274, 65] on div "[PERSON_NAME] [PERSON_NAME] [PERSON_NAME]" at bounding box center [284, 60] width 126 height 17
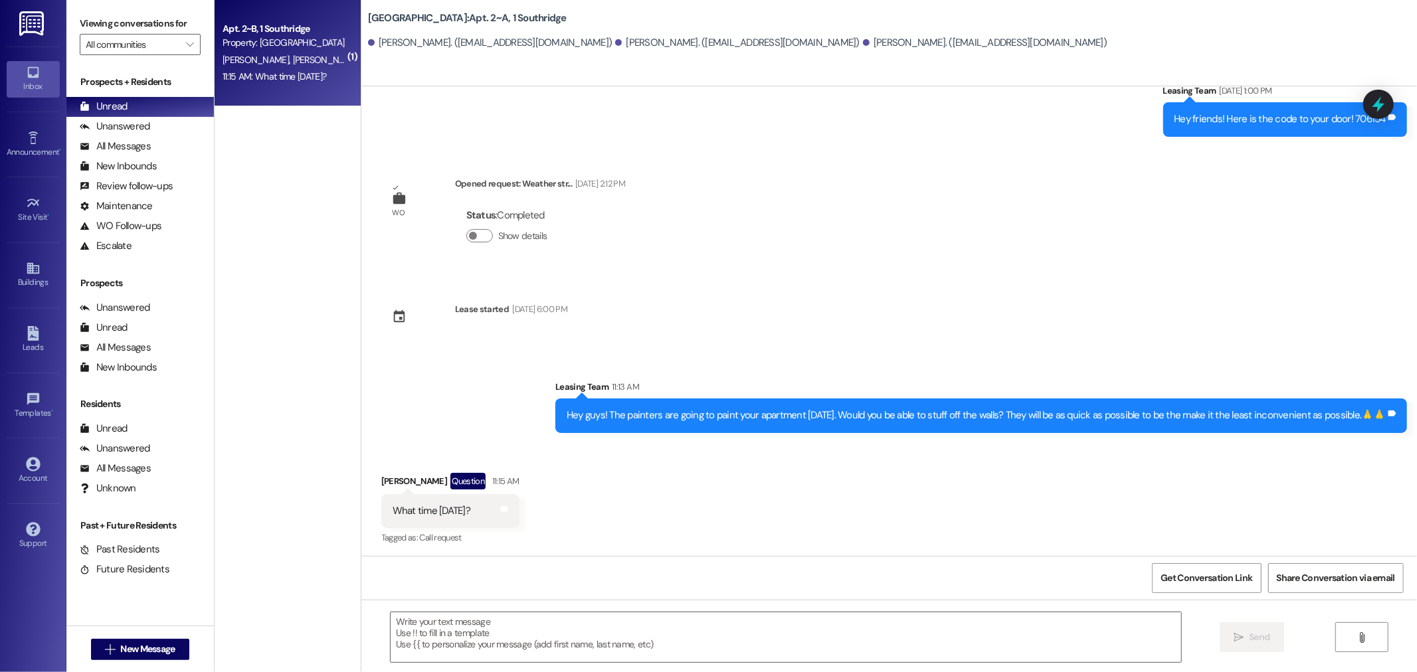
scroll to position [667, 0]
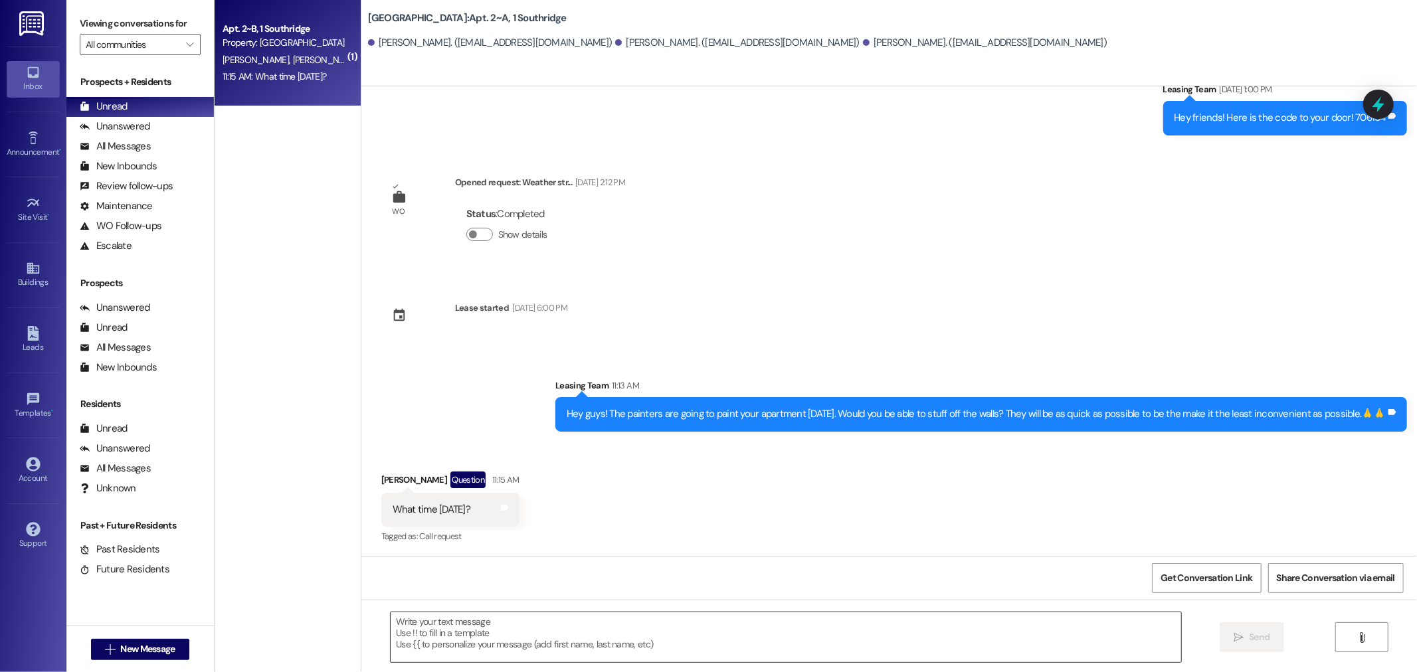
click at [621, 640] on textarea at bounding box center [786, 638] width 791 height 50
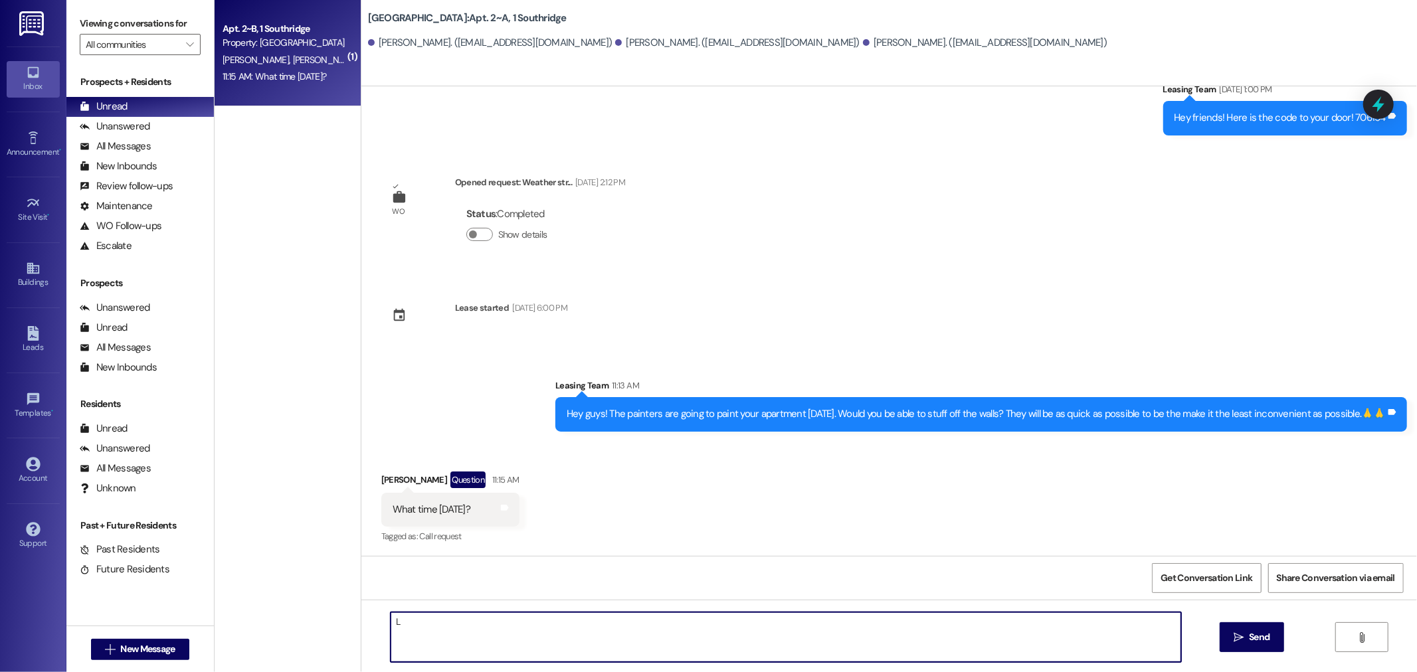
type textarea "L"
type textarea "I will ask [PERSON_NAME] and get back to you. Please let me know if this isn't …"
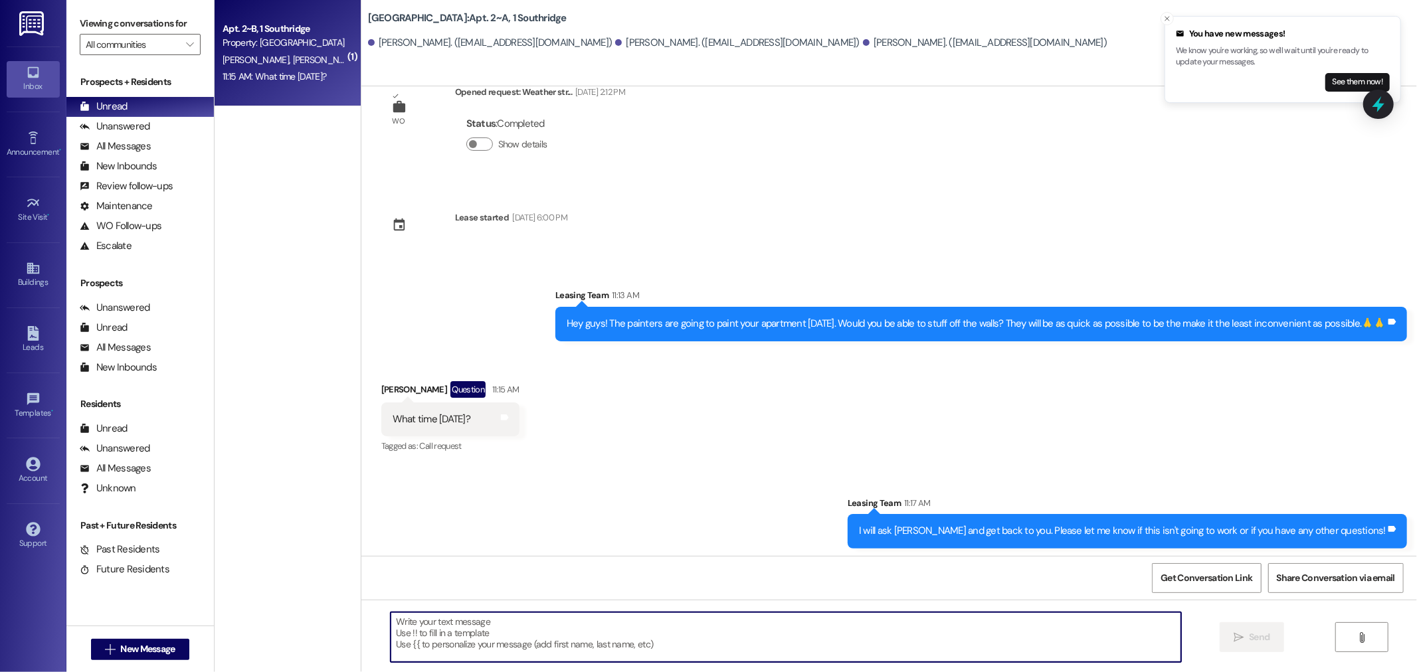
scroll to position [760, 0]
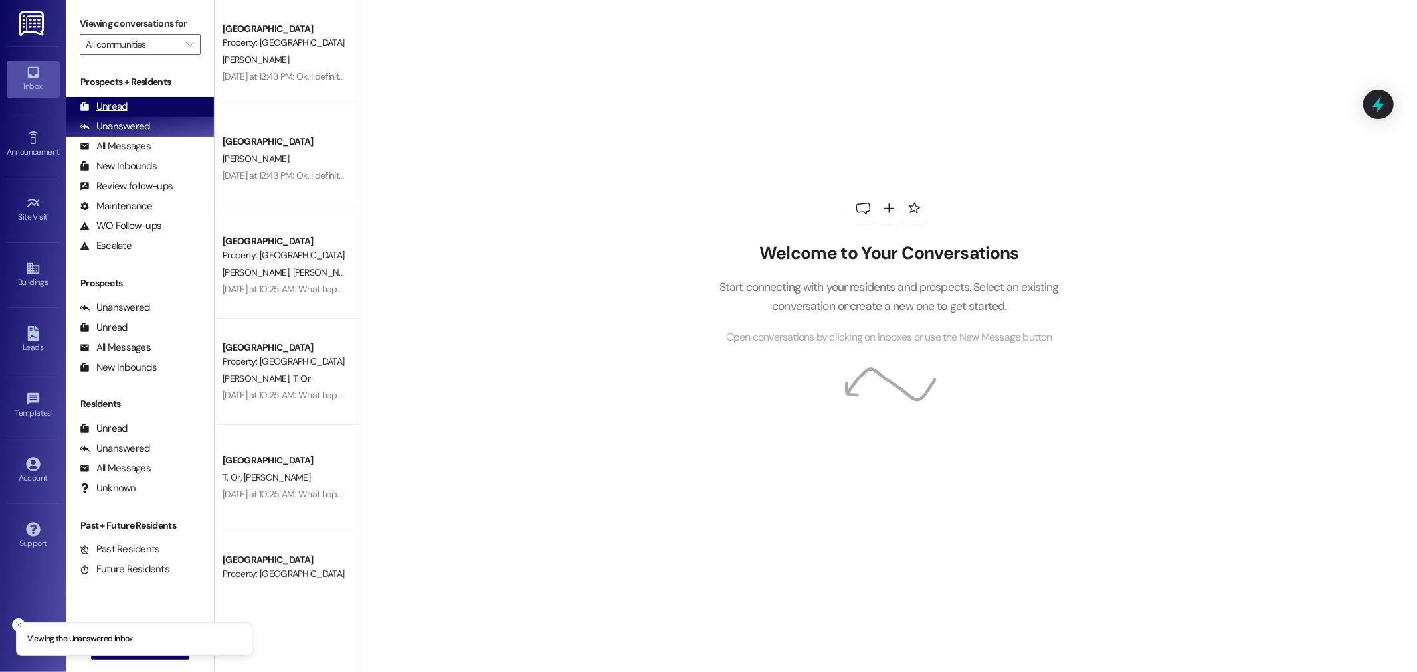
click at [169, 102] on div "Unread (0)" at bounding box center [140, 107] width 148 height 20
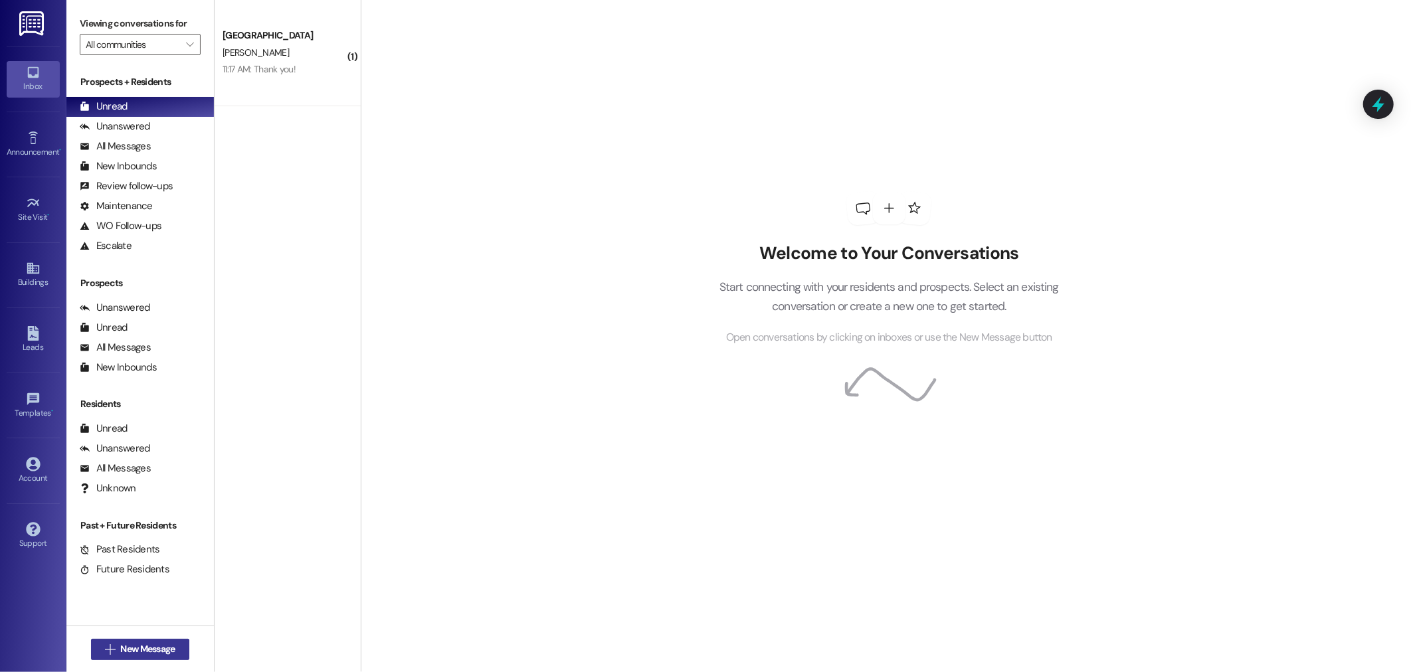
click at [131, 649] on span "New Message" at bounding box center [147, 650] width 54 height 14
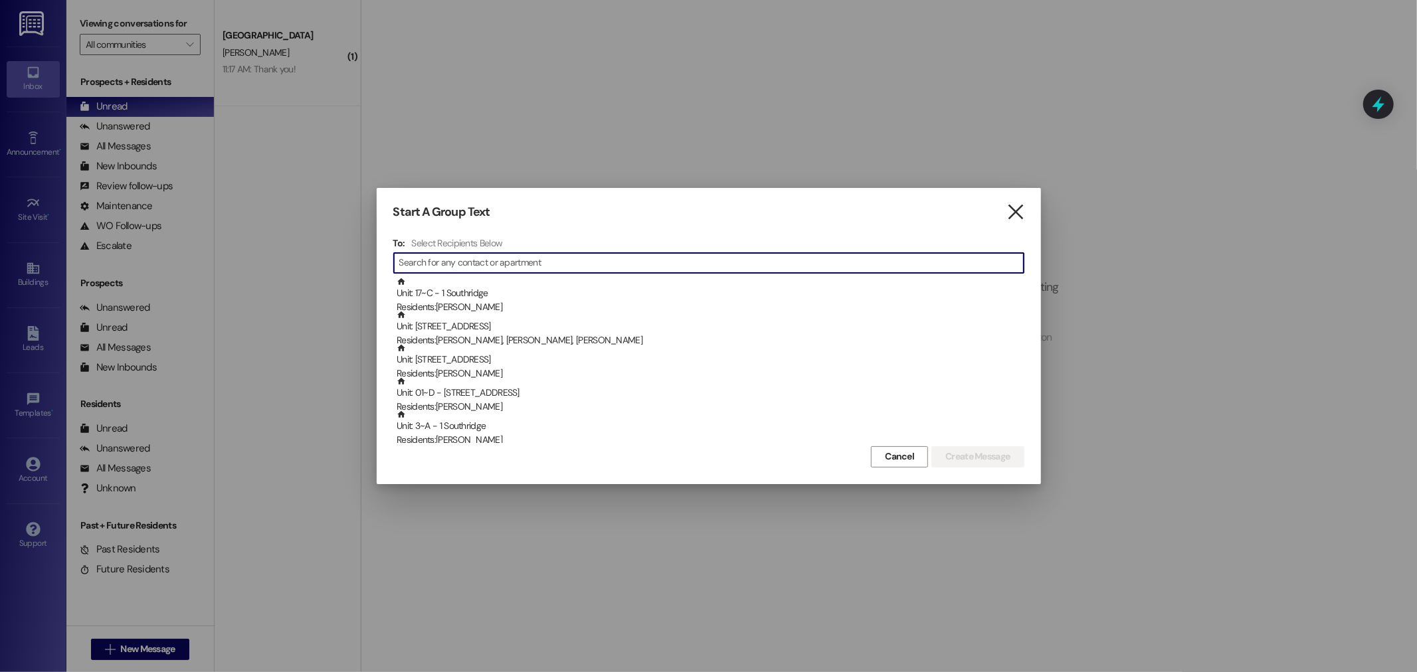
click at [1021, 211] on icon "" at bounding box center [1016, 212] width 18 height 14
